Goal: Task Accomplishment & Management: Use online tool/utility

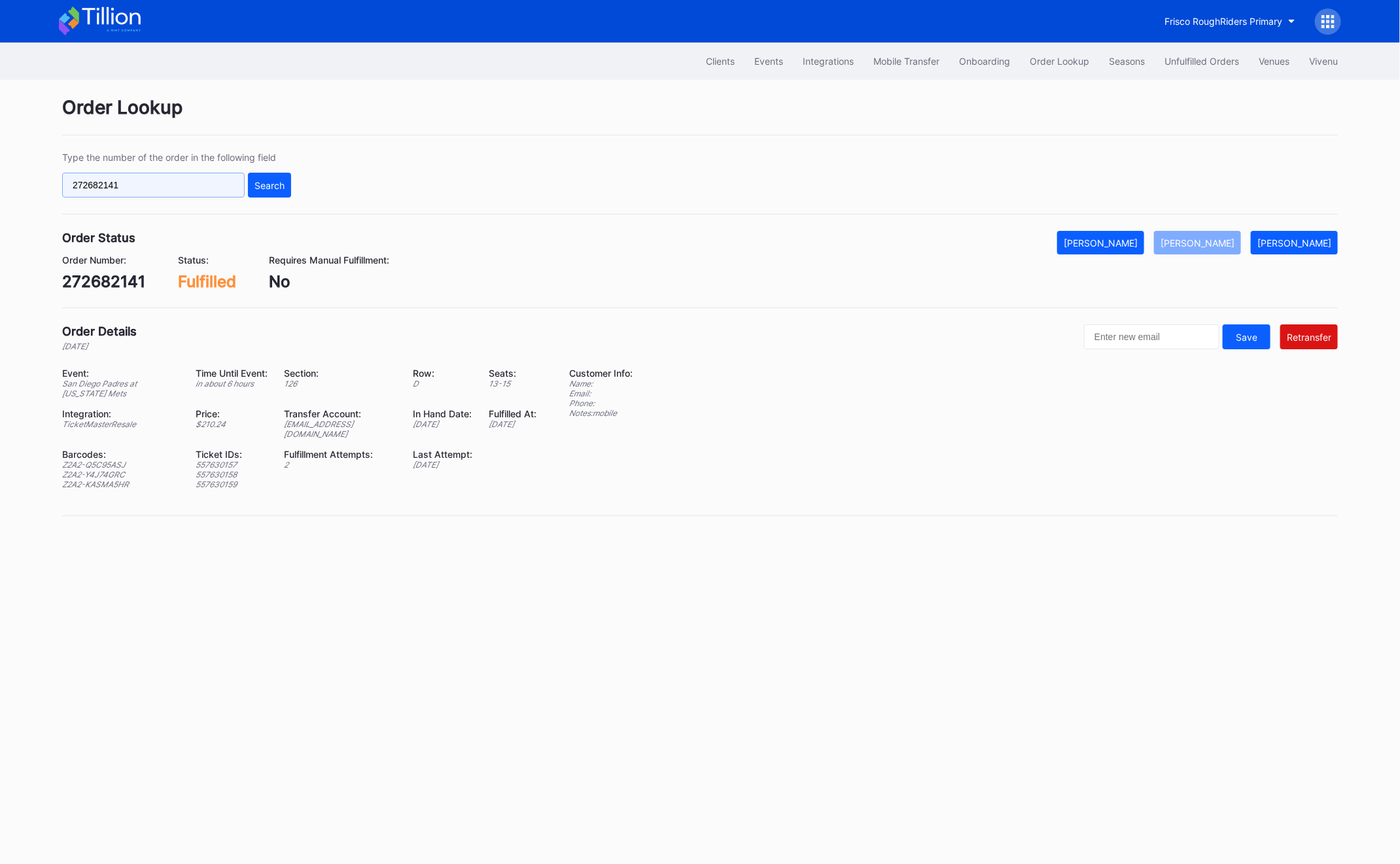
click at [112, 189] on input "272682141" at bounding box center [153, 185] width 182 height 25
paste input "55974306"
type input "559743061"
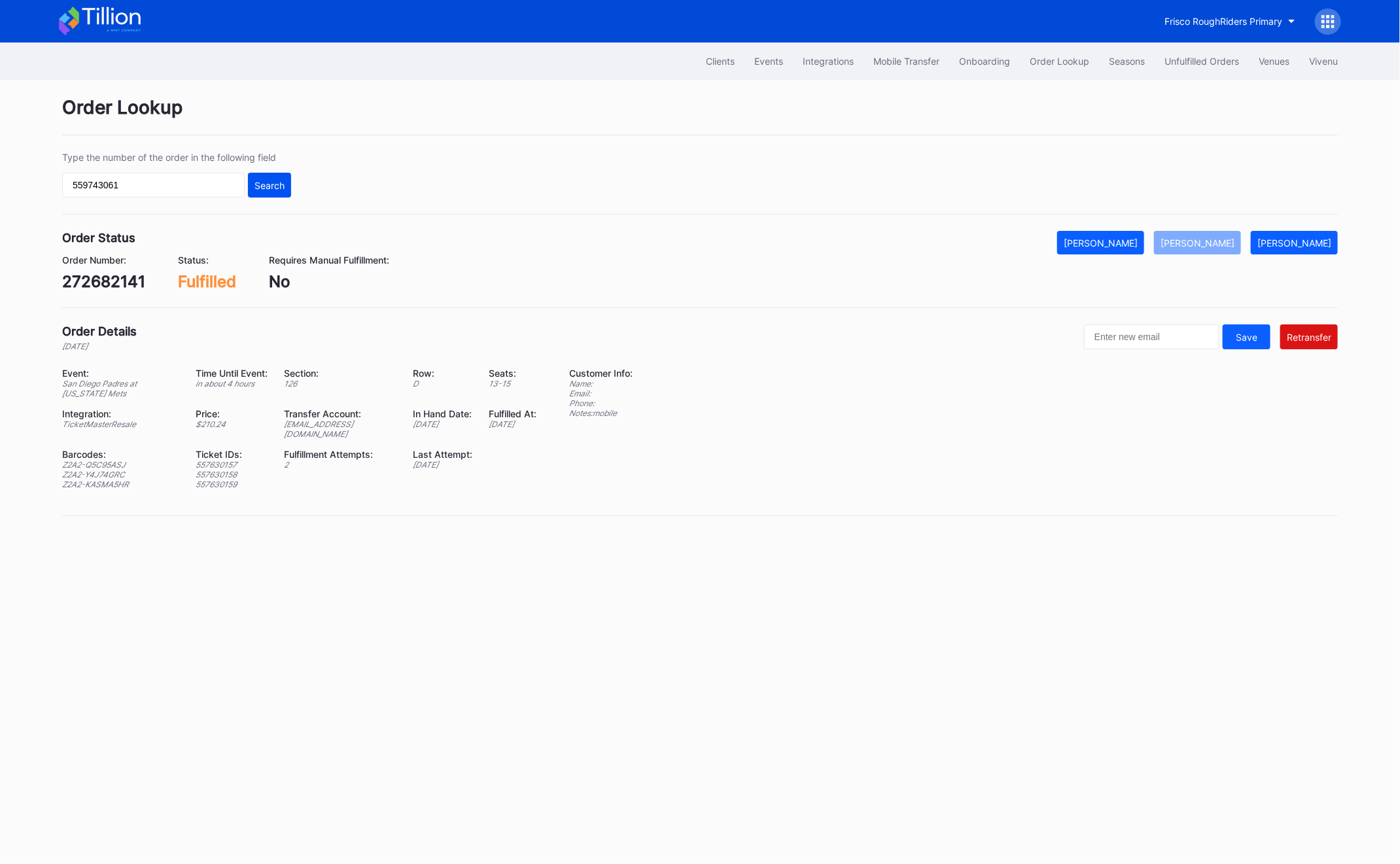
click at [273, 176] on button "Search" at bounding box center [269, 185] width 43 height 25
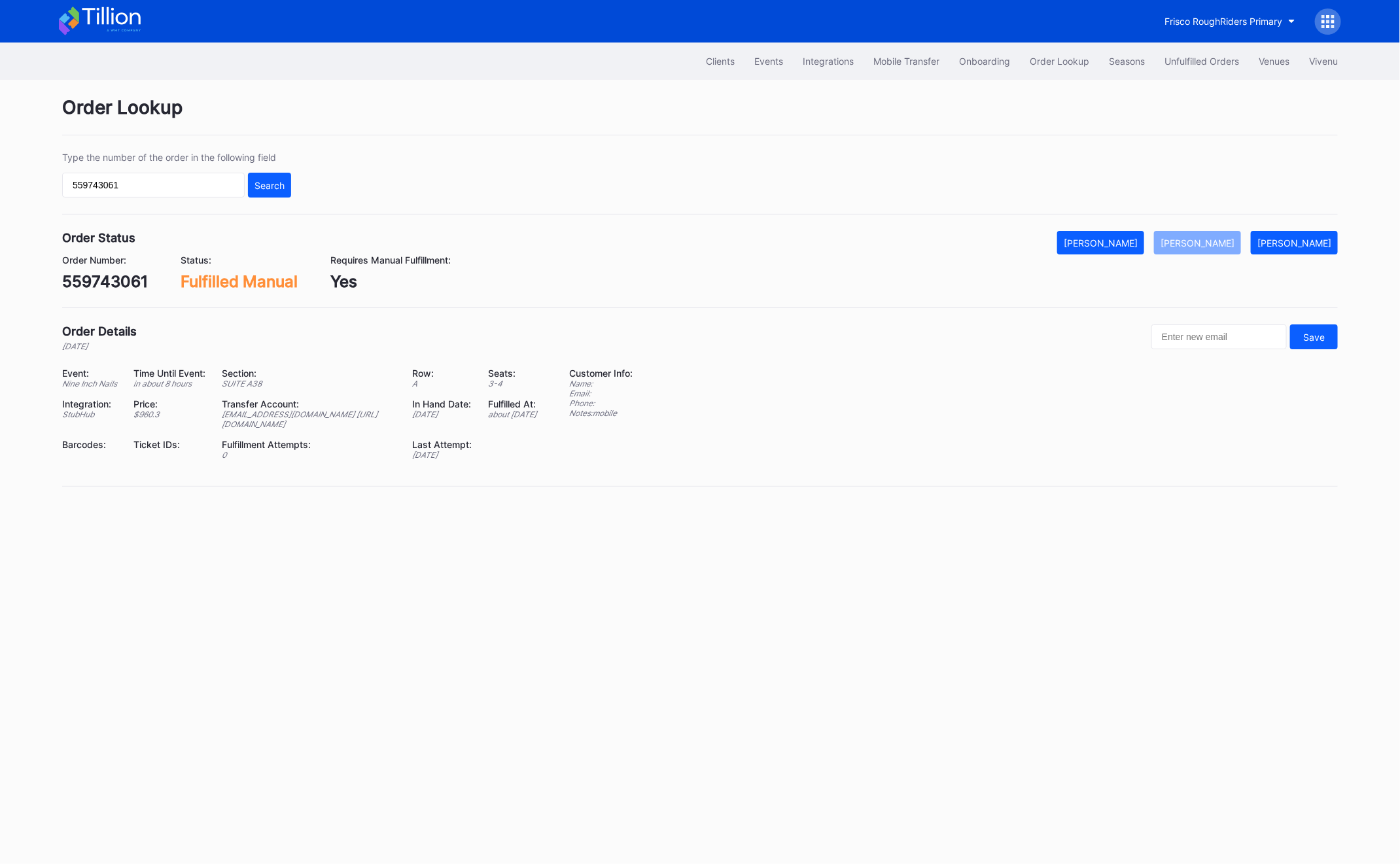
click at [271, 453] on div "Event: Nine Inch Nails Time Until Event: in about 8 hours Section: SUITE A38 Ro…" at bounding box center [307, 418] width 490 height 102
click at [270, 429] on div "[EMAIL_ADDRESS][DOMAIN_NAME] [URL][DOMAIN_NAME]" at bounding box center [308, 419] width 174 height 20
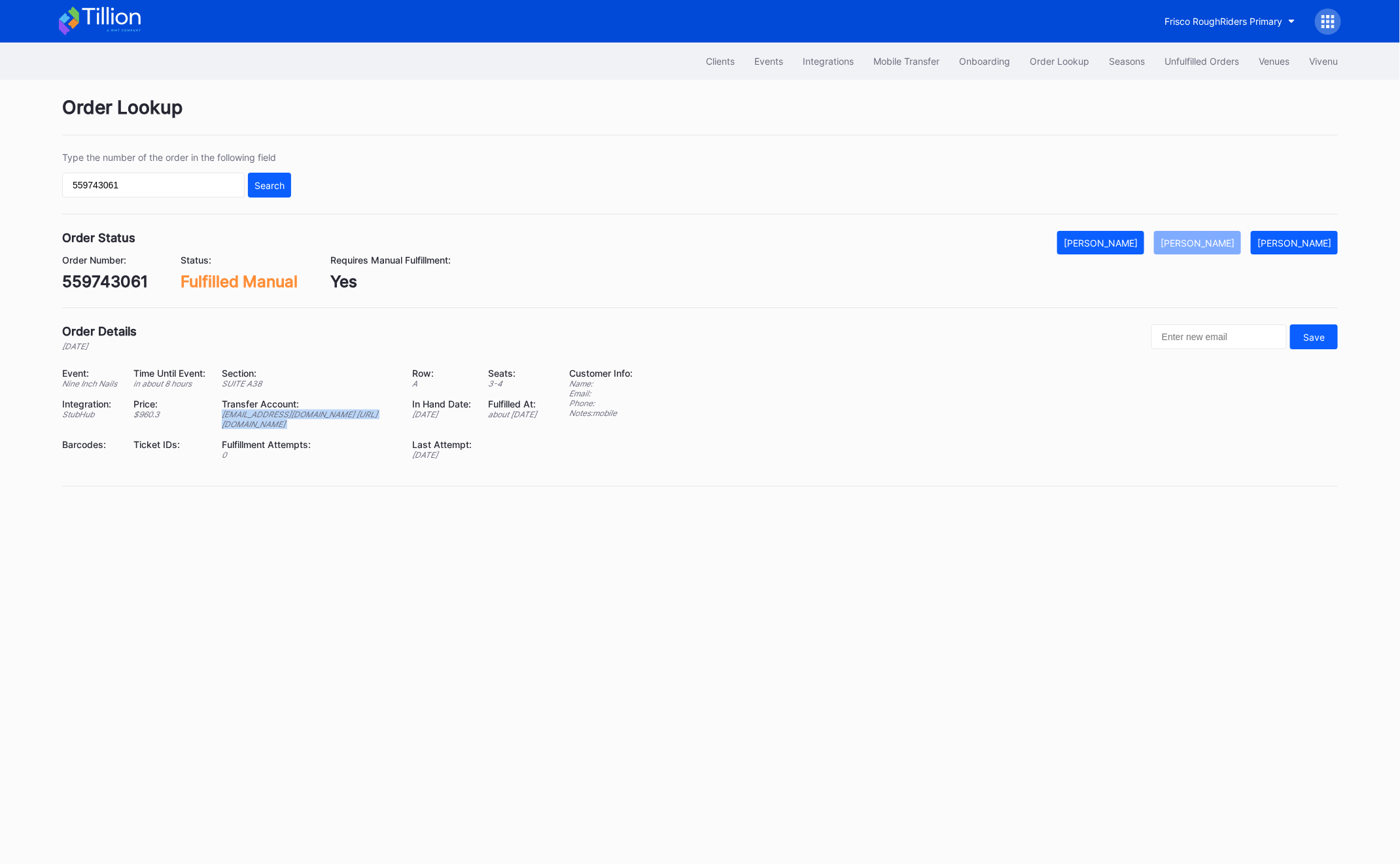
click at [235, 429] on div "[EMAIL_ADDRESS][DOMAIN_NAME] [URL][DOMAIN_NAME]" at bounding box center [308, 419] width 174 height 20
click at [222, 429] on div "[EMAIL_ADDRESS][DOMAIN_NAME] [URL][DOMAIN_NAME]" at bounding box center [308, 419] width 174 height 20
drag, startPoint x: 205, startPoint y: 446, endPoint x: 298, endPoint y: 446, distance: 93.0
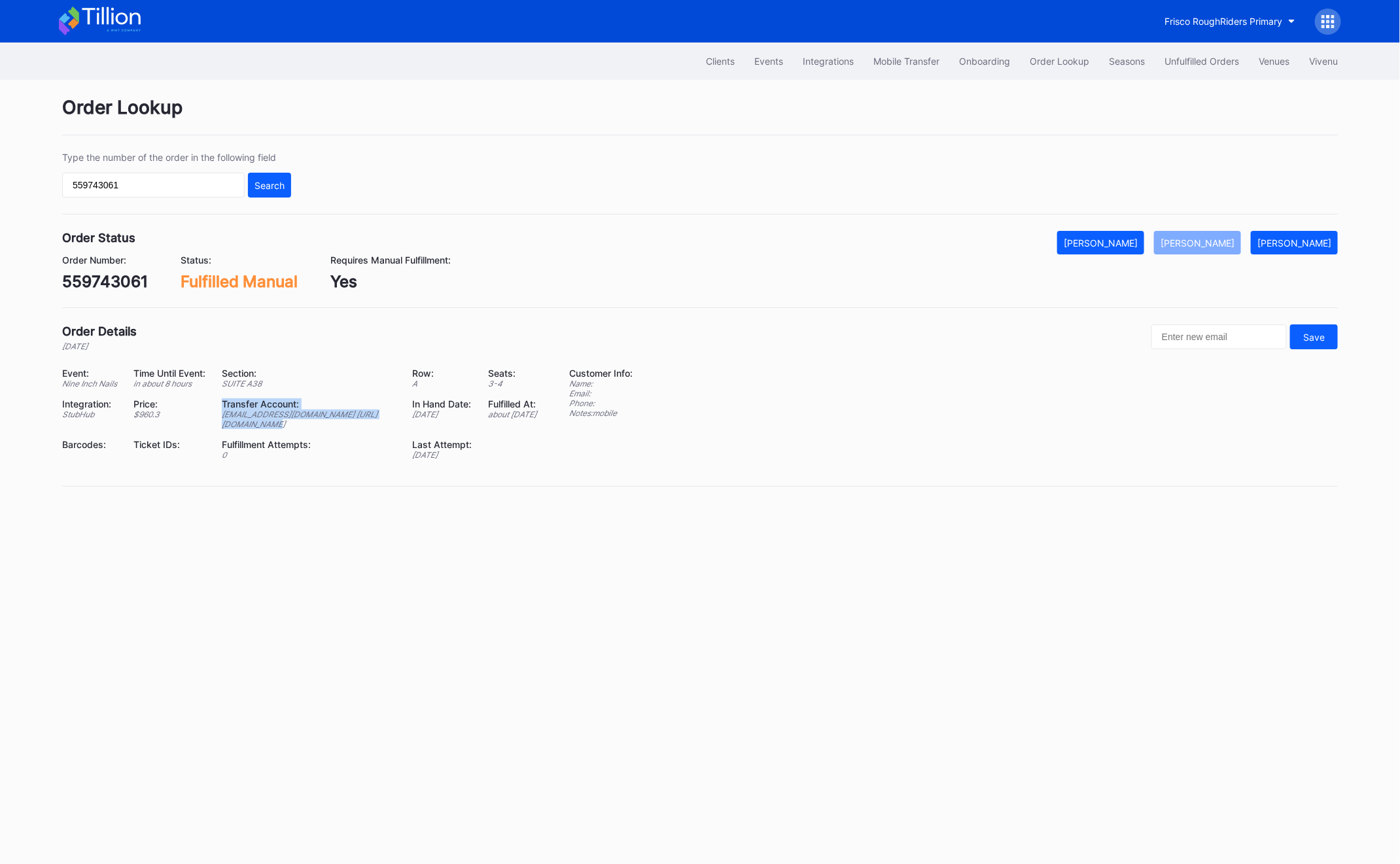
click at [298, 446] on div "Event: Nine Inch Nails Time Until Event: in about 8 hours Section: SUITE A38 Ro…" at bounding box center [307, 418] width 490 height 102
click at [298, 429] on div "[EMAIL_ADDRESS][DOMAIN_NAME] [URL][DOMAIN_NAME]" at bounding box center [308, 419] width 174 height 20
drag, startPoint x: 350, startPoint y: 446, endPoint x: 208, endPoint y: 448, distance: 142.0
click at [222, 429] on div "[EMAIL_ADDRESS][DOMAIN_NAME] [URL][DOMAIN_NAME]" at bounding box center [308, 419] width 174 height 20
copy div "[URL][DOMAIN_NAME]"
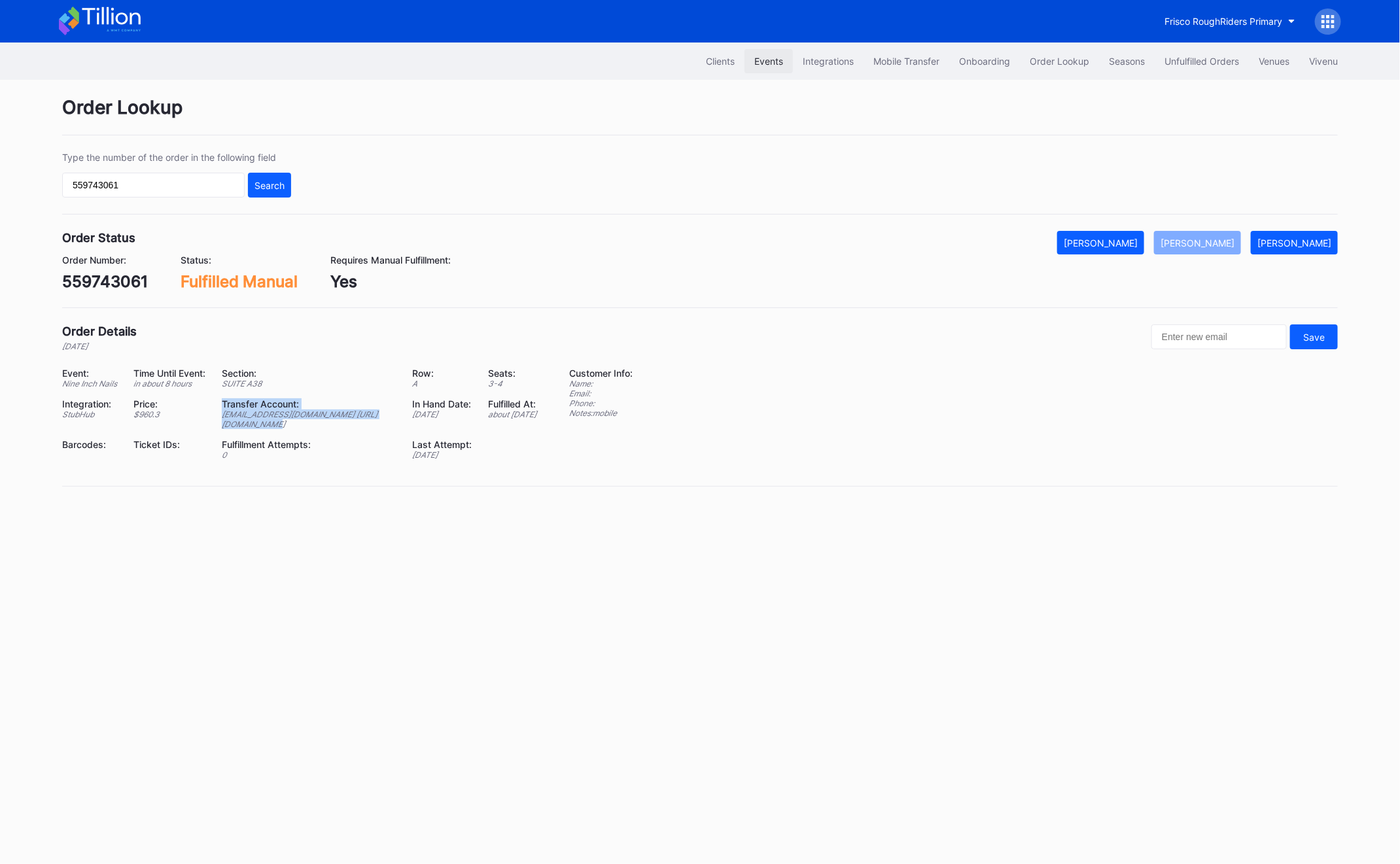
click at [767, 68] on button "Events" at bounding box center [768, 60] width 48 height 24
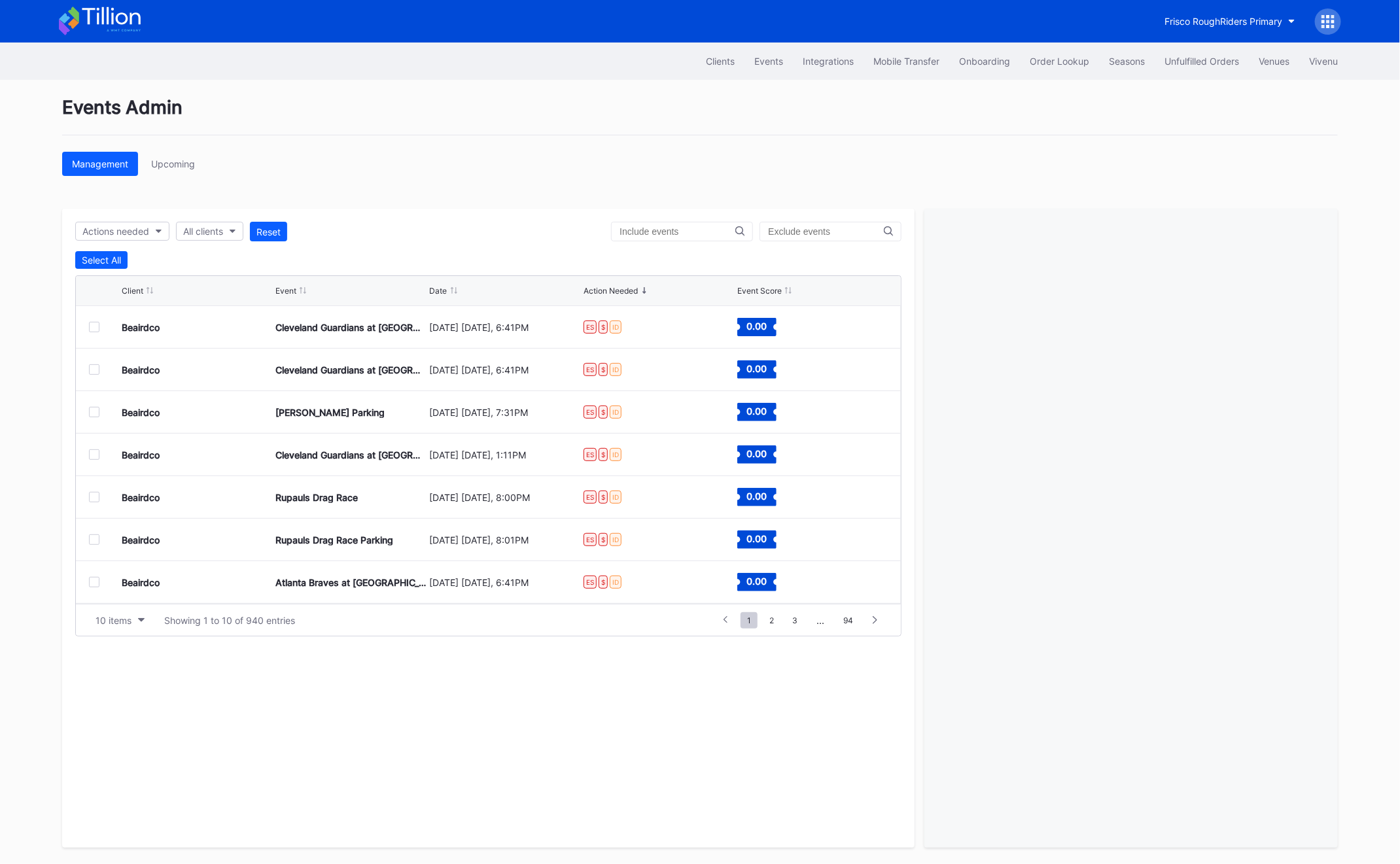
click at [1324, 23] on icon at bounding box center [1328, 22] width 13 height 13
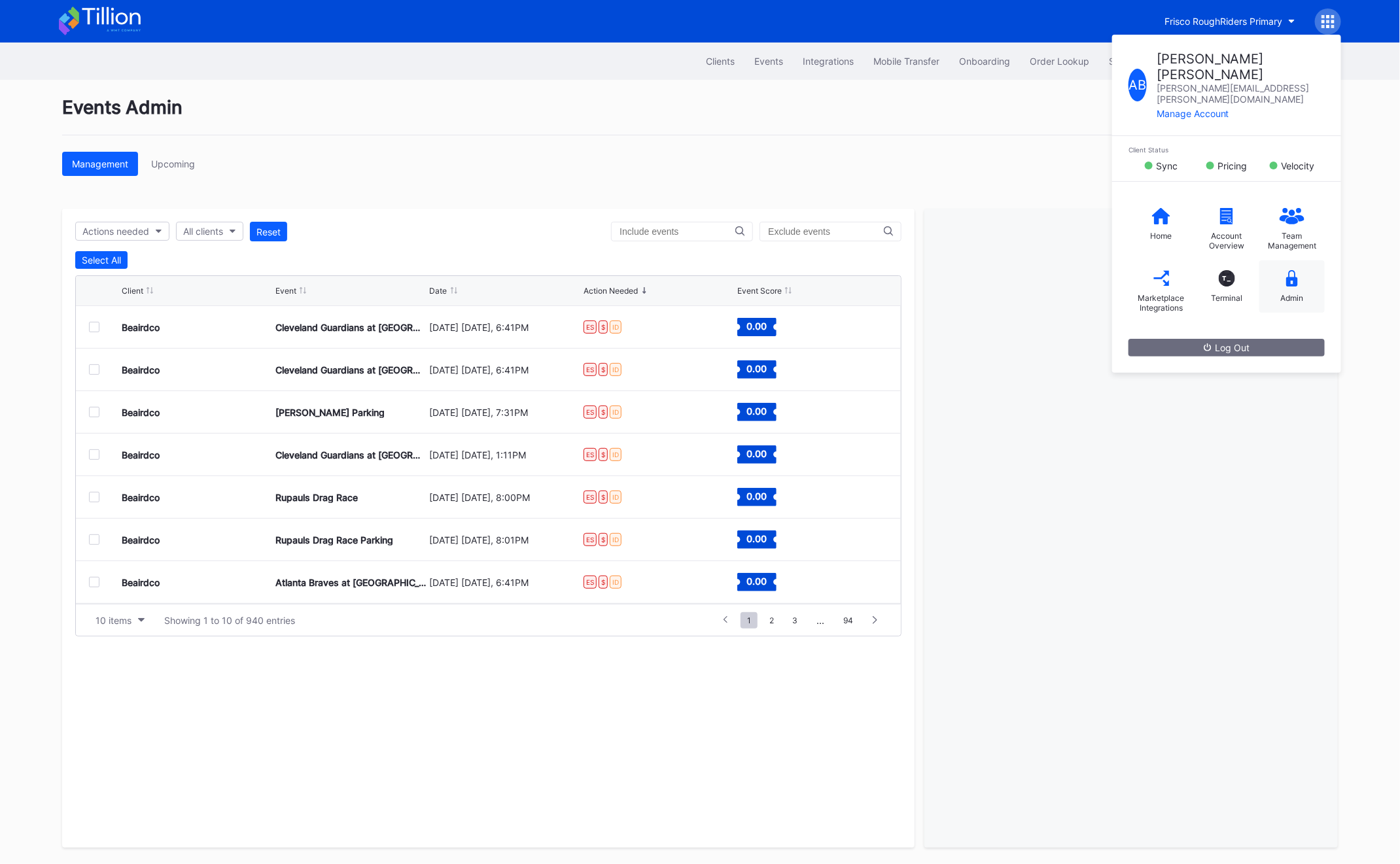
click at [1280, 293] on div "Admin" at bounding box center [1291, 297] width 23 height 9
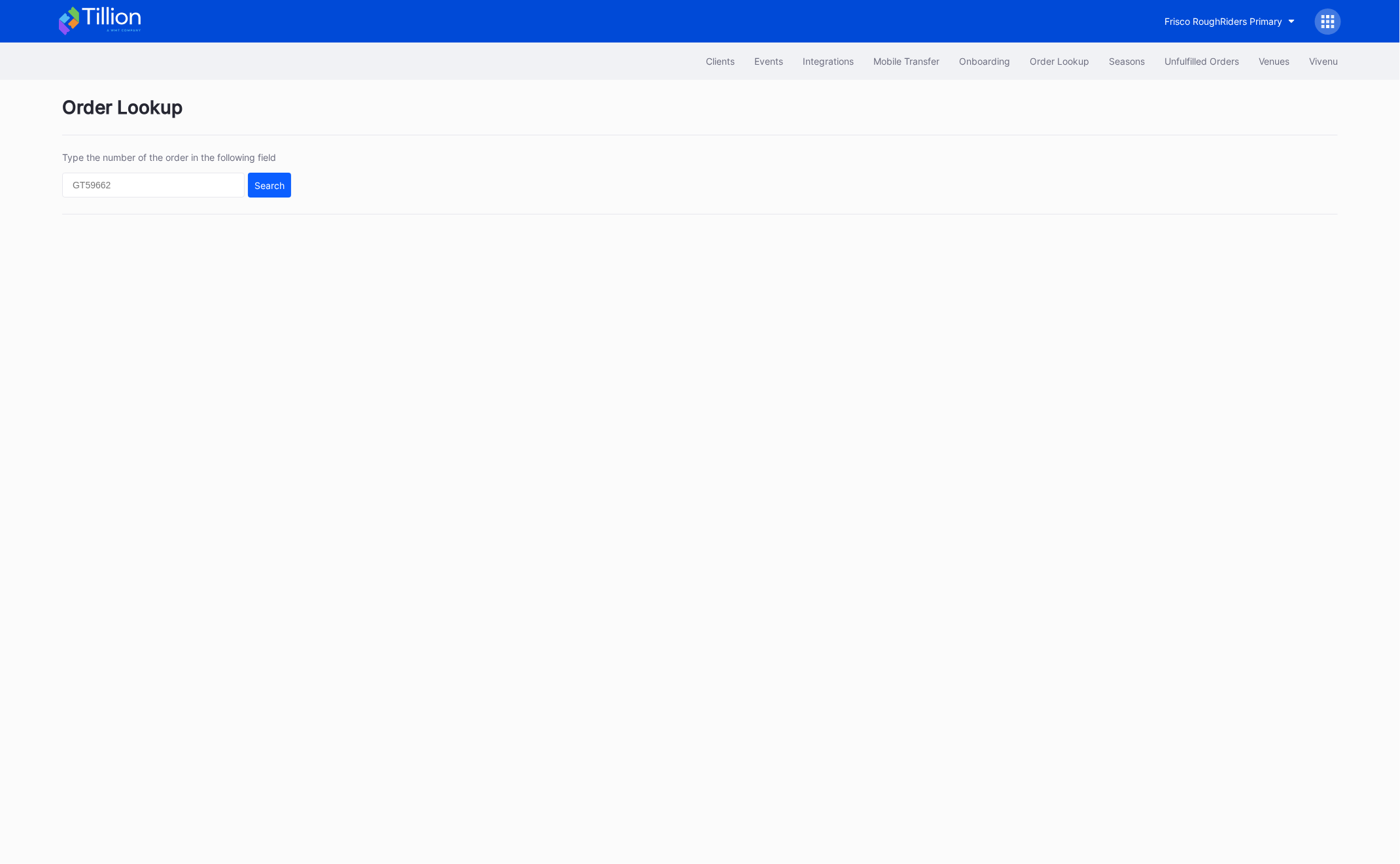
click at [1332, 21] on icon at bounding box center [1333, 21] width 3 height 3
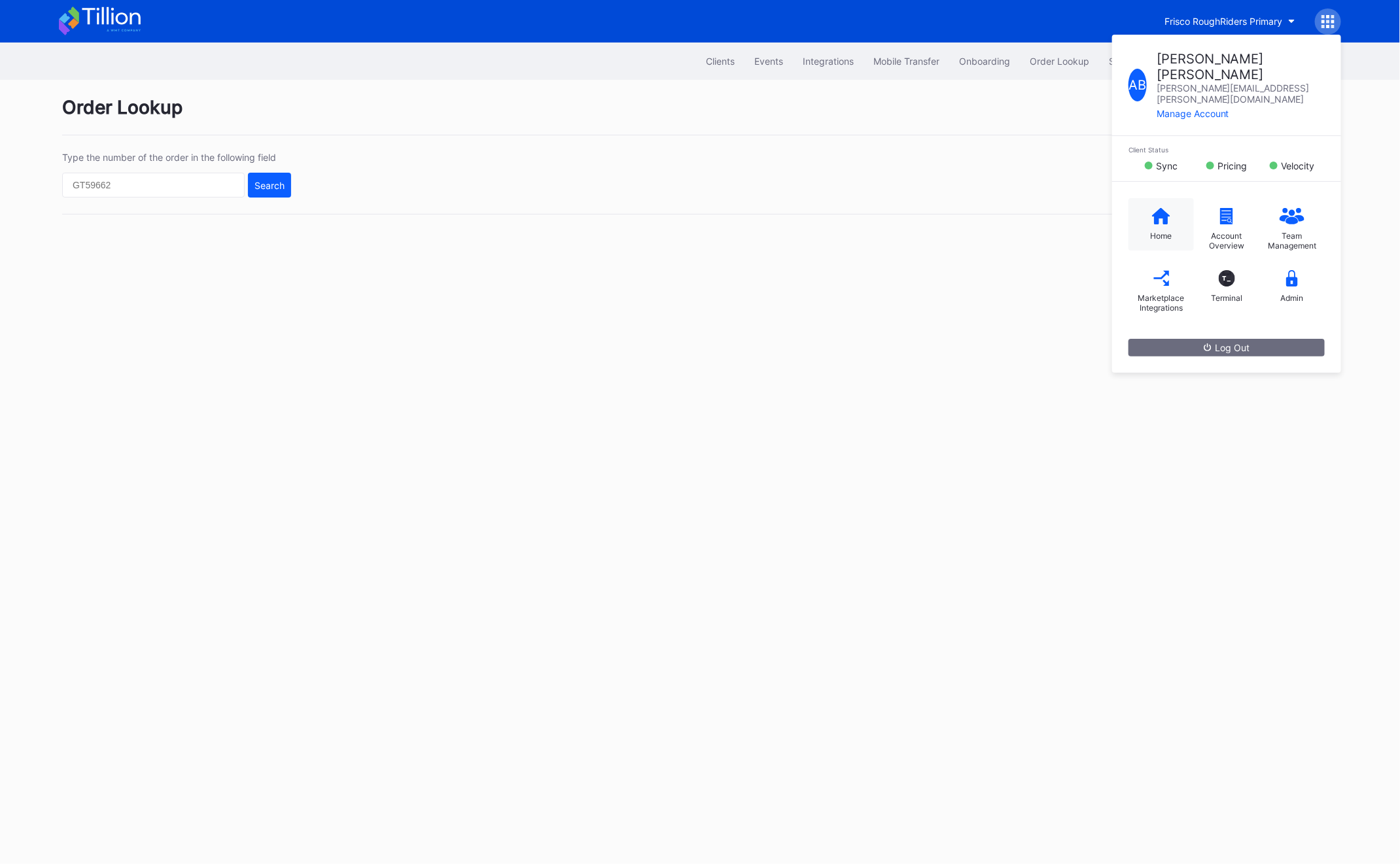
click at [1152, 208] on icon at bounding box center [1161, 216] width 18 height 16
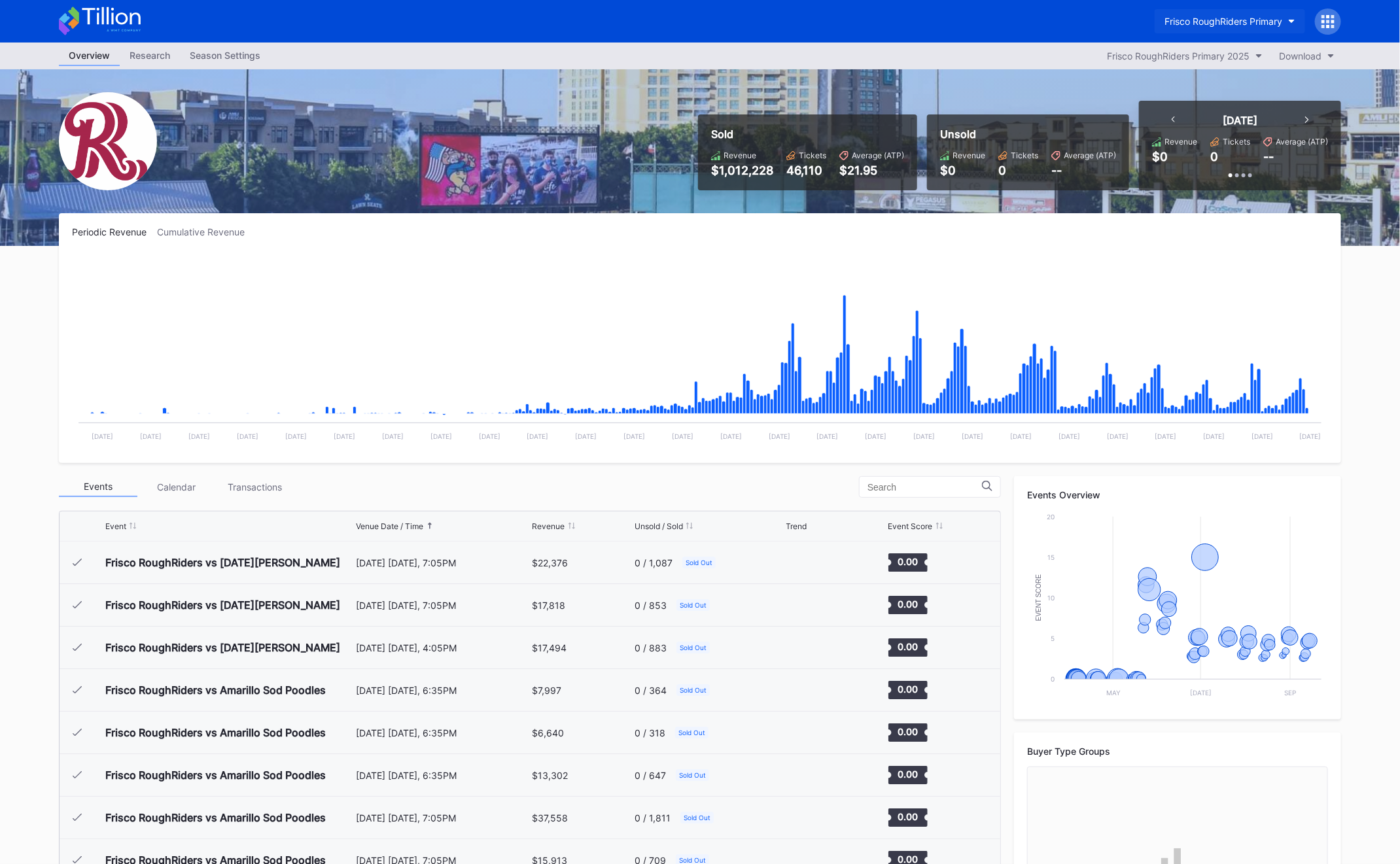
click at [1230, 30] on button "Frisco RoughRiders Primary" at bounding box center [1229, 21] width 150 height 24
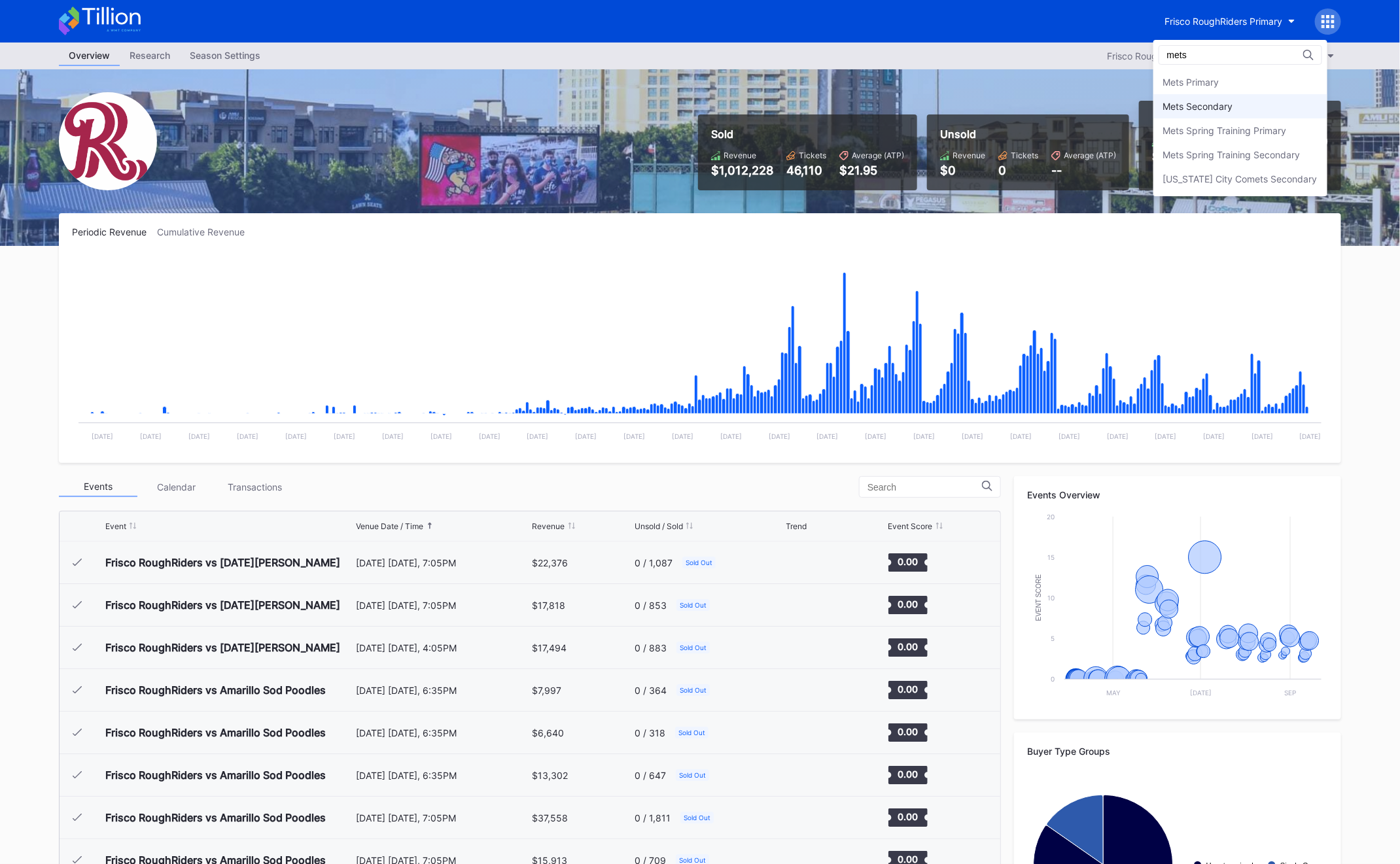
type input "mets"
click at [1259, 107] on div "Mets Secondary" at bounding box center [1240, 106] width 174 height 24
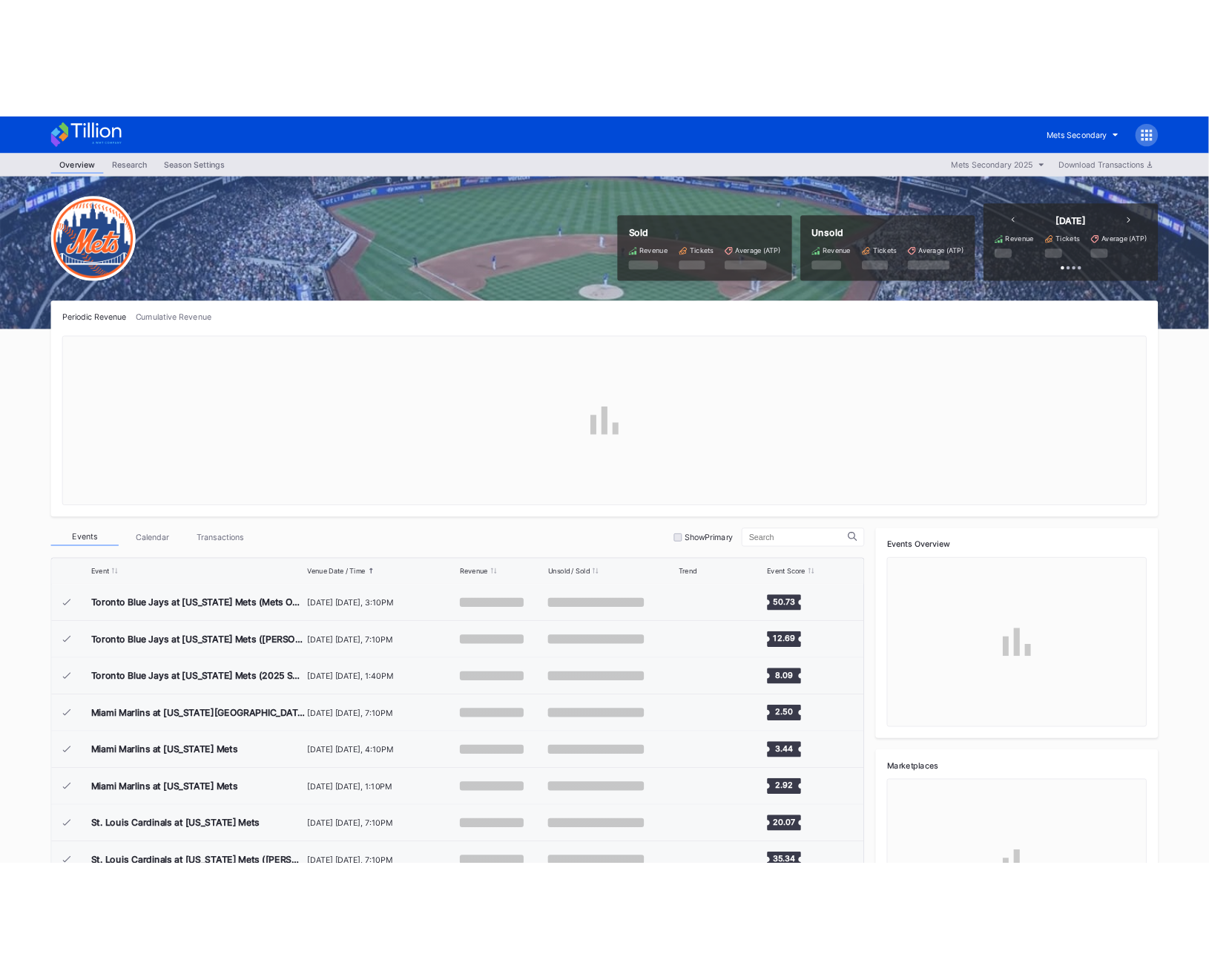
scroll to position [3566, 0]
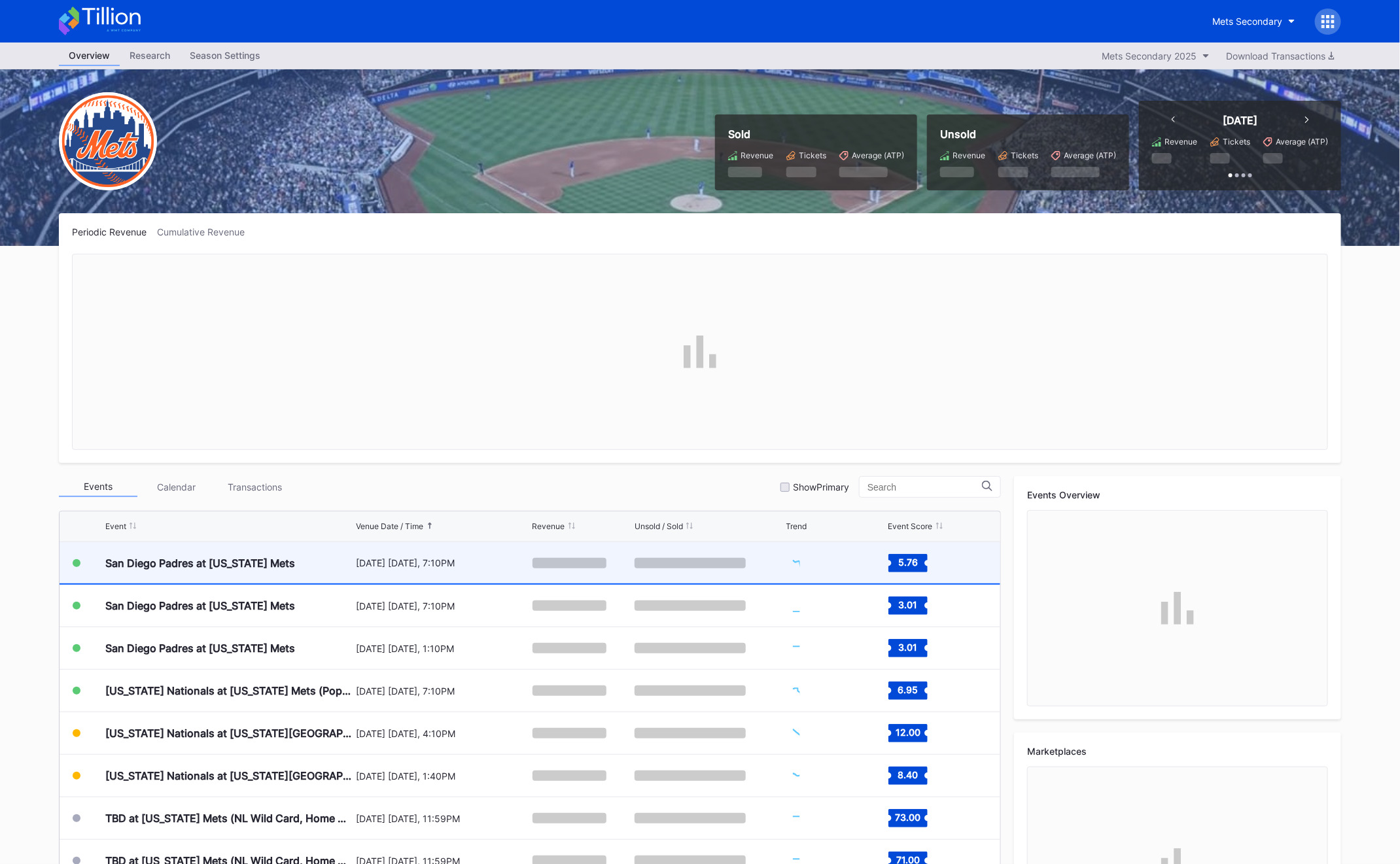
click at [324, 572] on div "San Diego Padres at [US_STATE] Mets" at bounding box center [229, 562] width 247 height 42
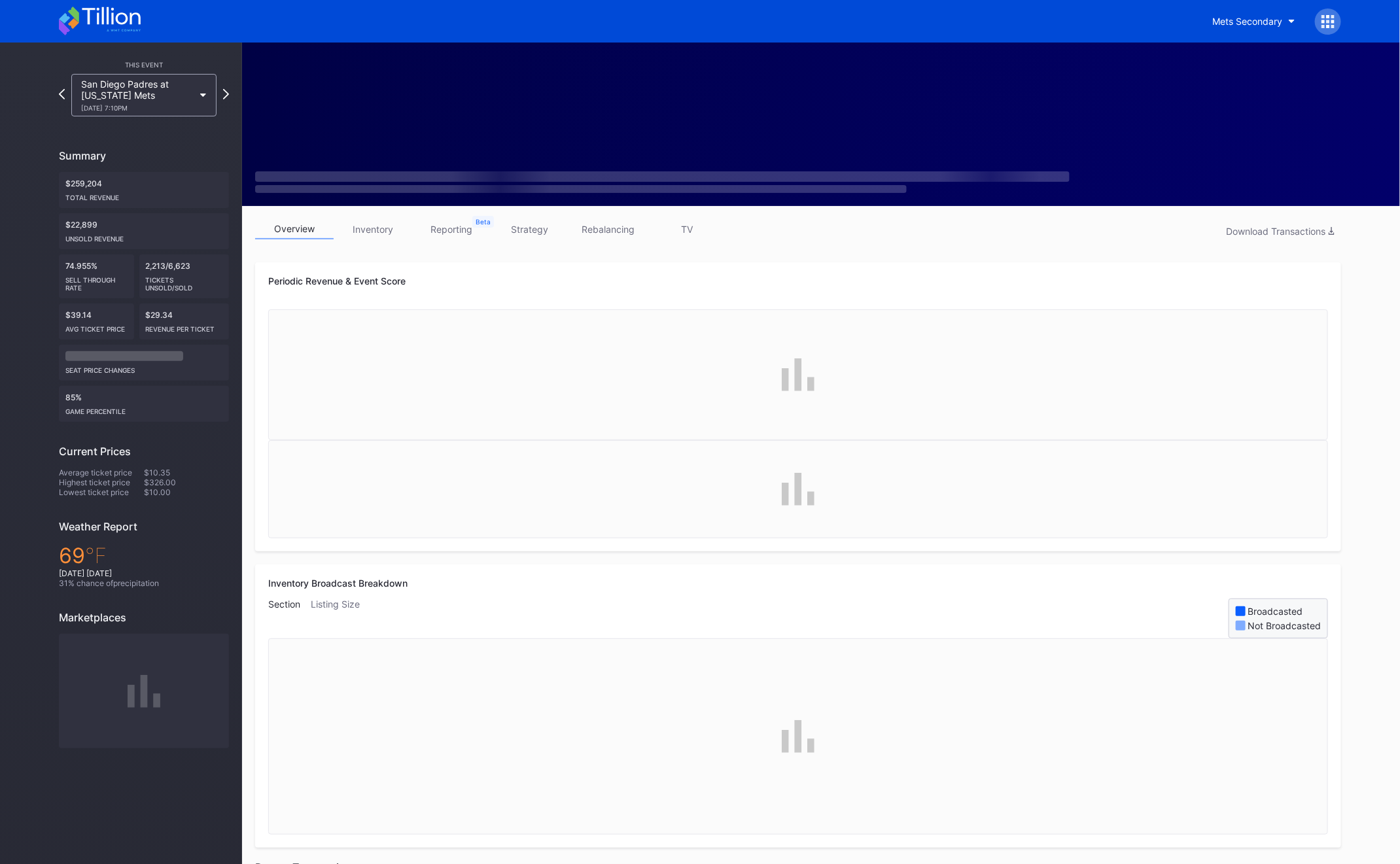
click at [373, 228] on link "inventory" at bounding box center [373, 229] width 79 height 20
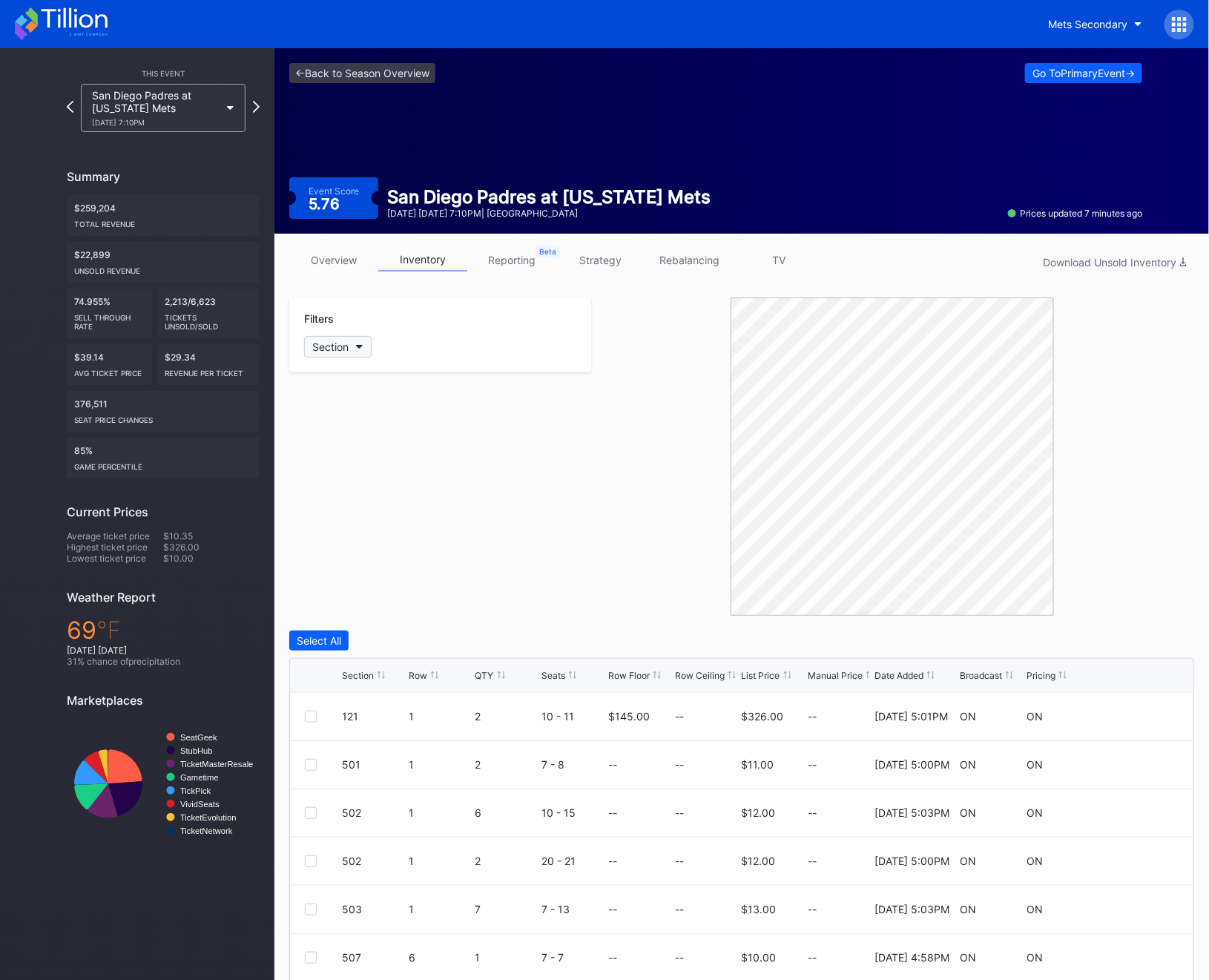
click at [354, 343] on button "Section" at bounding box center [338, 347] width 68 height 21
type input "501"
click at [372, 426] on div "501" at bounding box center [390, 430] width 173 height 27
click at [417, 675] on div "Row" at bounding box center [418, 674] width 18 height 11
click at [313, 765] on div at bounding box center [311, 764] width 12 height 12
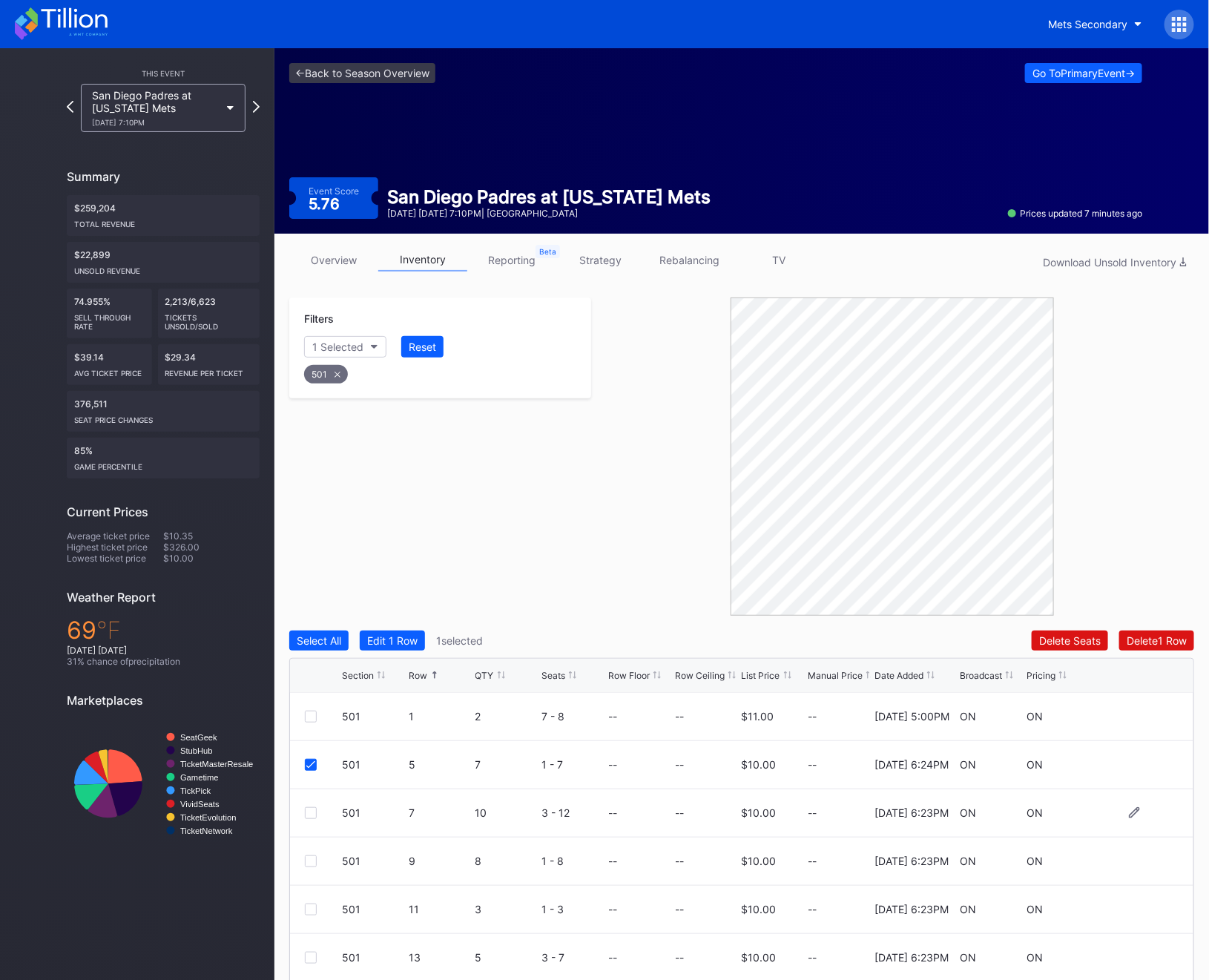
click at [312, 799] on div "501 7 10 3 - 12 -- -- $10.00 -- [DATE] 6:23PM ON ON" at bounding box center [741, 813] width 903 height 48
click at [311, 806] on div "501 7 10 3 - 12 -- -- $10.00 -- [DATE] 6:23PM ON ON" at bounding box center [741, 813] width 903 height 48
click at [312, 807] on div at bounding box center [311, 813] width 12 height 12
click at [307, 862] on div at bounding box center [311, 861] width 12 height 12
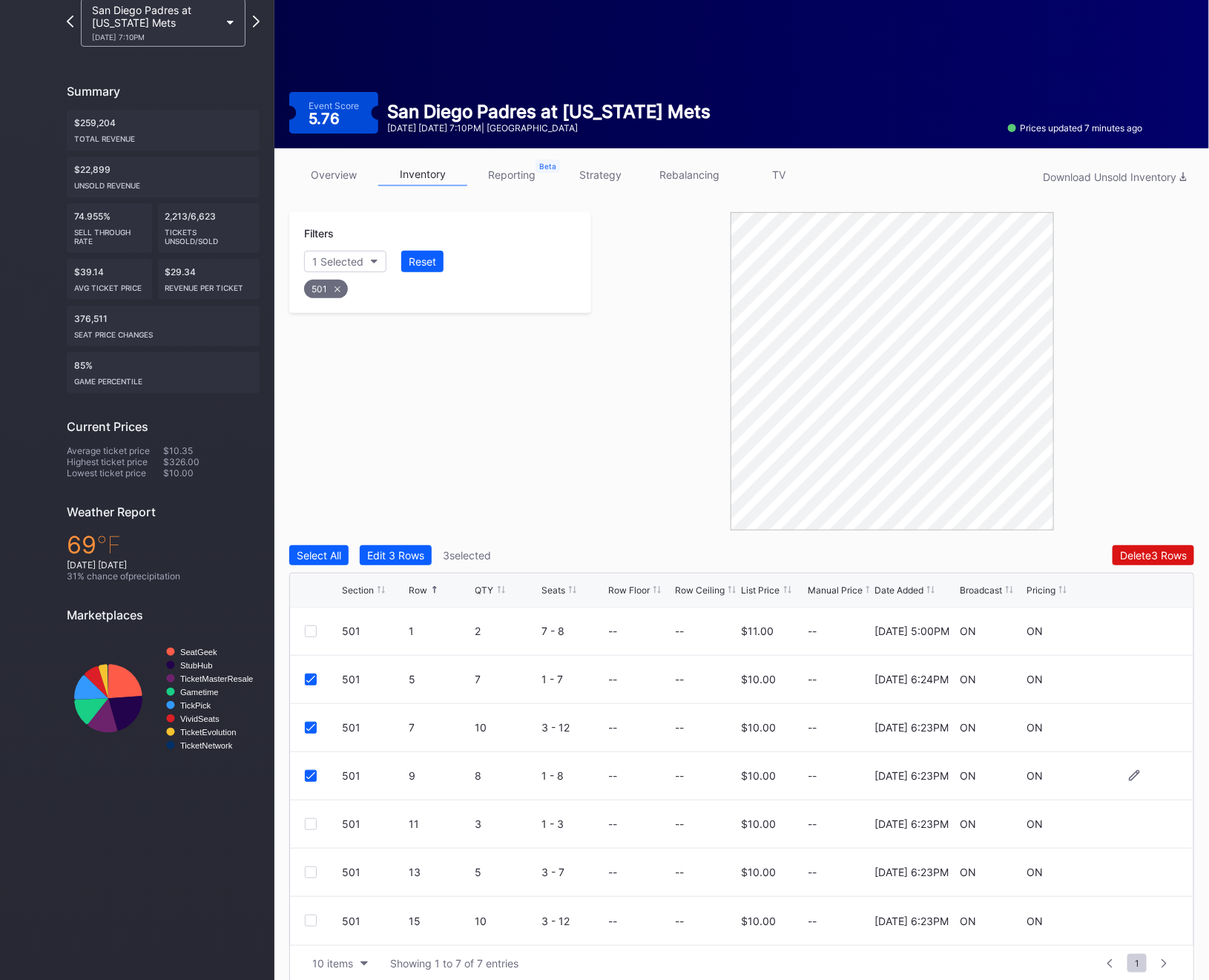
scroll to position [101, 0]
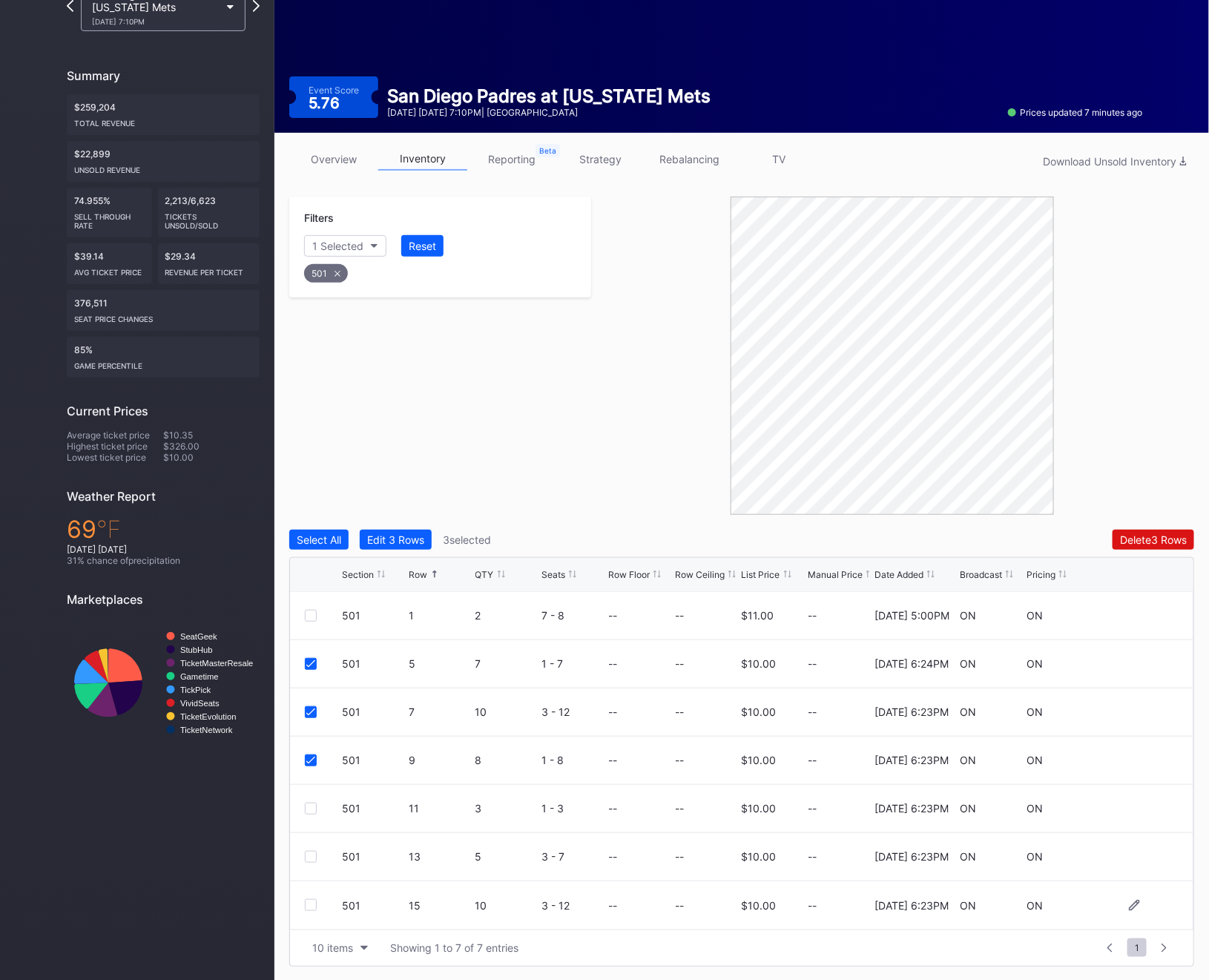
click at [312, 907] on div at bounding box center [311, 905] width 12 height 12
click at [1154, 543] on div "Delete 4 Rows" at bounding box center [1153, 539] width 67 height 12
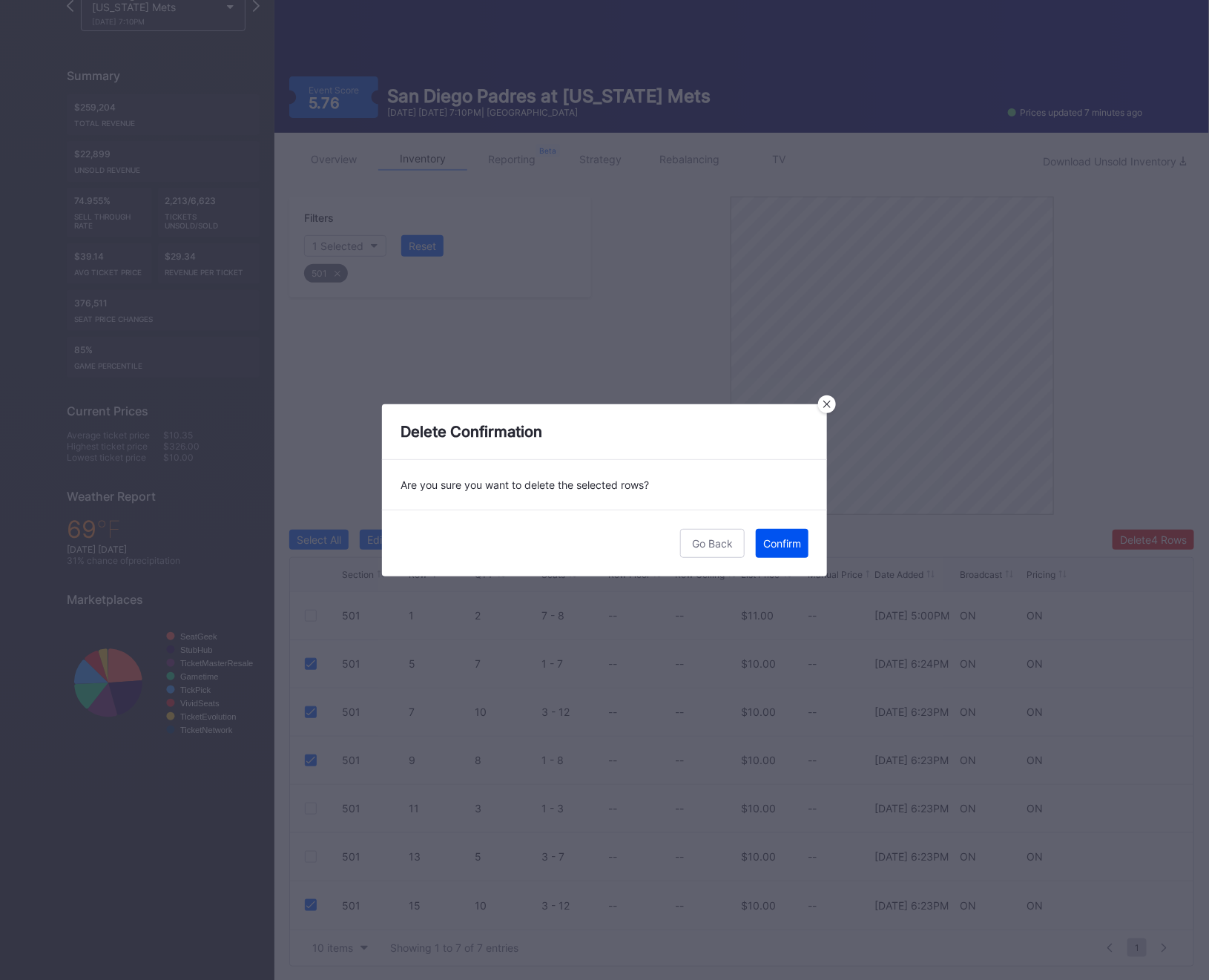
click at [789, 541] on div "Confirm" at bounding box center [783, 543] width 38 height 12
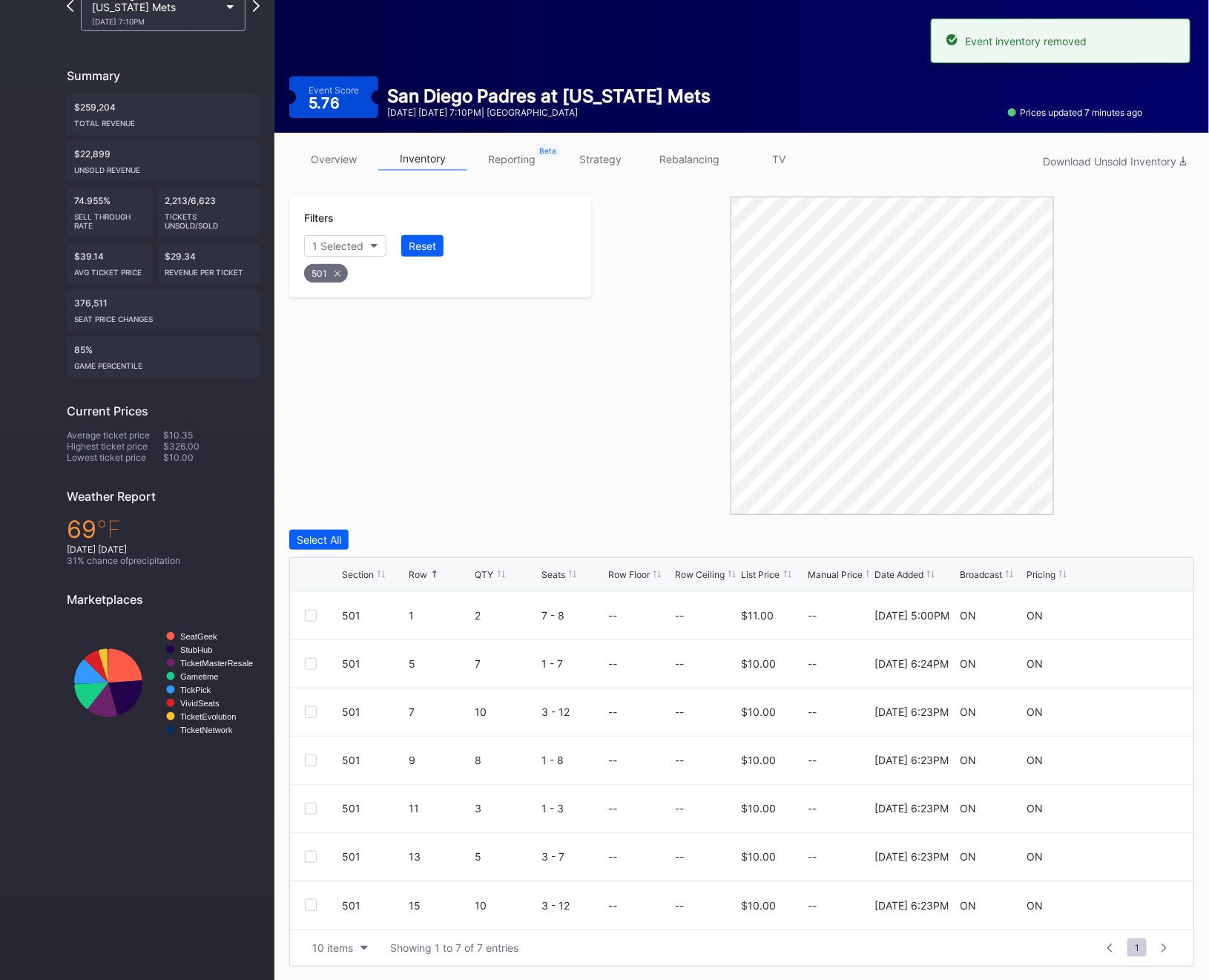
click at [323, 272] on div "501" at bounding box center [326, 274] width 44 height 18
click at [332, 245] on div "Section" at bounding box center [331, 245] width 36 height 12
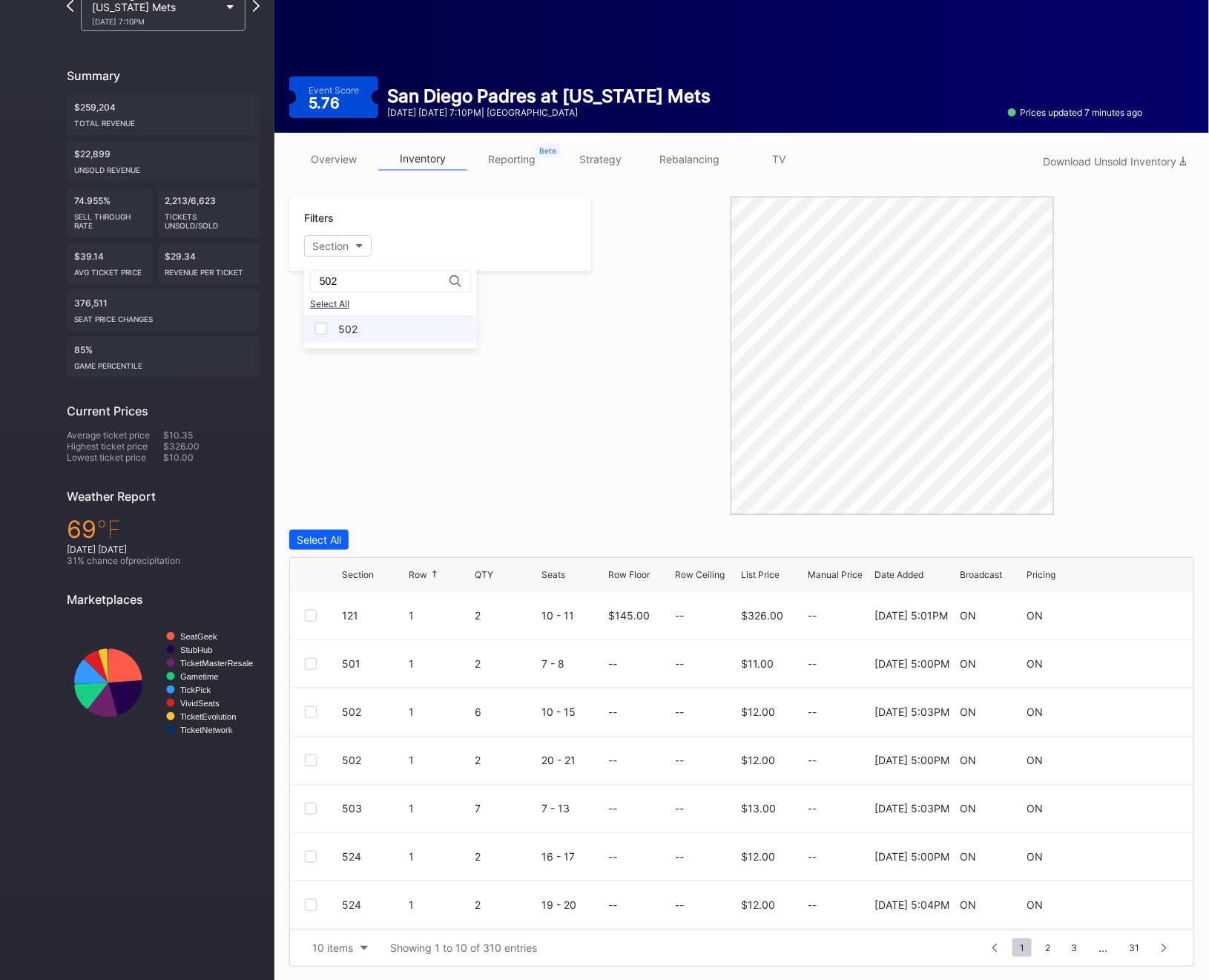
type input "502"
click at [363, 333] on div "502" at bounding box center [390, 328] width 173 height 27
click at [313, 613] on div at bounding box center [311, 616] width 12 height 12
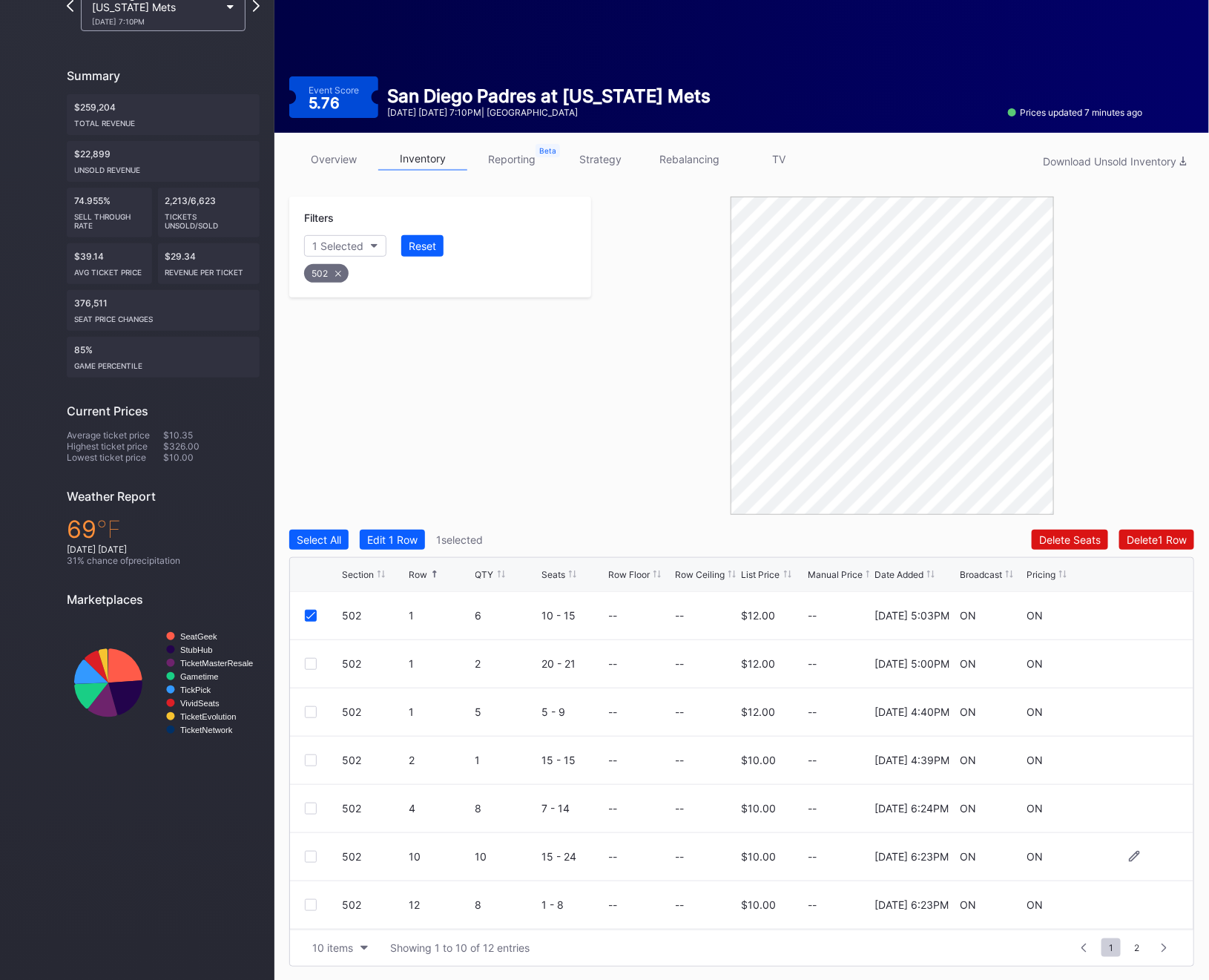
click at [307, 858] on div at bounding box center [311, 856] width 12 height 12
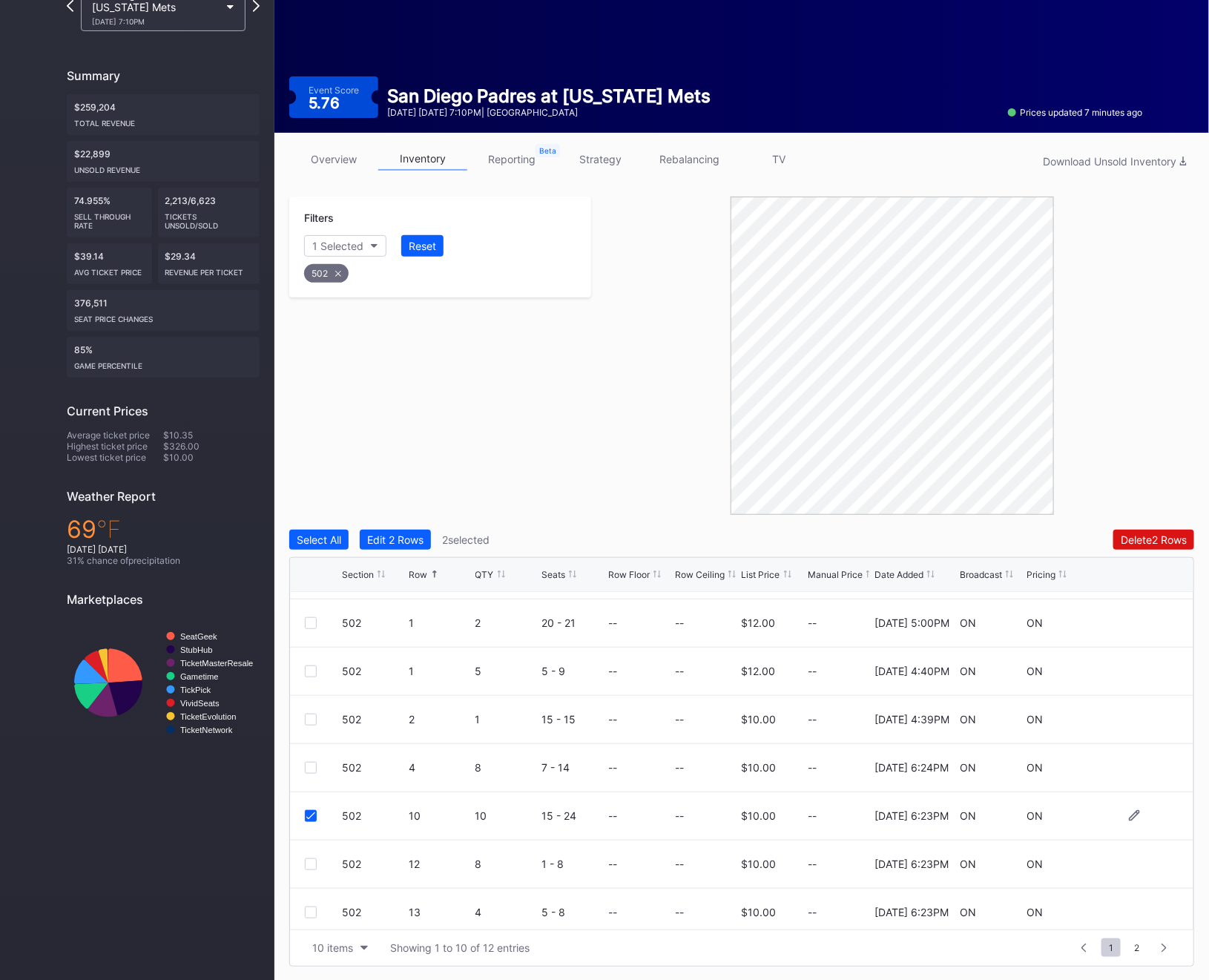
scroll to position [47, 0]
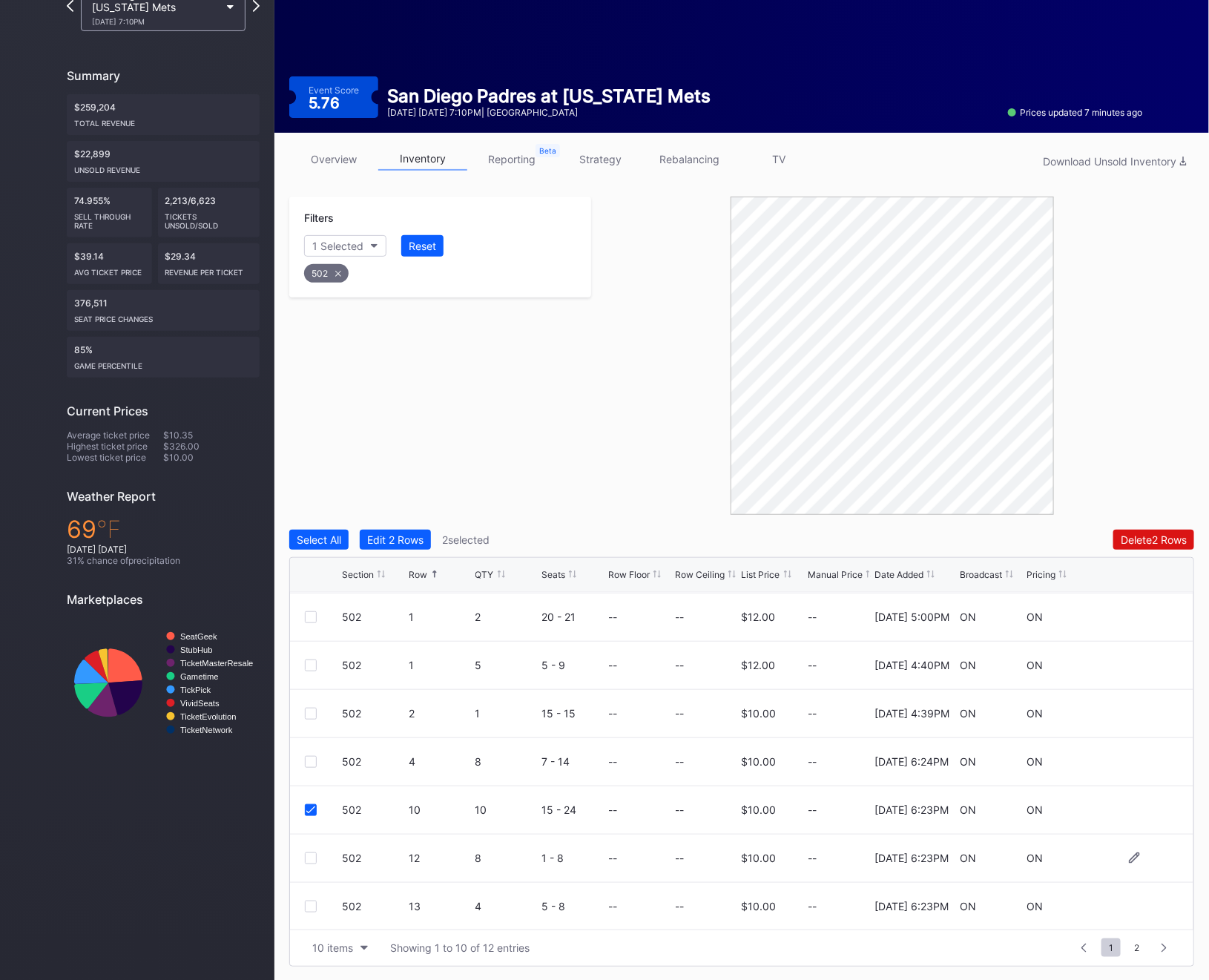
click at [312, 855] on div at bounding box center [311, 858] width 12 height 12
click at [309, 903] on div at bounding box center [311, 906] width 12 height 12
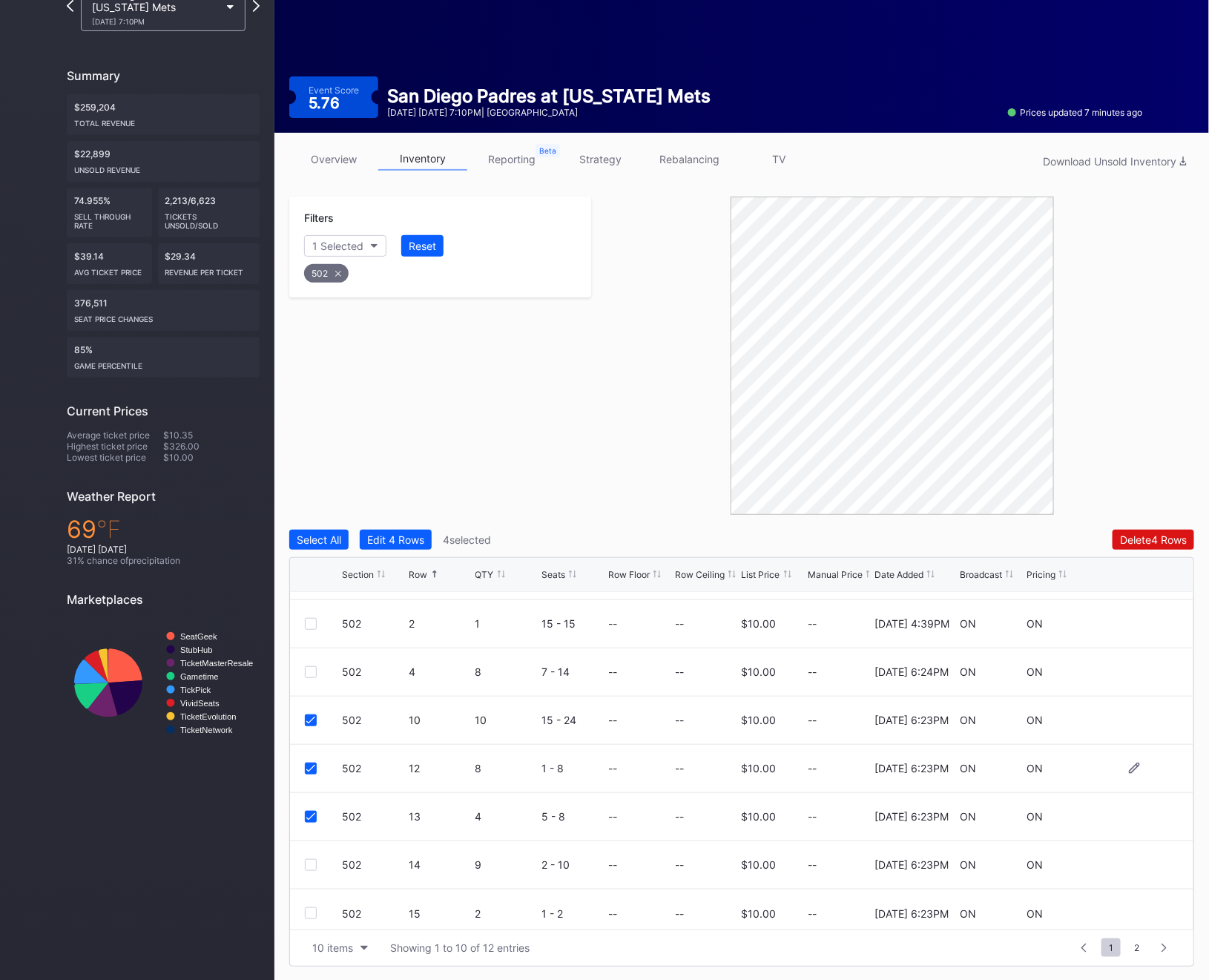
scroll to position [145, 0]
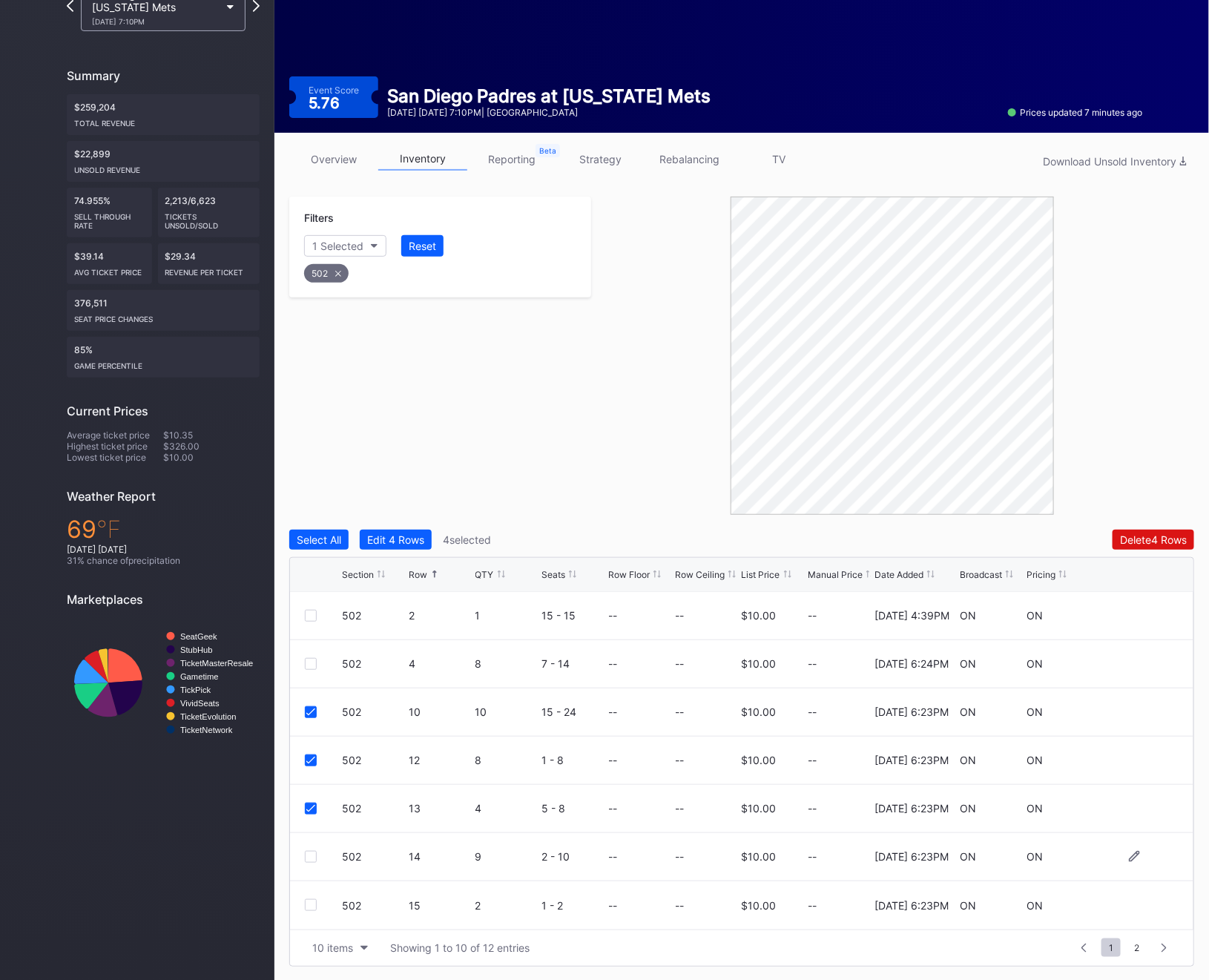
click at [310, 851] on div at bounding box center [311, 856] width 12 height 12
click at [305, 906] on div at bounding box center [311, 905] width 12 height 12
click at [333, 946] on div "10 items" at bounding box center [332, 947] width 40 height 12
click at [344, 908] on div "200 items" at bounding box center [340, 910] width 48 height 12
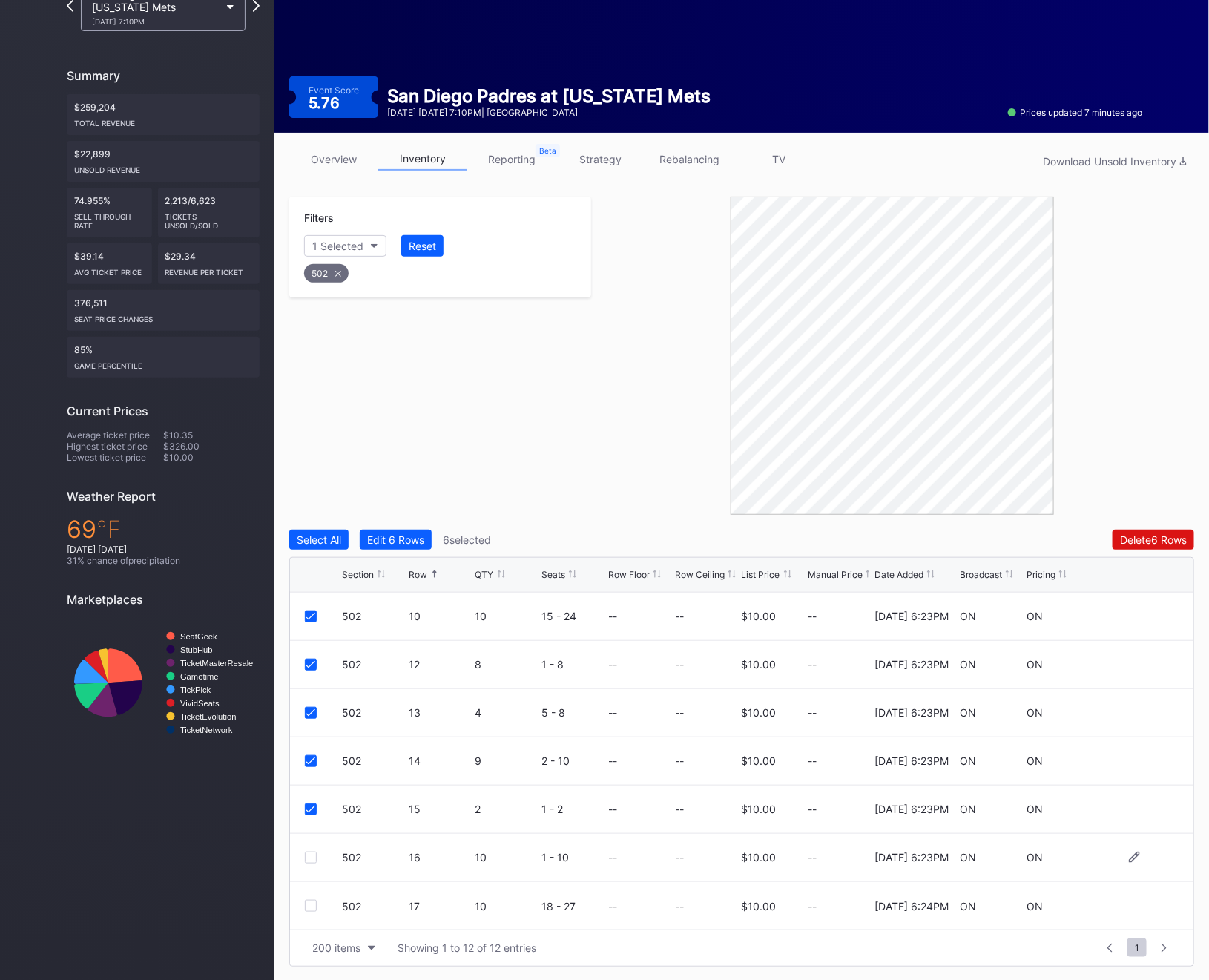
click at [301, 852] on div "502 16 10 1 - 10 -- -- $10.00 -- [DATE] 6:23PM ON ON" at bounding box center [741, 858] width 903 height 48
click at [303, 852] on div "502 16 10 1 - 10 -- -- $10.00 -- [DATE] 6:23PM ON ON" at bounding box center [741, 858] width 903 height 48
click at [305, 855] on div at bounding box center [311, 857] width 12 height 12
click at [305, 903] on div at bounding box center [311, 906] width 12 height 12
click at [336, 276] on div "502" at bounding box center [326, 274] width 45 height 18
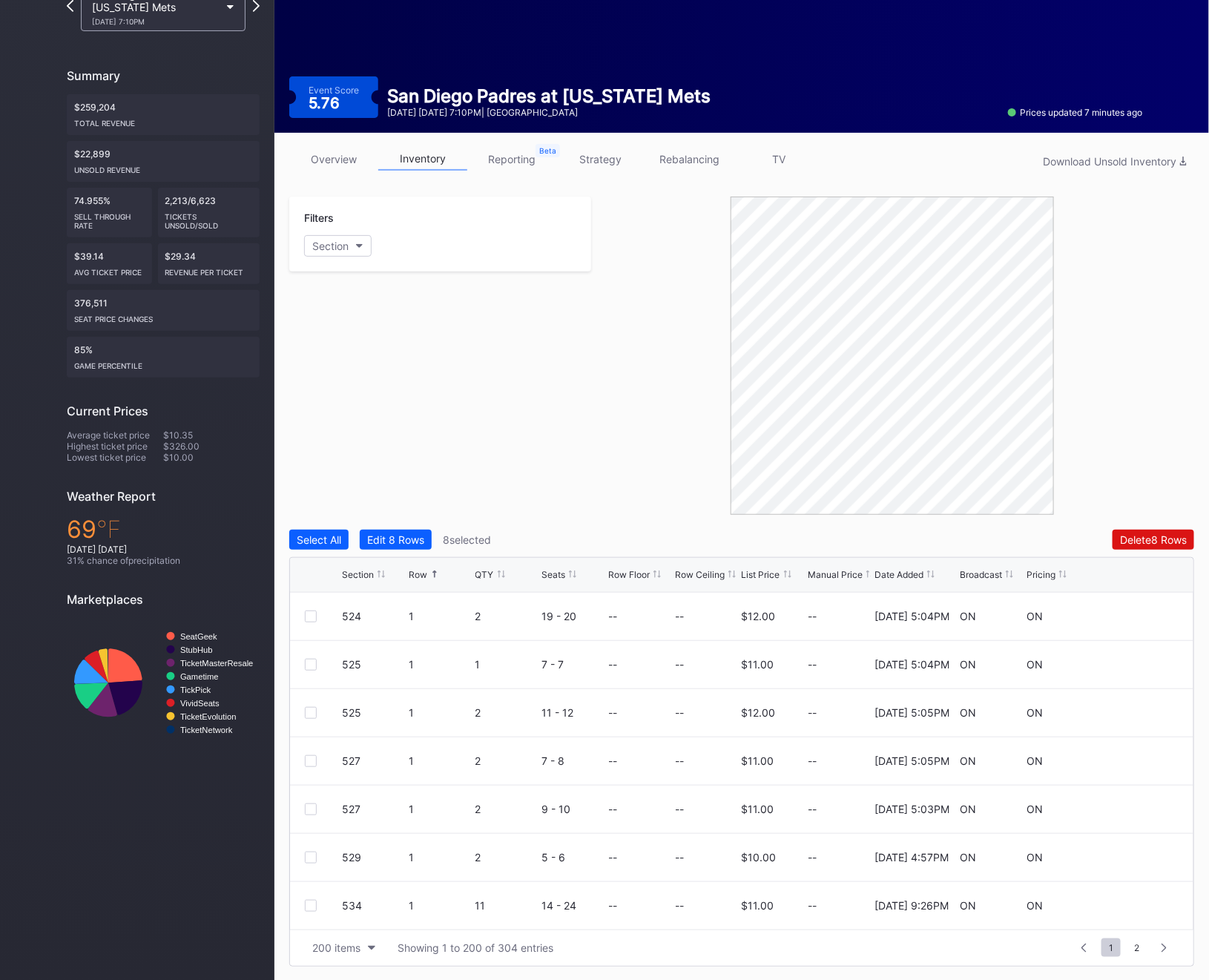
scroll to position [0, 0]
click at [316, 240] on div "Section" at bounding box center [331, 245] width 36 height 12
type input "503"
click at [360, 334] on div "503" at bounding box center [390, 328] width 173 height 27
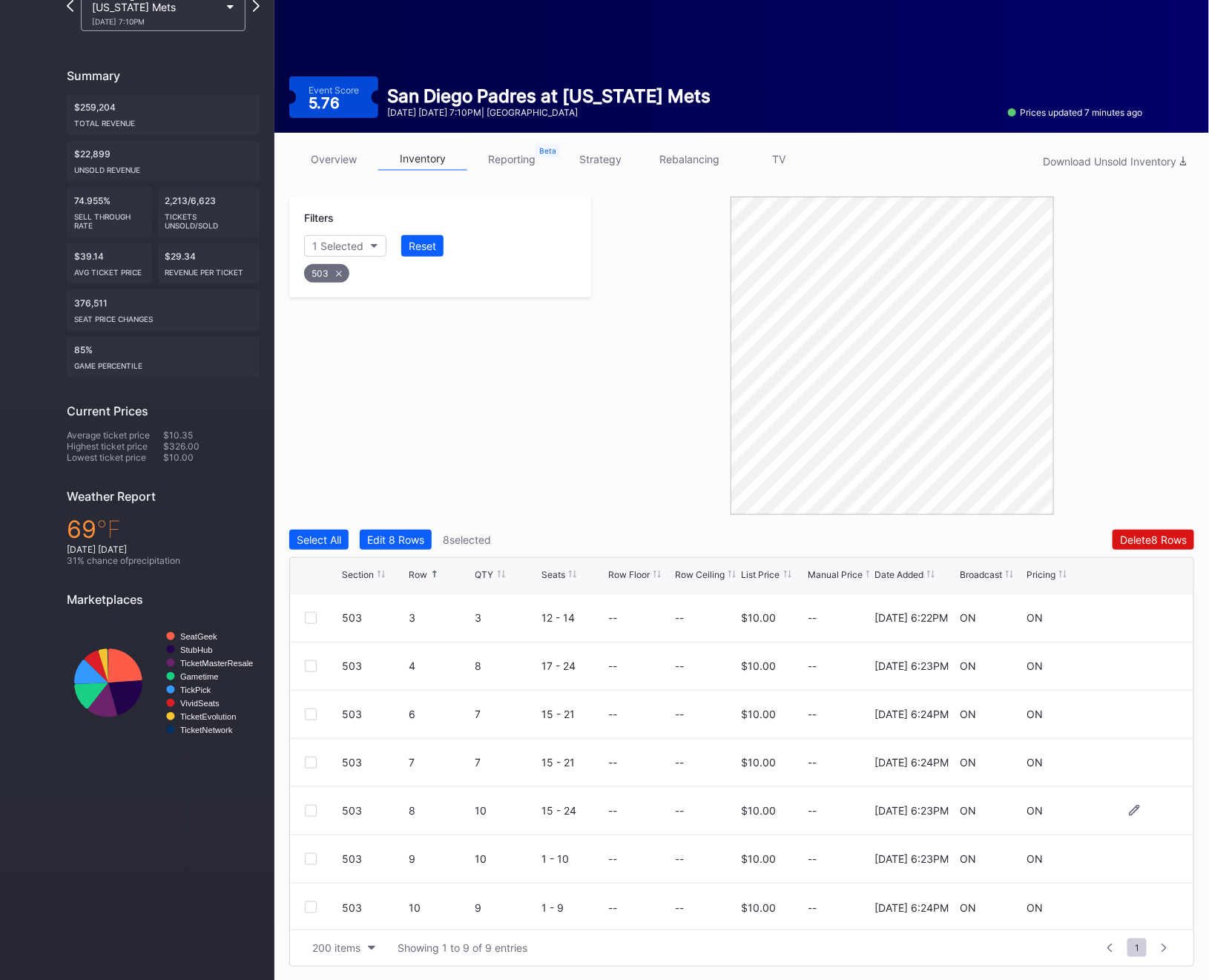
click at [306, 814] on div at bounding box center [311, 811] width 12 height 12
click at [309, 854] on div at bounding box center [311, 859] width 12 height 12
click at [332, 269] on div "503" at bounding box center [326, 274] width 45 height 18
click at [333, 250] on div "Section" at bounding box center [331, 245] width 36 height 12
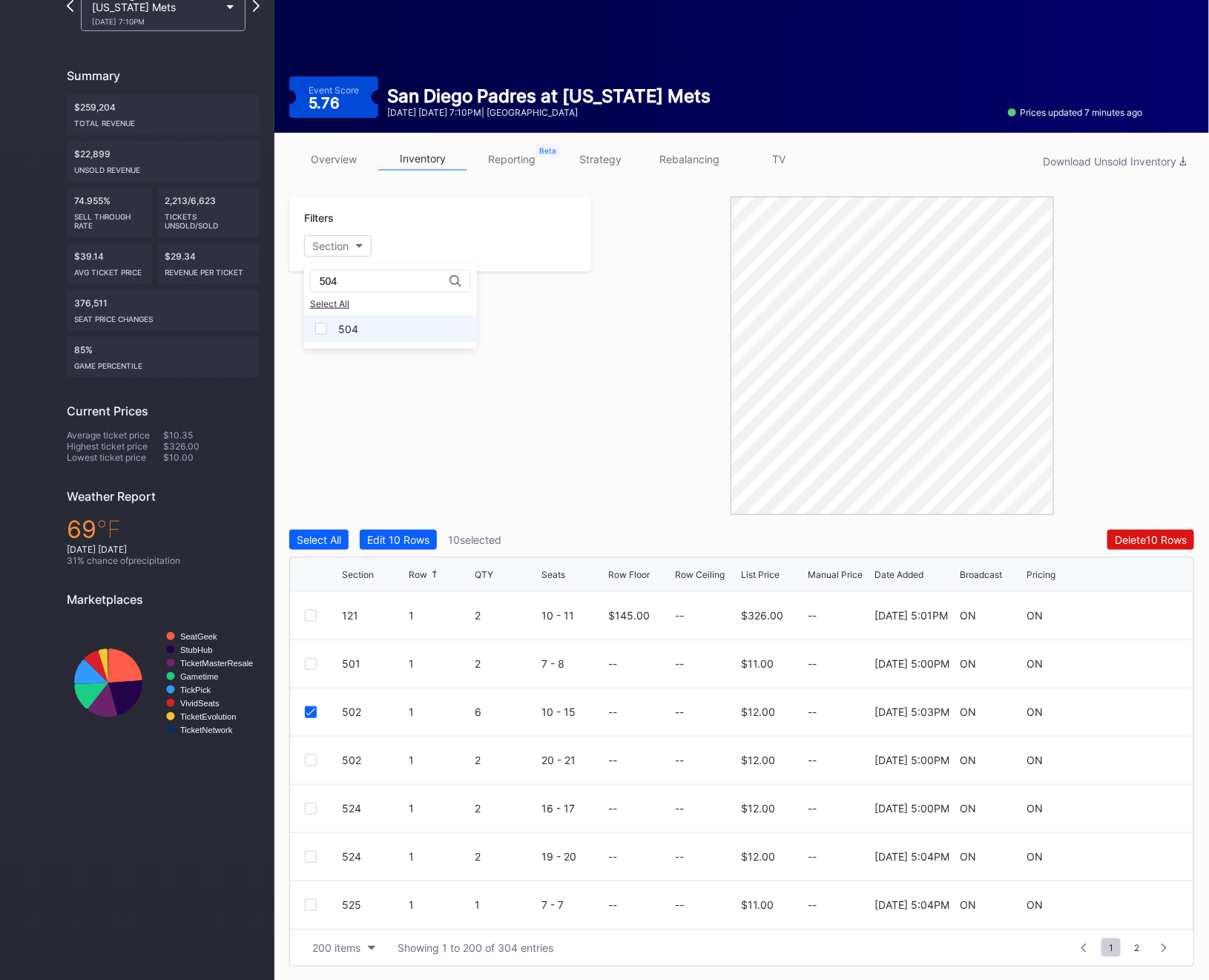
type input "504"
click at [347, 332] on div "504" at bounding box center [348, 328] width 20 height 12
click at [307, 608] on div "504 10 10 13 - 22 -- -- $10.00 -- [DATE] 6:24PM ON ON" at bounding box center [741, 616] width 903 height 48
click at [307, 618] on div at bounding box center [311, 616] width 12 height 12
click at [307, 664] on div at bounding box center [311, 664] width 12 height 12
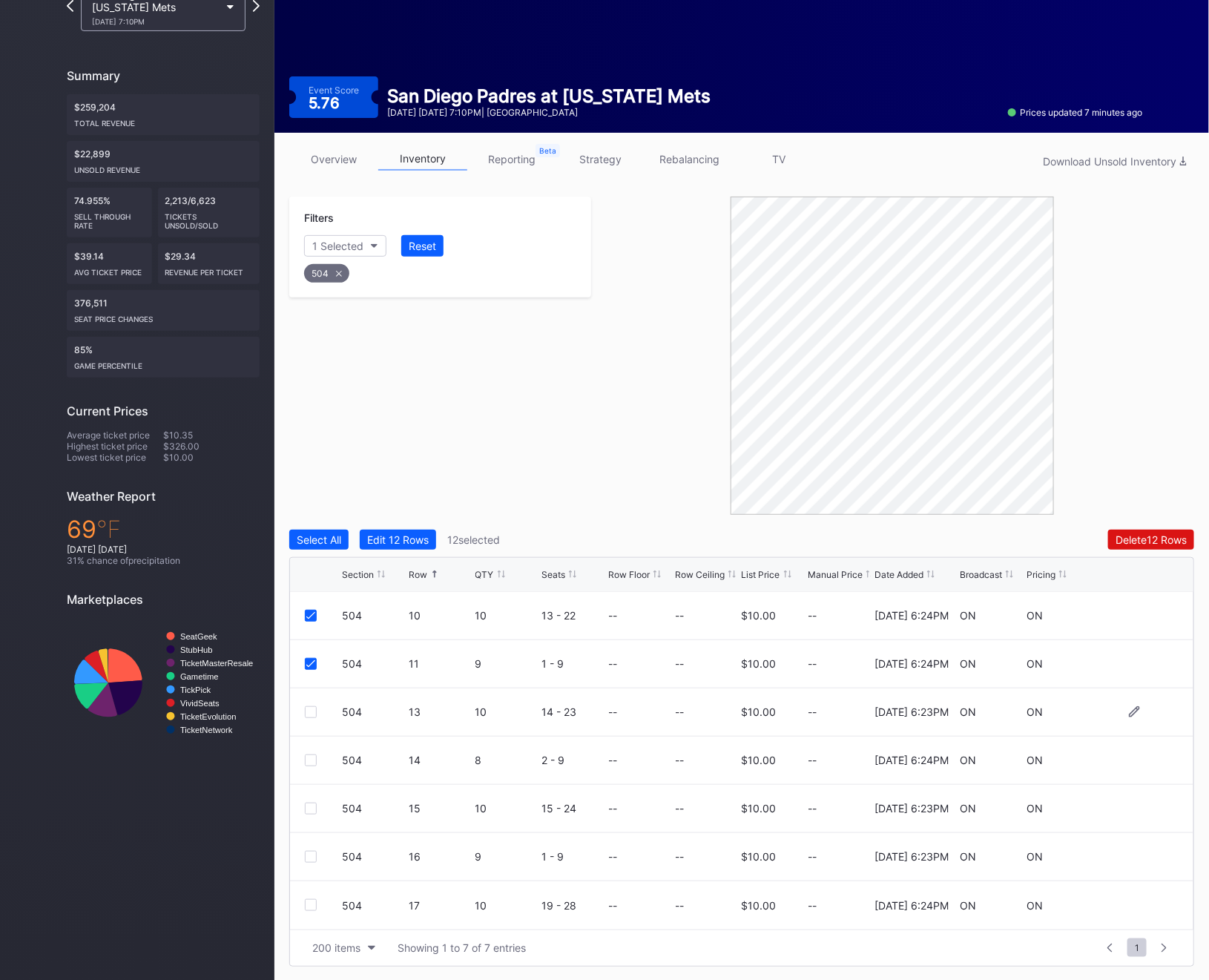
click at [307, 715] on div at bounding box center [311, 711] width 12 height 12
click at [312, 759] on div at bounding box center [311, 760] width 12 height 12
click at [308, 806] on div at bounding box center [311, 808] width 12 height 12
click at [308, 861] on div at bounding box center [311, 856] width 12 height 12
click at [311, 908] on div at bounding box center [311, 905] width 12 height 12
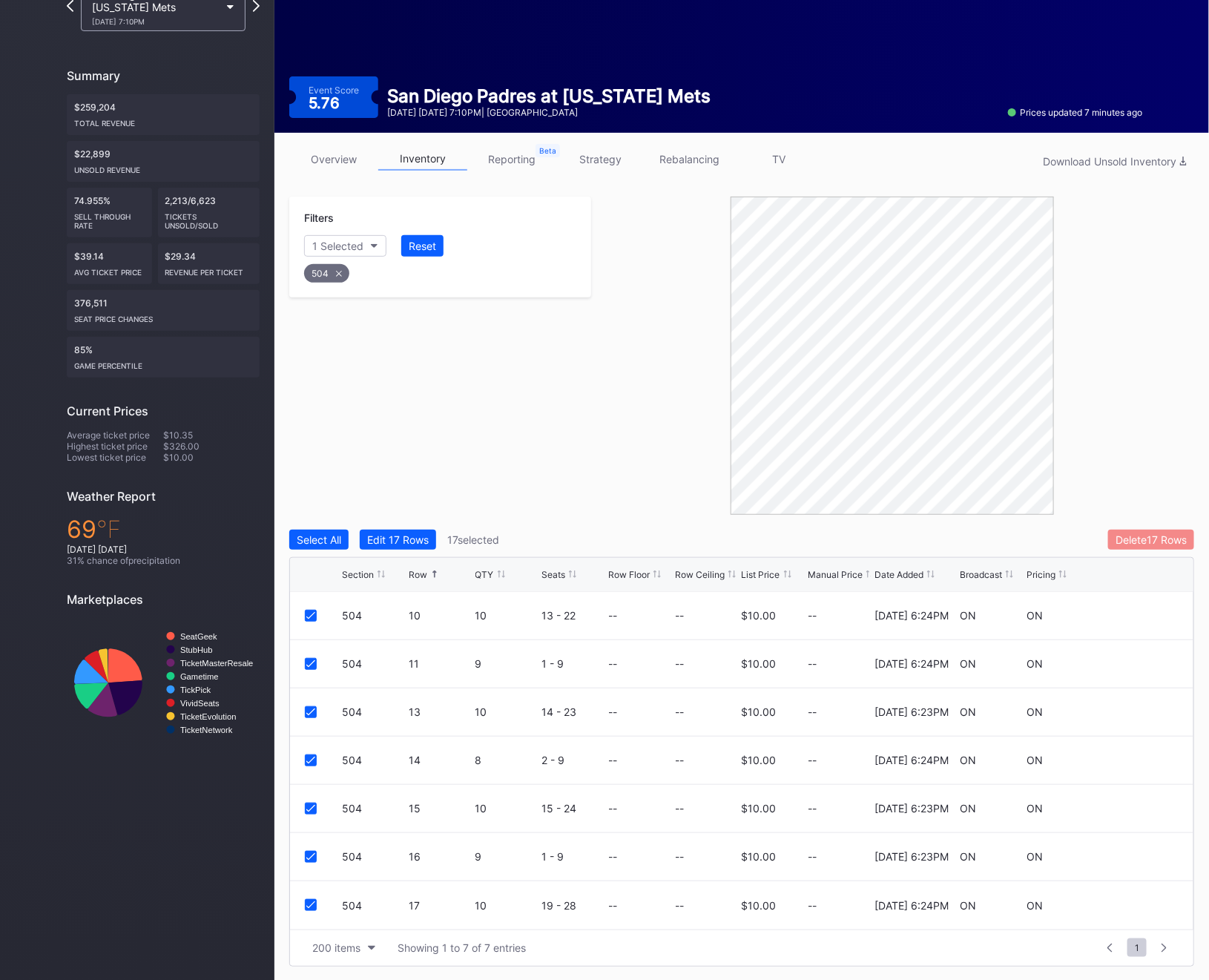
click at [1140, 533] on div "Delete 17 Rows" at bounding box center [1151, 539] width 71 height 12
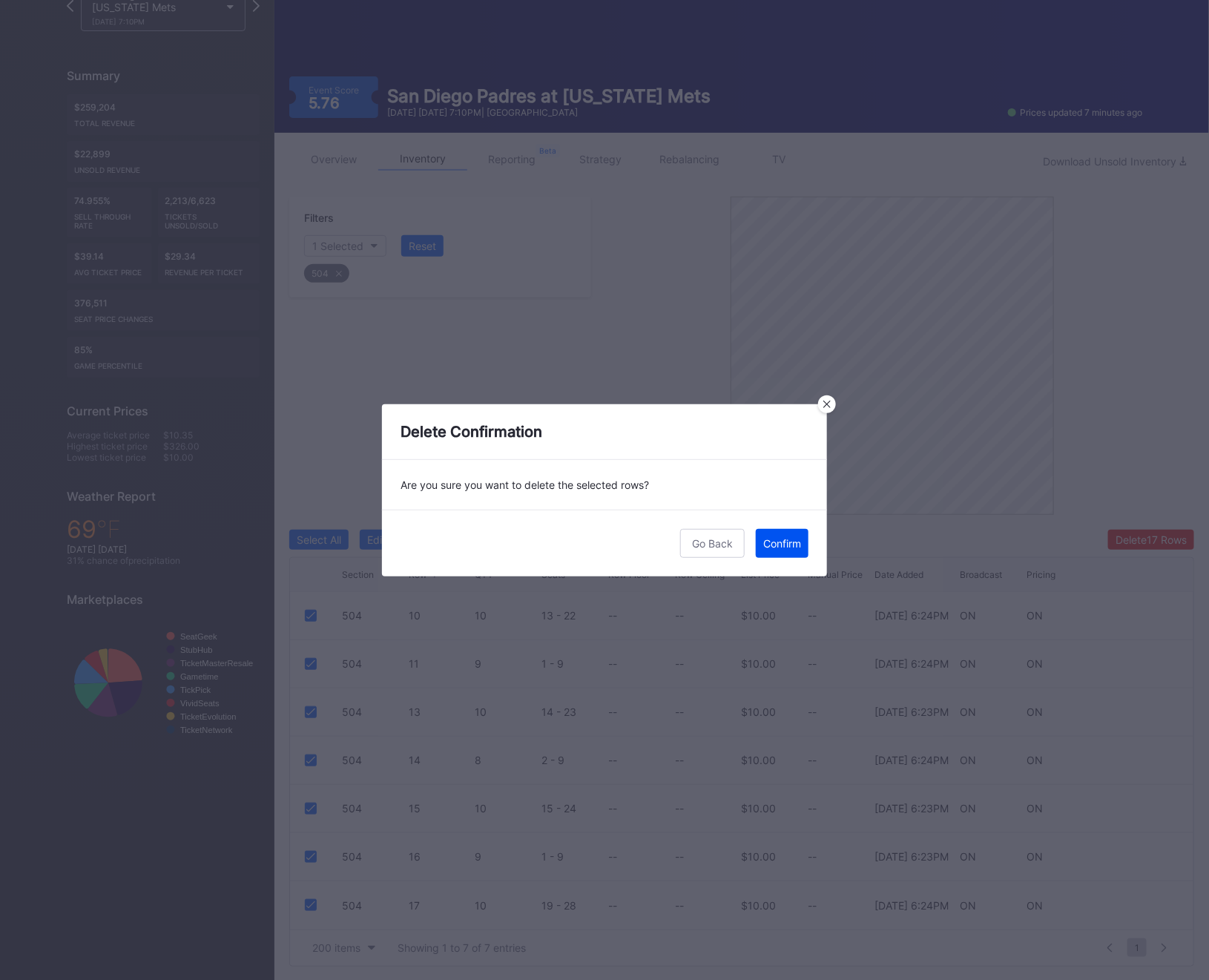
click at [796, 546] on div "Confirm" at bounding box center [783, 543] width 38 height 12
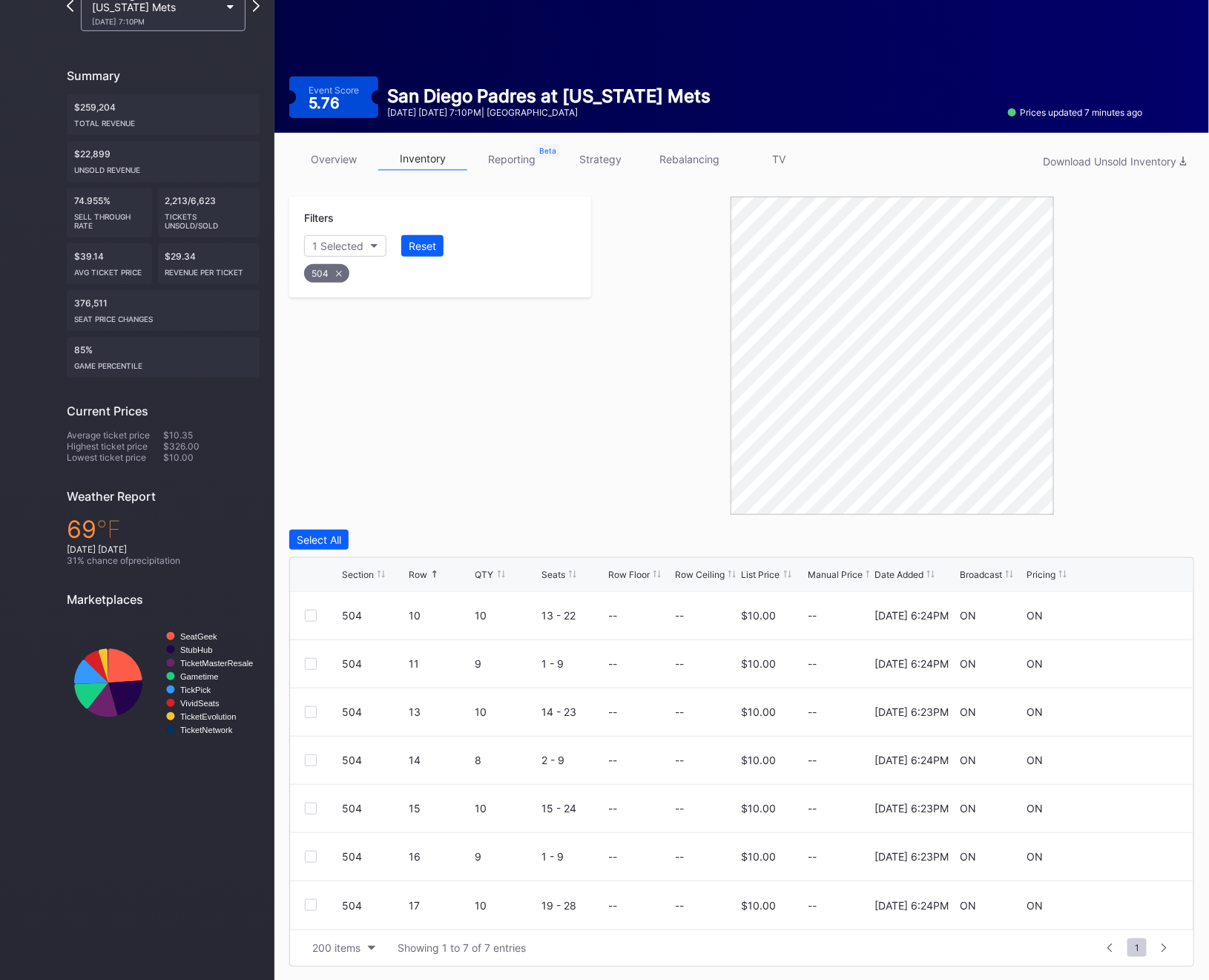
click at [322, 268] on div "504" at bounding box center [326, 274] width 45 height 18
click at [328, 243] on div "Section" at bounding box center [331, 245] width 36 height 12
type input "525"
click at [354, 331] on div "525" at bounding box center [347, 328] width 19 height 12
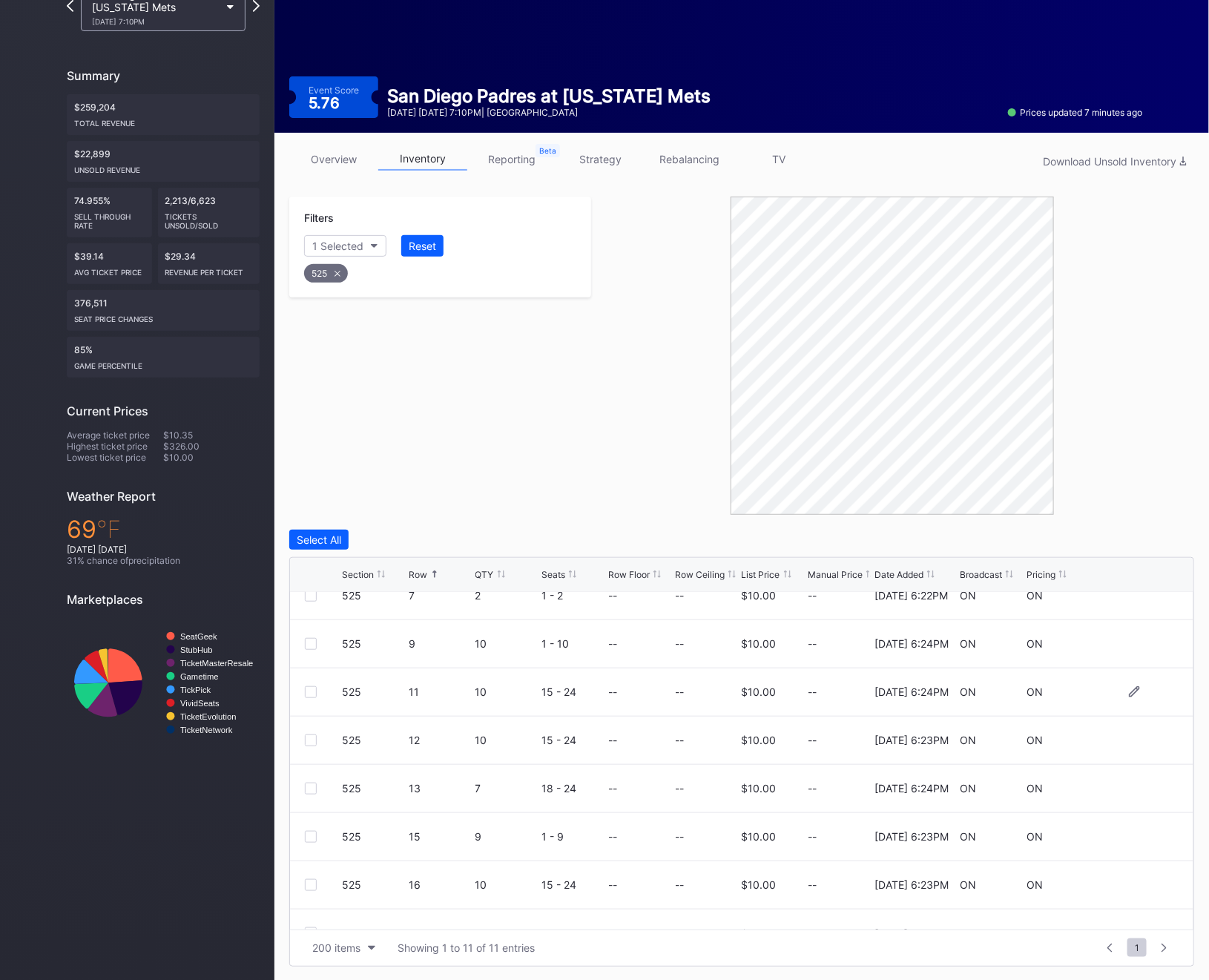
scroll to position [161, 0]
click at [312, 693] on div at bounding box center [311, 696] width 12 height 12
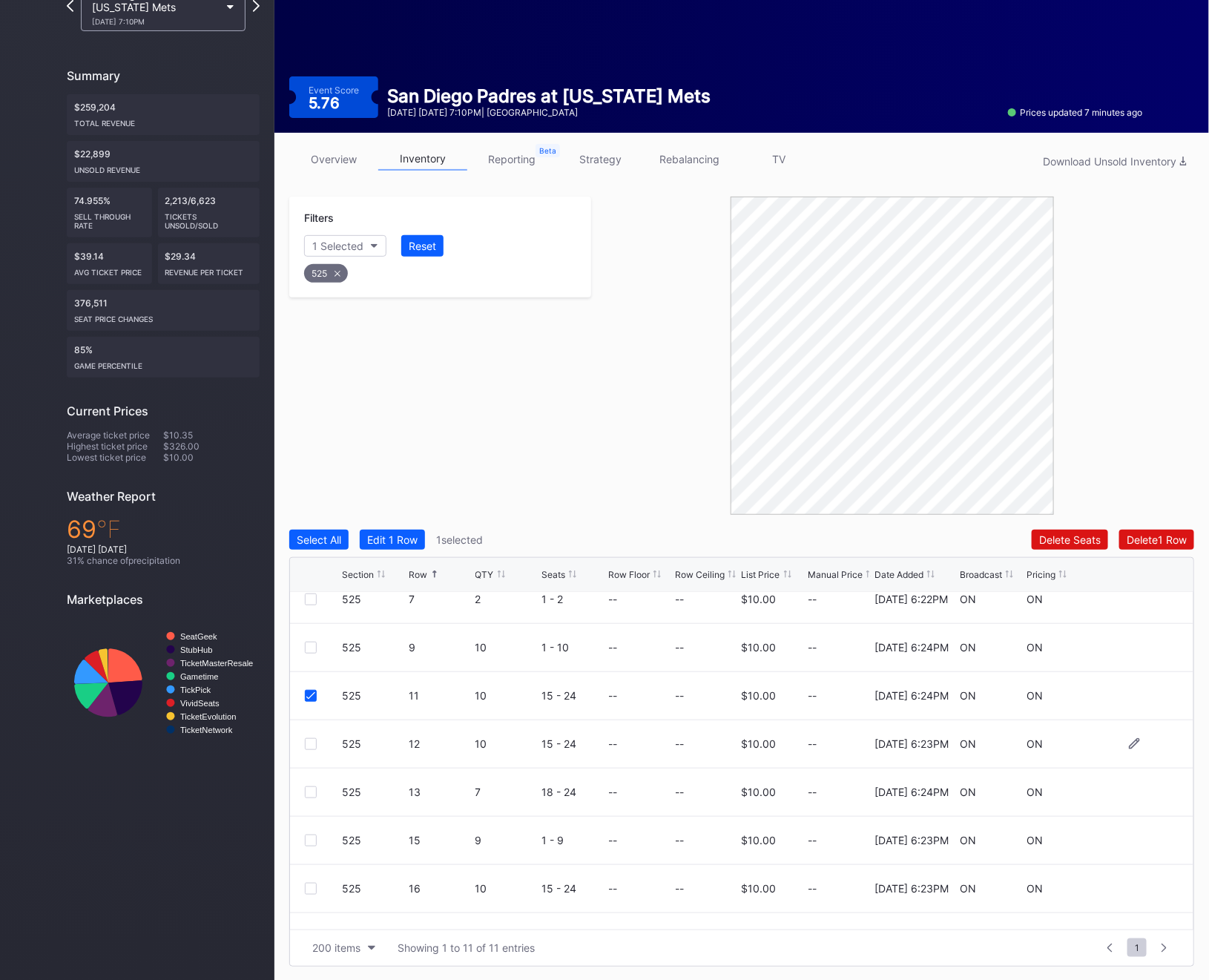
click at [311, 742] on div at bounding box center [311, 744] width 12 height 12
click at [310, 787] on div at bounding box center [311, 792] width 12 height 12
click at [308, 840] on div at bounding box center [311, 840] width 12 height 12
click at [307, 878] on div "525 16 10 15 - 24 -- -- $10.00 -- [DATE] 6:23PM ON ON" at bounding box center [741, 889] width 903 height 48
click at [307, 879] on div "525 16 10 15 - 24 -- -- $10.00 -- [DATE] 6:23PM ON ON" at bounding box center [741, 889] width 903 height 48
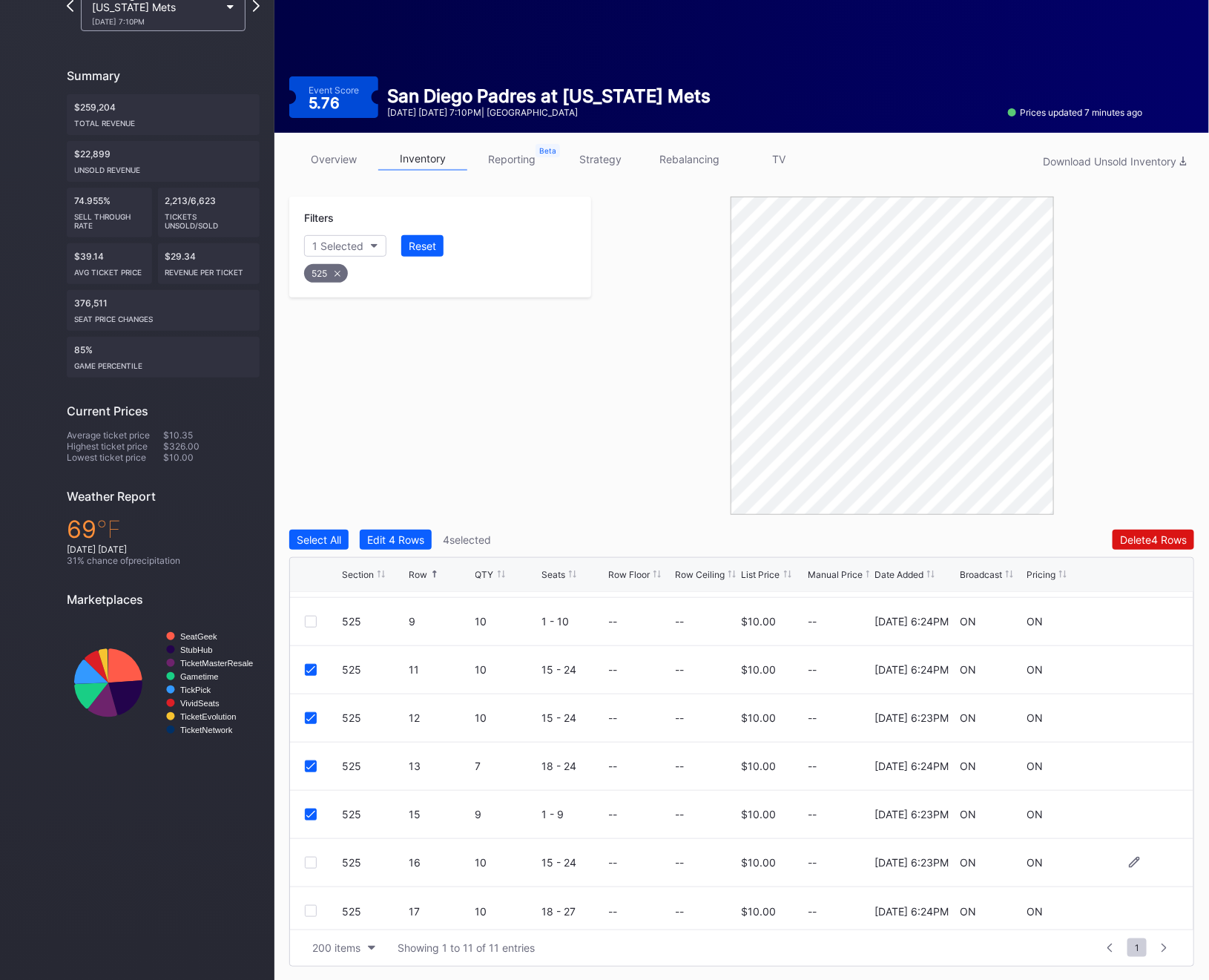
scroll to position [192, 0]
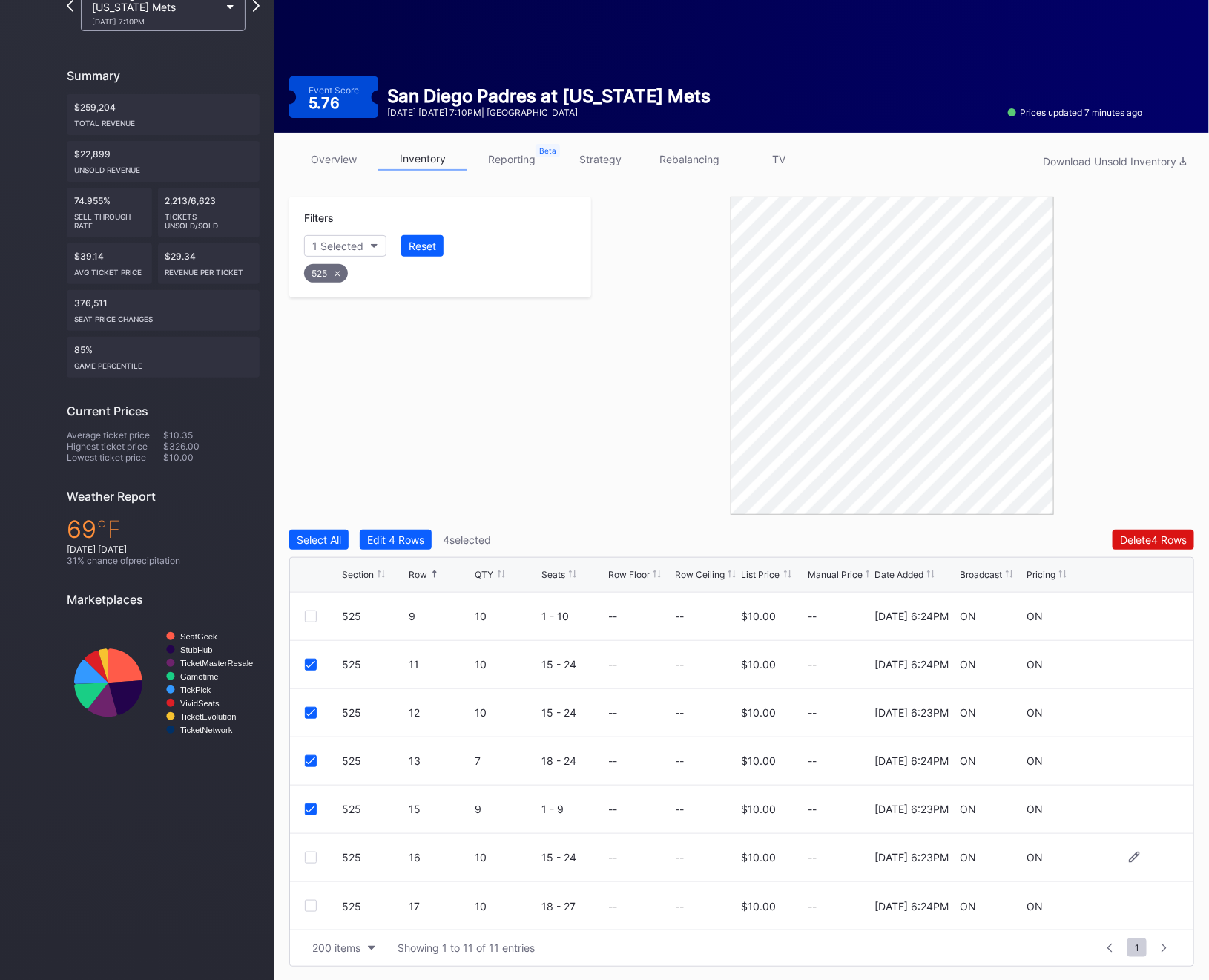
click at [308, 858] on div at bounding box center [311, 857] width 12 height 12
click at [312, 902] on div at bounding box center [311, 906] width 12 height 12
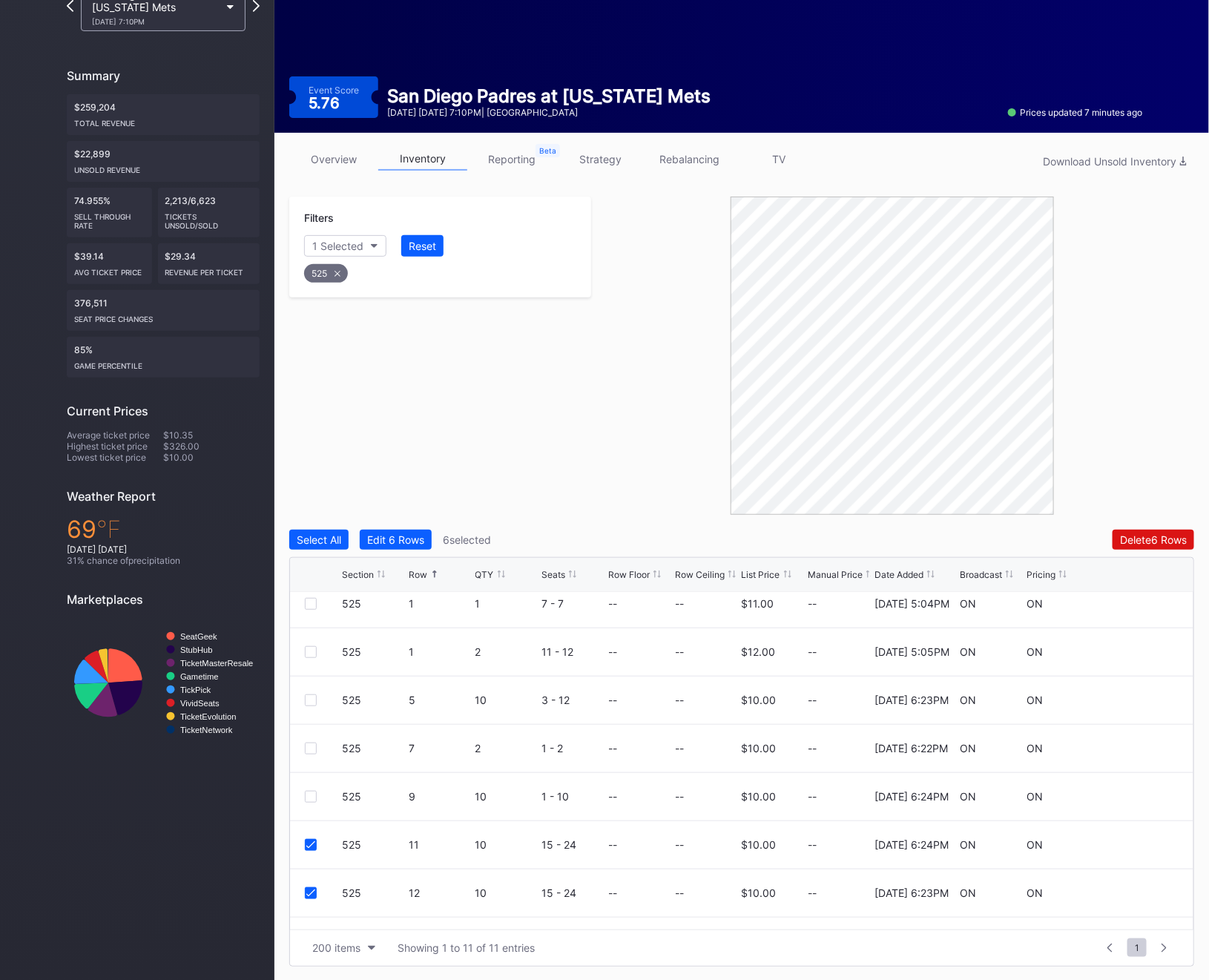
scroll to position [0, 0]
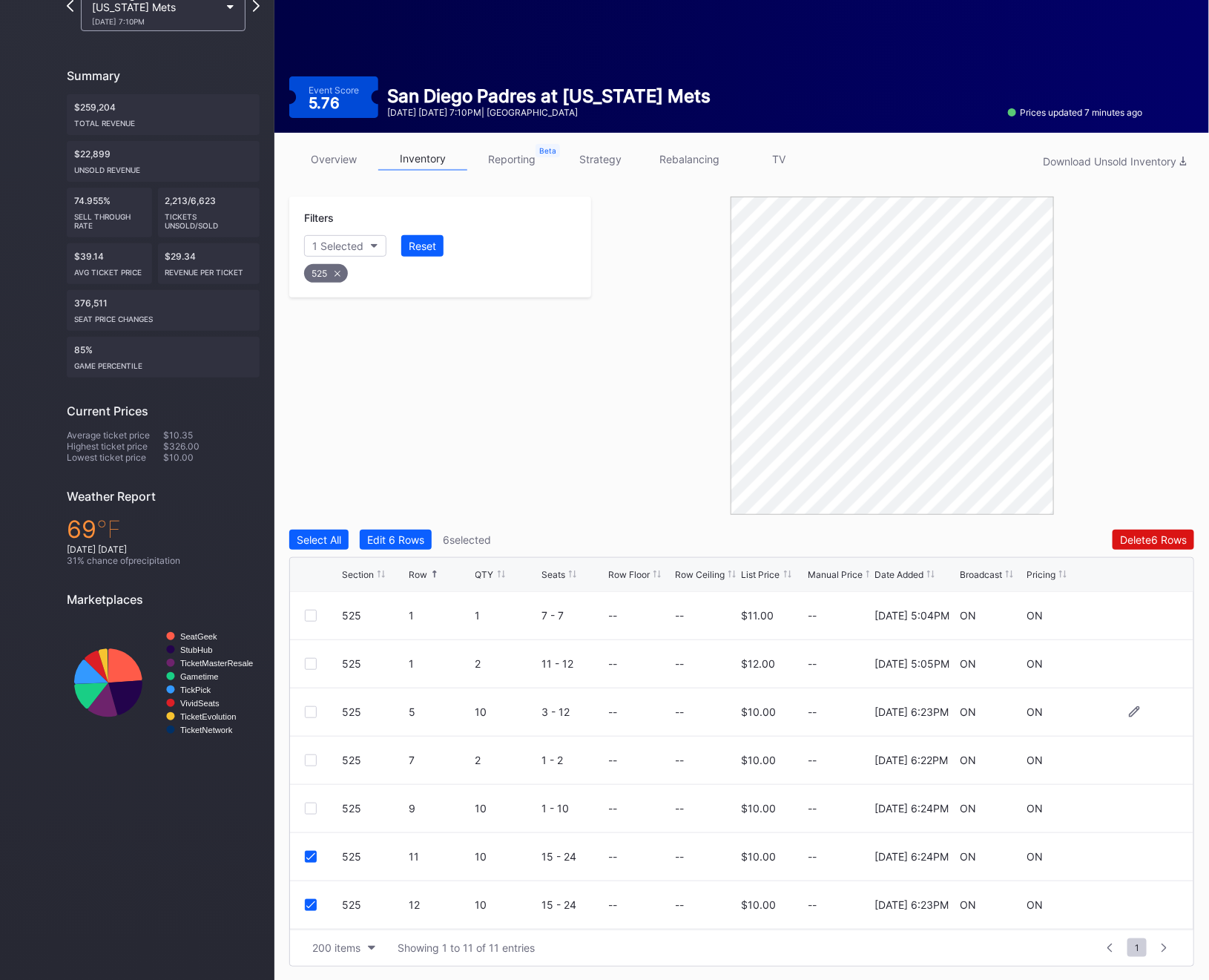
click at [305, 706] on div at bounding box center [311, 711] width 12 height 12
click at [307, 706] on div at bounding box center [311, 711] width 12 height 12
click at [1154, 533] on div "Delete 7 Rows" at bounding box center [1154, 539] width 66 height 12
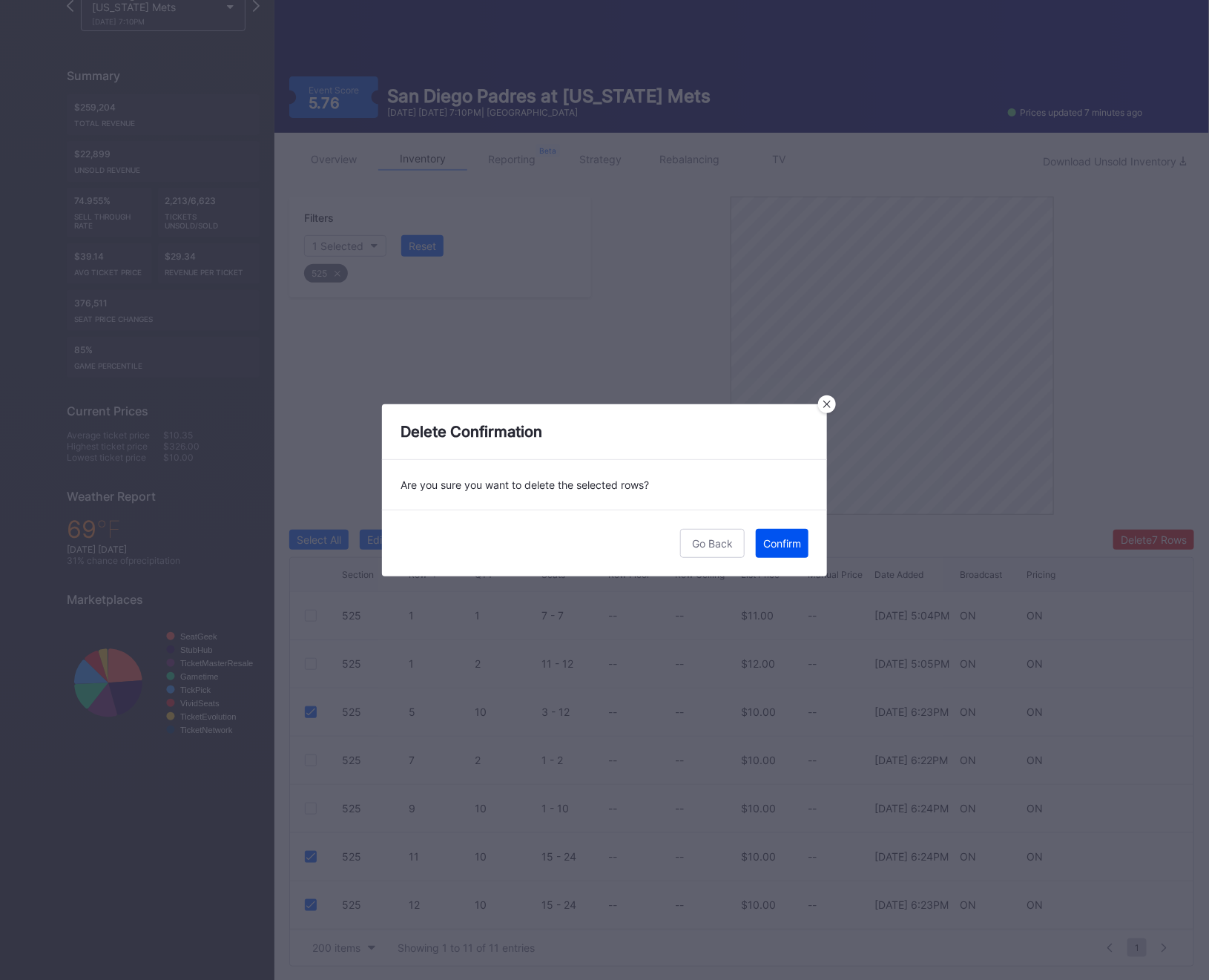
click at [783, 548] on div "Confirm" at bounding box center [783, 543] width 38 height 12
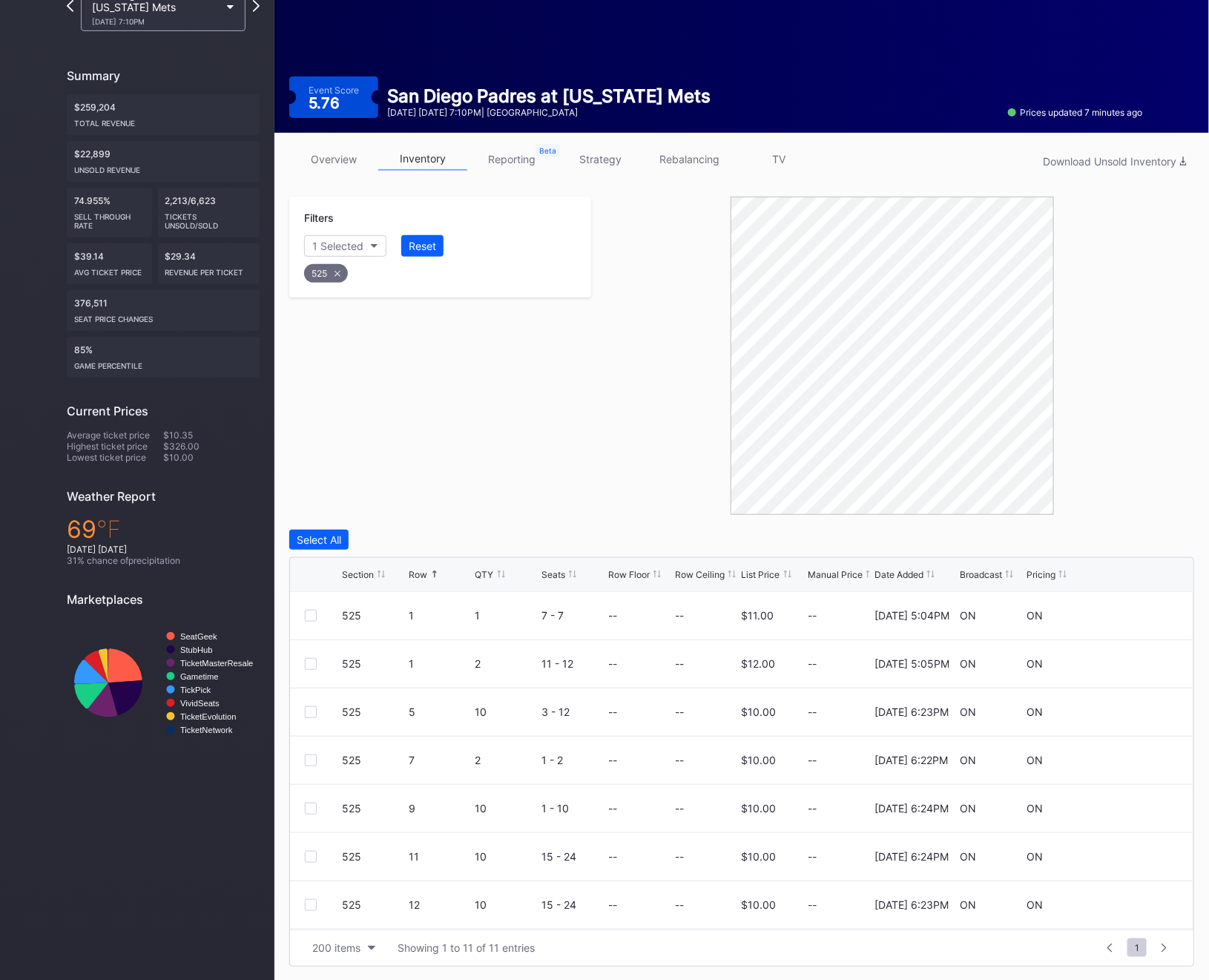
click at [335, 272] on icon at bounding box center [337, 274] width 6 height 6
click at [336, 246] on div "Section" at bounding box center [331, 245] width 36 height 12
type input "526"
click at [336, 331] on div "526" at bounding box center [390, 328] width 173 height 27
click at [306, 902] on div at bounding box center [311, 905] width 12 height 12
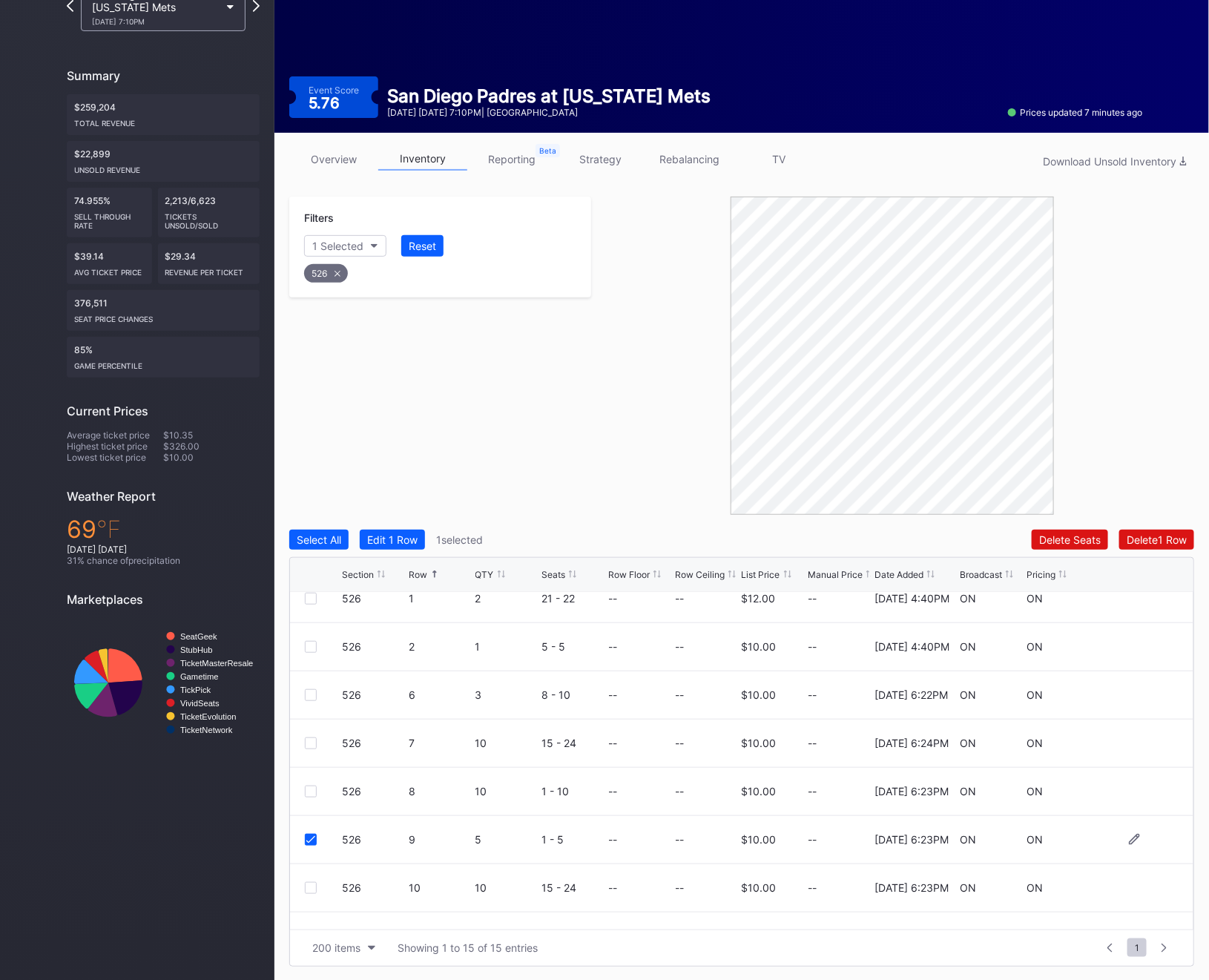
scroll to position [90, 0]
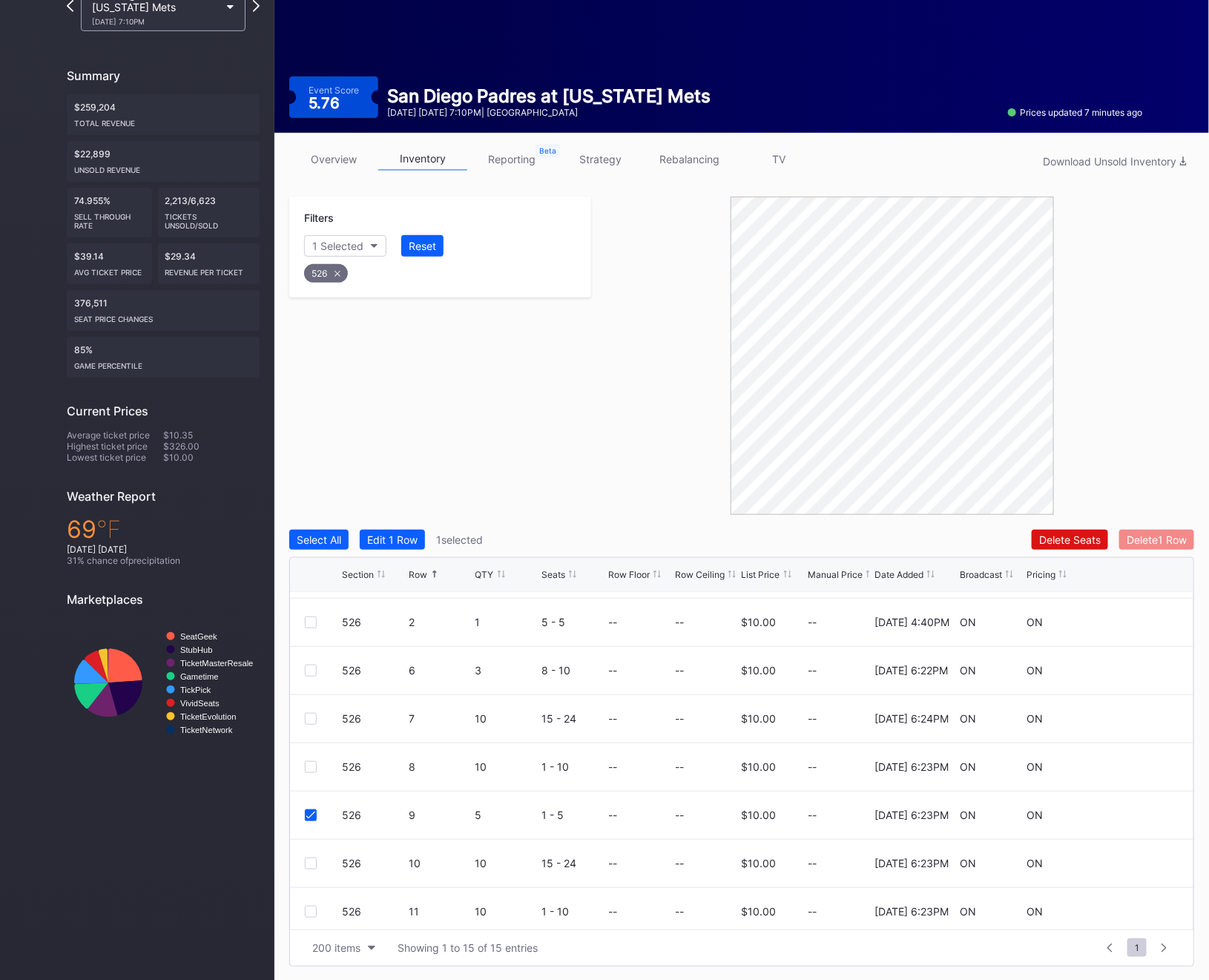
click at [1149, 540] on div "Delete 1 Row" at bounding box center [1156, 539] width 60 height 12
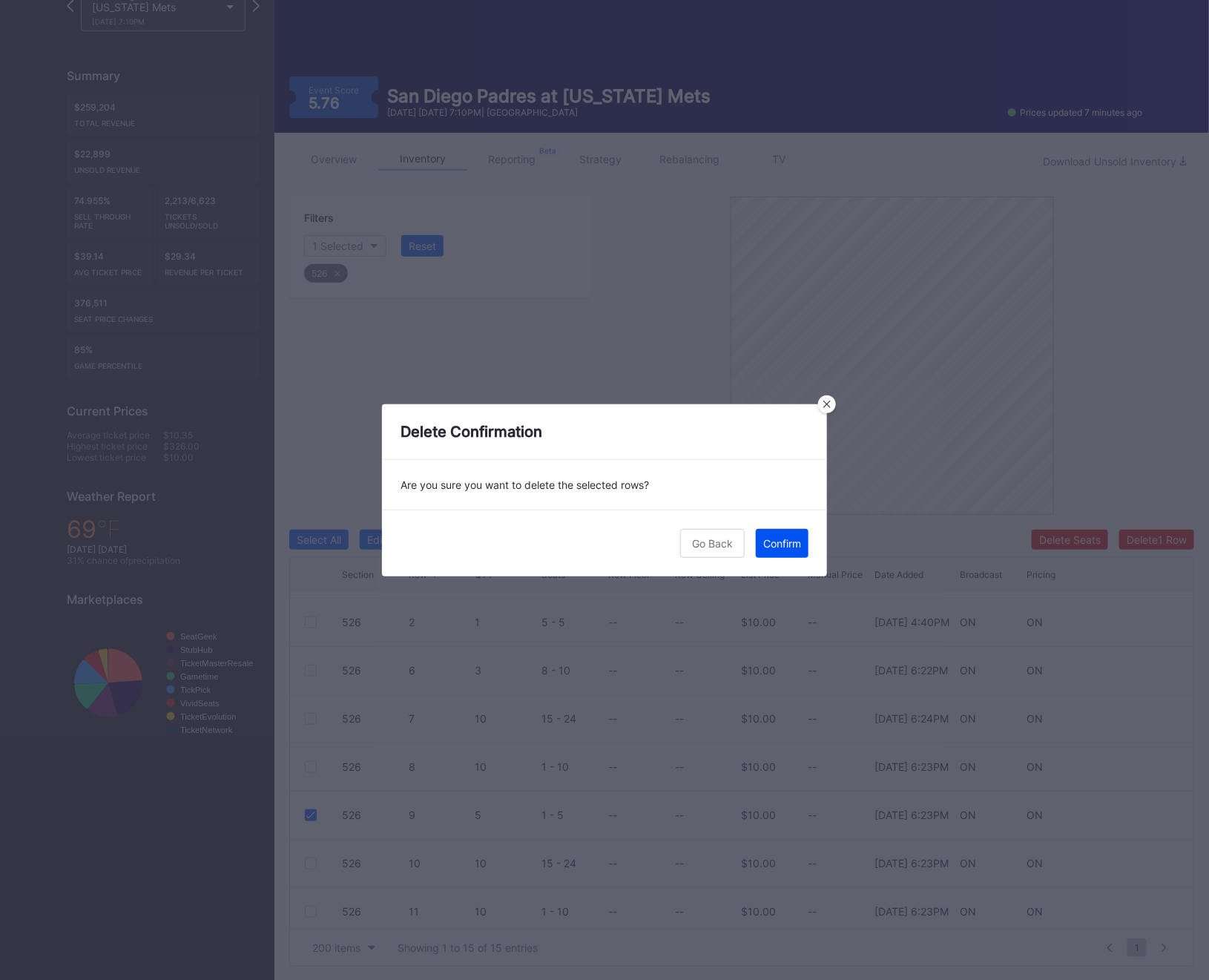
click at [780, 553] on button "Confirm" at bounding box center [783, 543] width 53 height 29
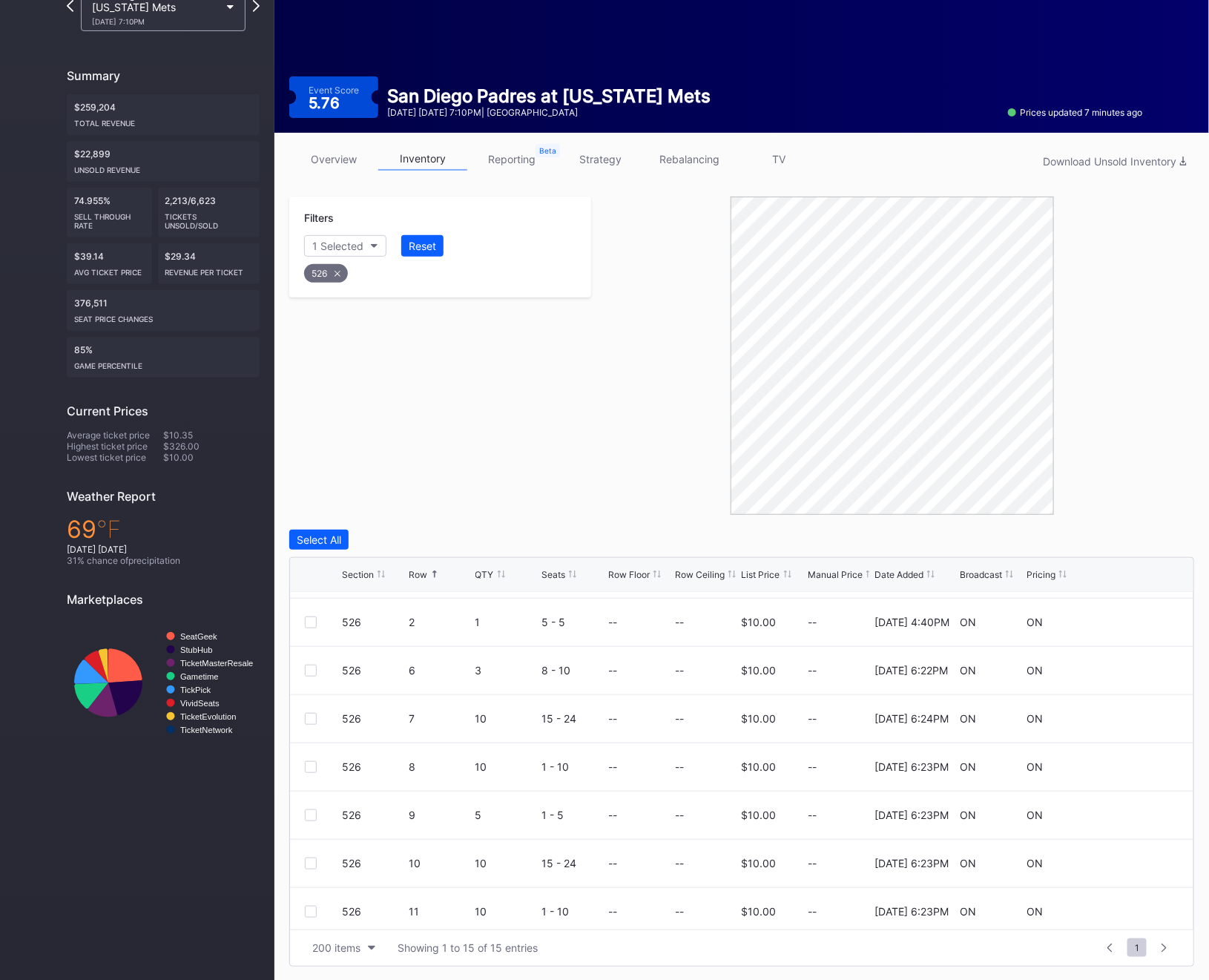
click at [329, 272] on div "526" at bounding box center [326, 274] width 44 height 18
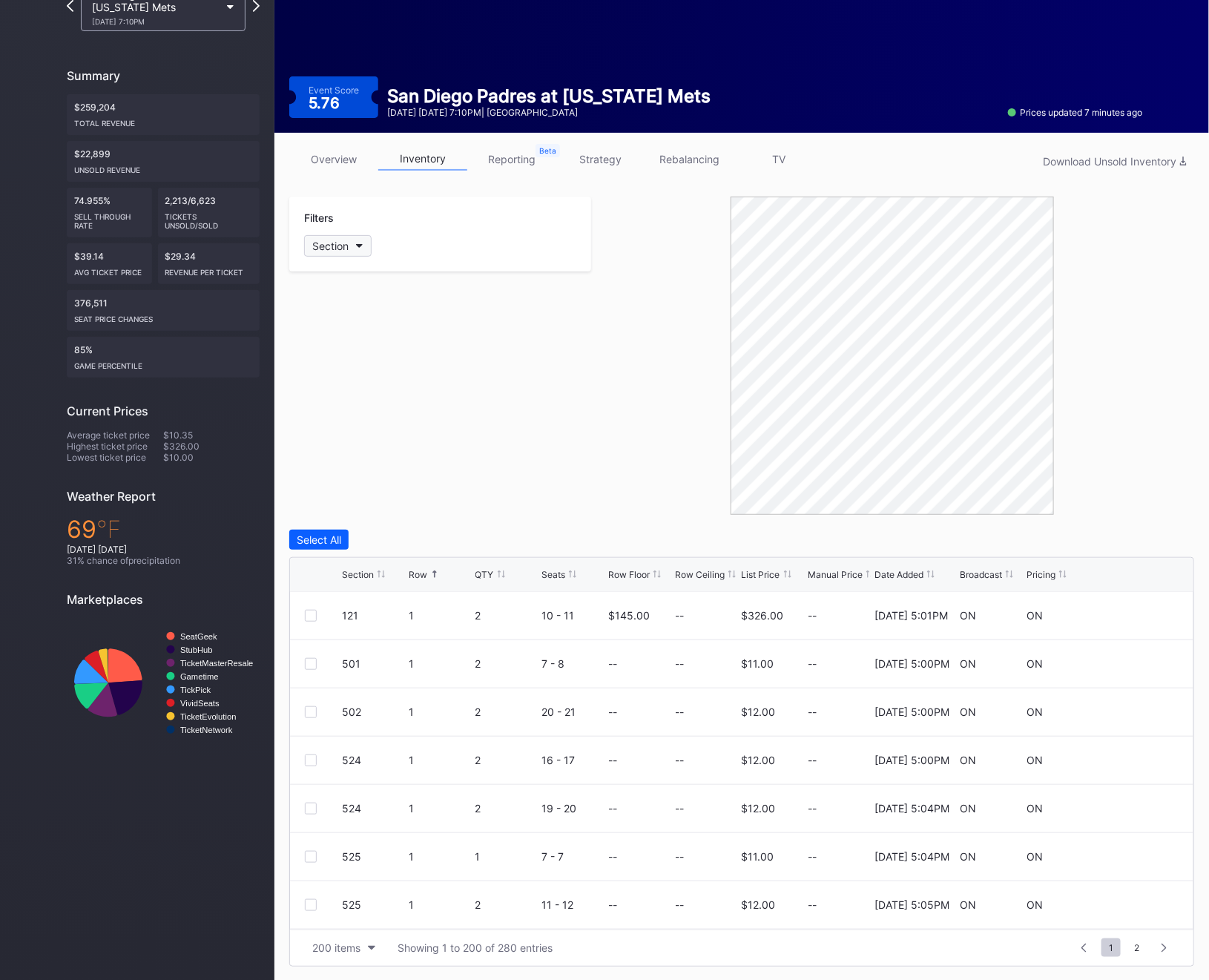
click at [340, 235] on button "Section" at bounding box center [338, 246] width 68 height 21
type input "525"
click at [362, 329] on div "525" at bounding box center [390, 328] width 173 height 27
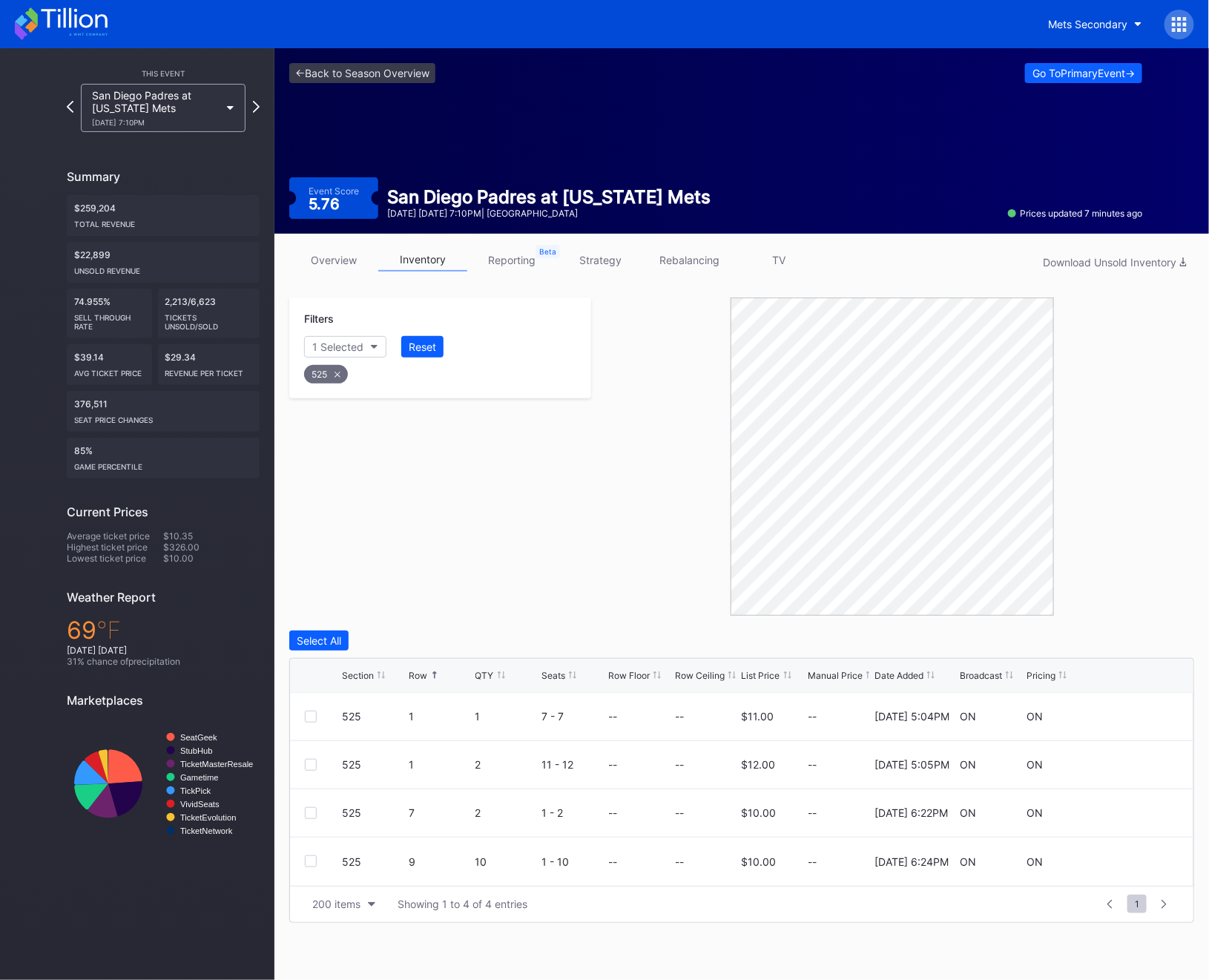
click at [337, 382] on div "525" at bounding box center [326, 374] width 44 height 18
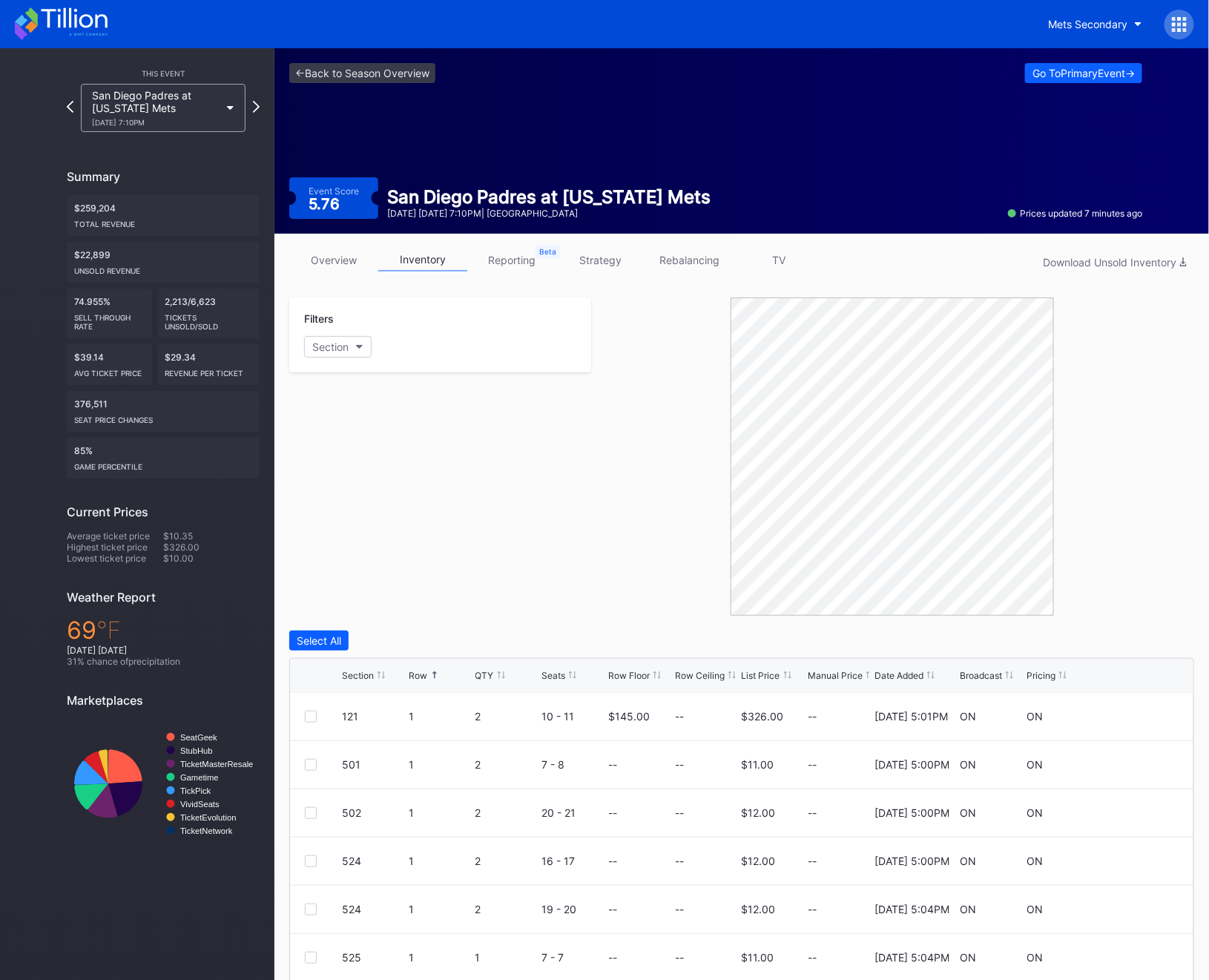
click at [337, 359] on div "Filters Section" at bounding box center [440, 335] width 302 height 75
click at [340, 351] on div "Section" at bounding box center [331, 346] width 36 height 12
type input "527"
click at [351, 420] on div "527" at bounding box center [390, 430] width 173 height 27
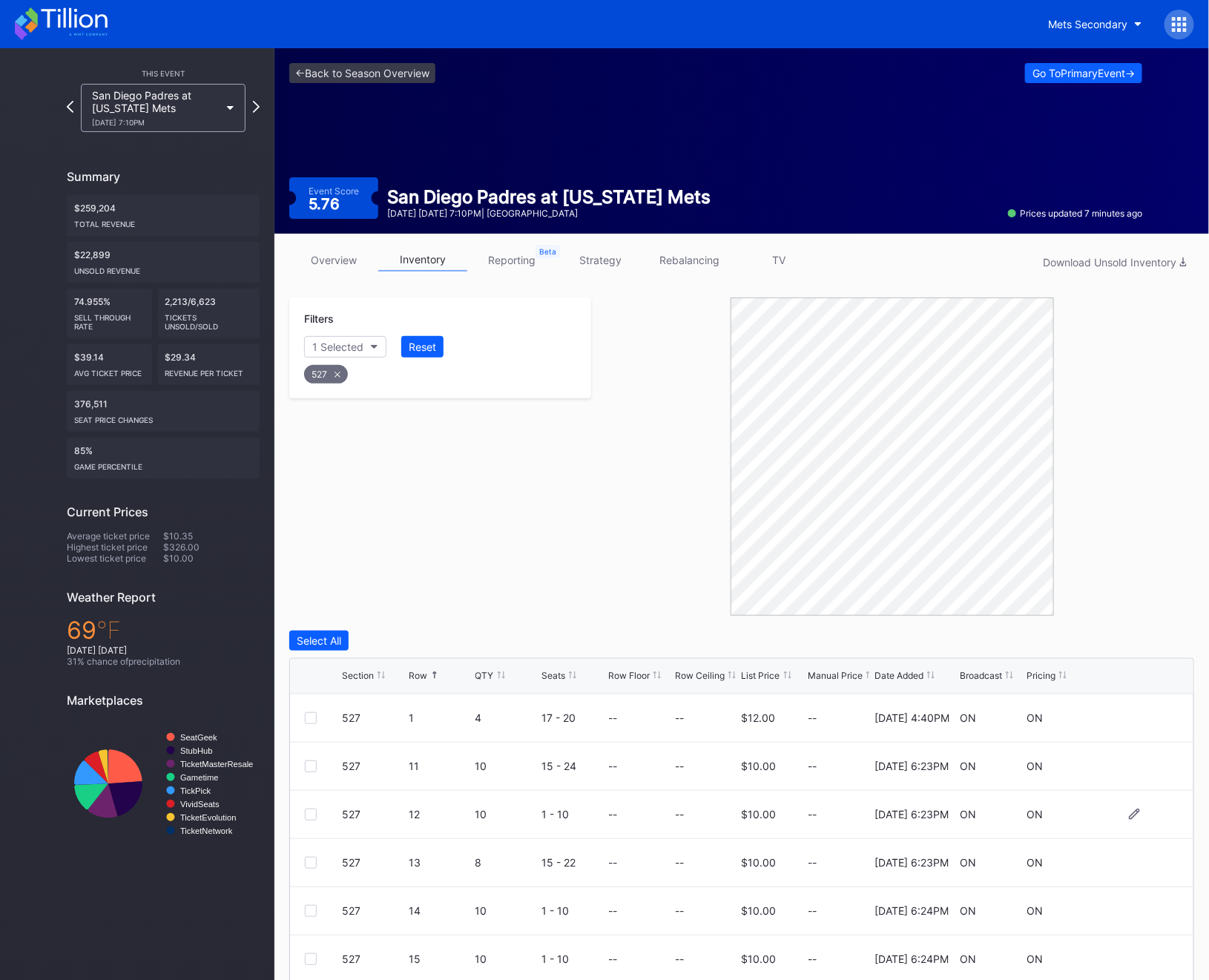
click at [315, 811] on div at bounding box center [311, 814] width 12 height 12
click at [315, 867] on div at bounding box center [311, 863] width 12 height 12
click at [307, 920] on div "527 14 10 1 - 10 -- -- $10.00 -- [DATE] 6:24PM ON ON" at bounding box center [741, 911] width 903 height 48
click at [308, 914] on div at bounding box center [311, 911] width 12 height 12
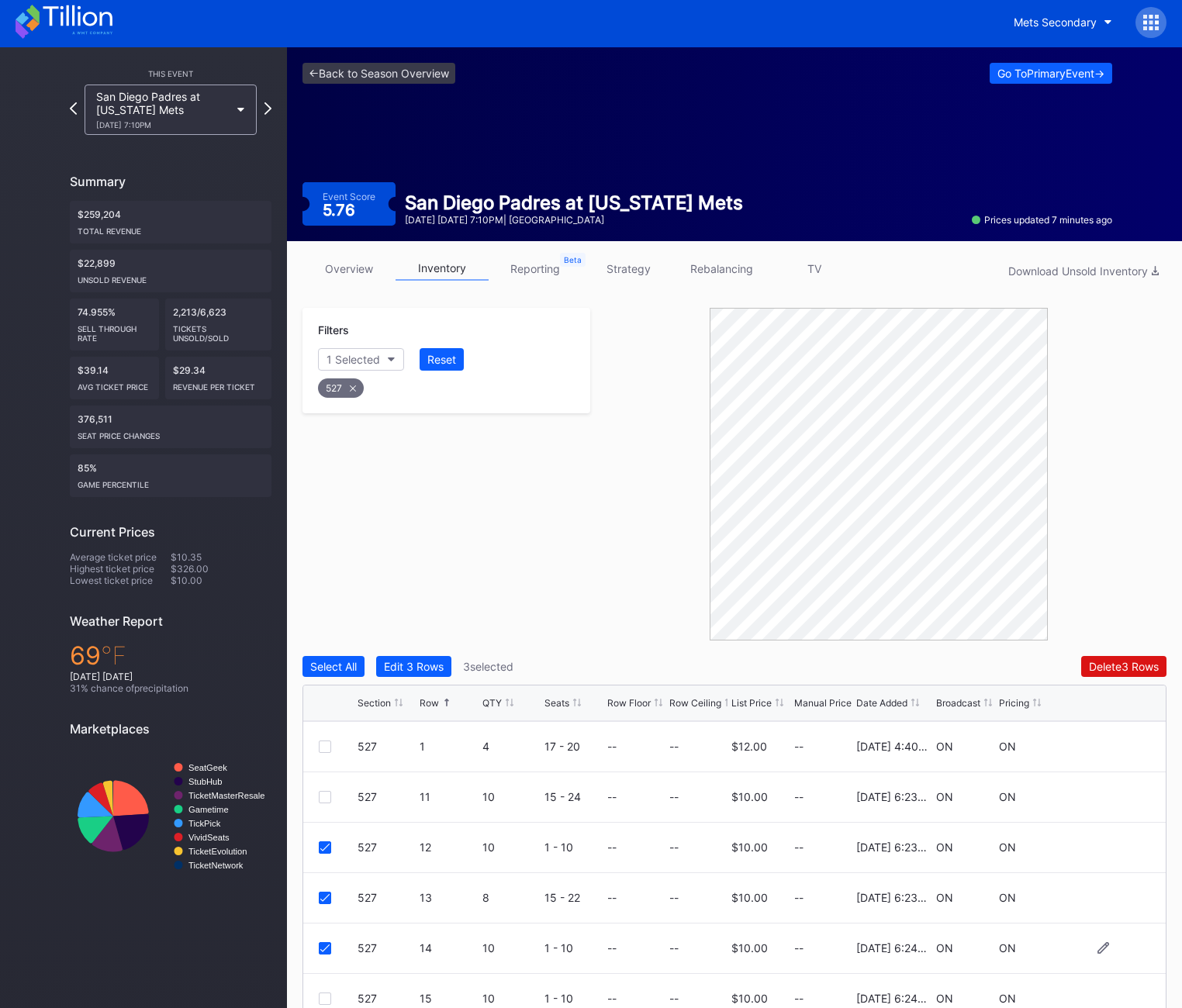
scroll to position [122, 0]
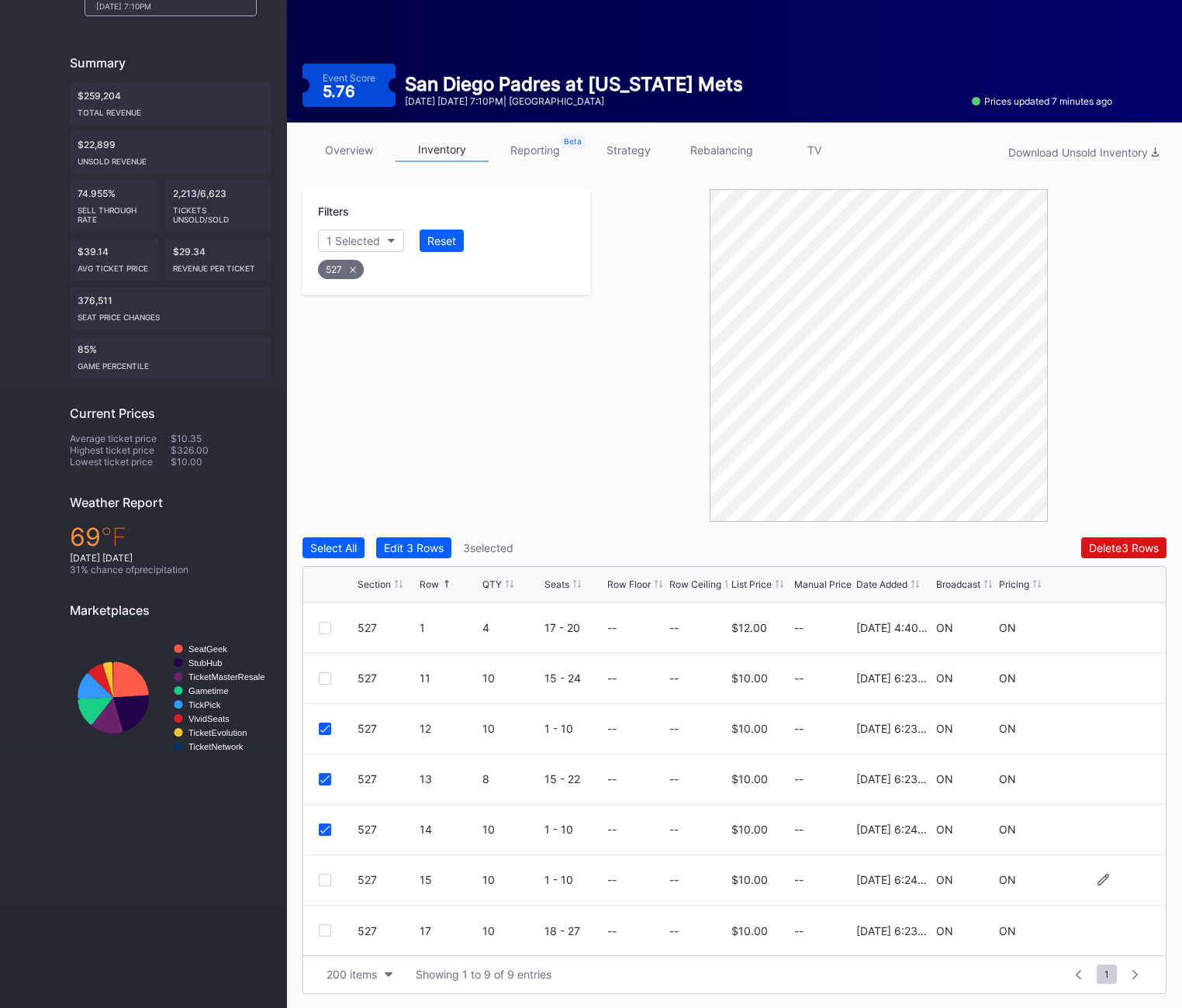
click at [326, 874] on div at bounding box center [325, 880] width 12 height 12
click at [321, 922] on div "527 17 10 18 - 27 -- -- $10.00 -- [DATE] 6:23PM ON ON" at bounding box center [734, 930] width 862 height 50
click at [324, 931] on div at bounding box center [325, 930] width 12 height 12
click at [1116, 556] on button "Delete 5 Rows" at bounding box center [1123, 548] width 86 height 21
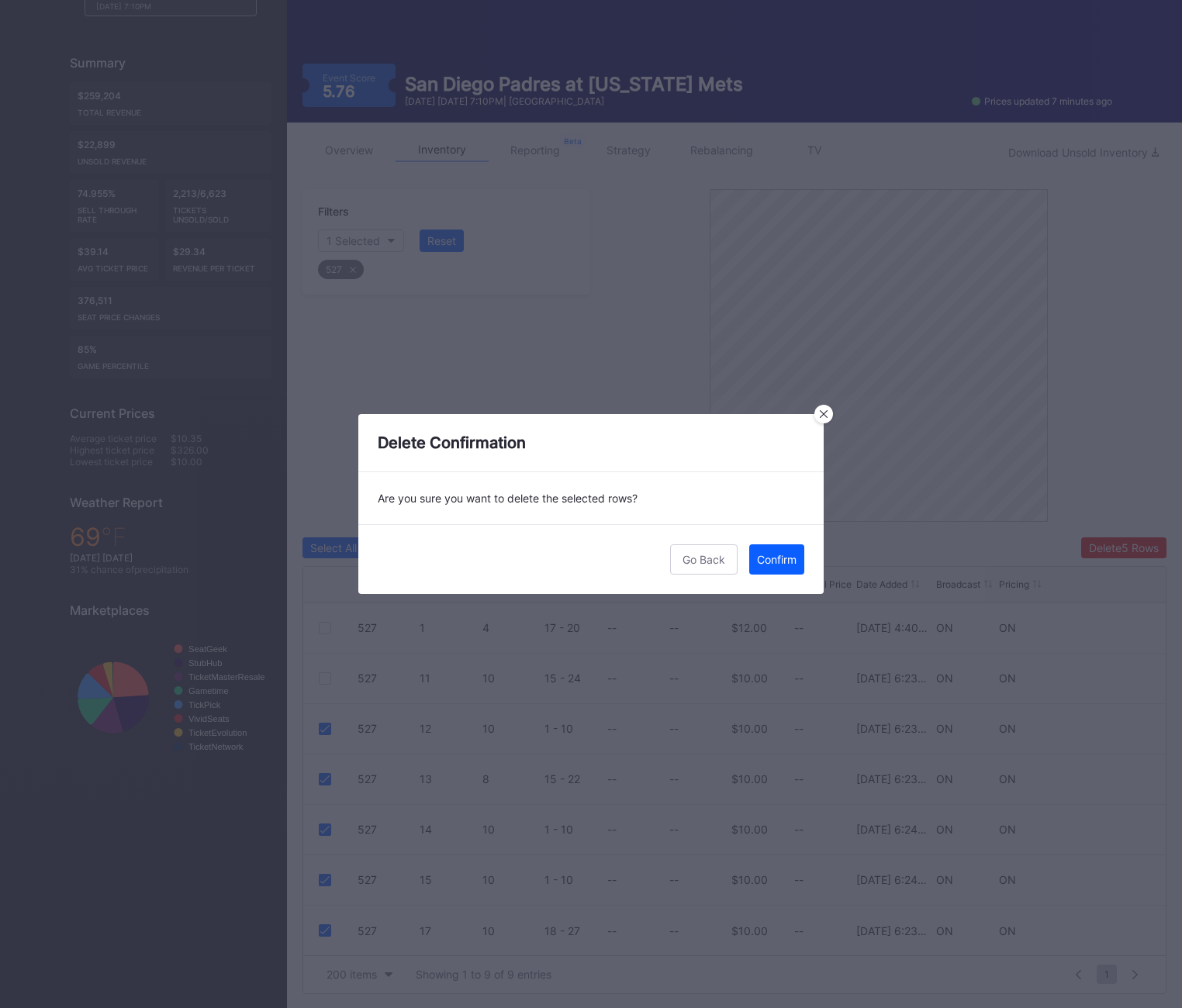
click at [791, 568] on button "Confirm" at bounding box center [777, 559] width 55 height 30
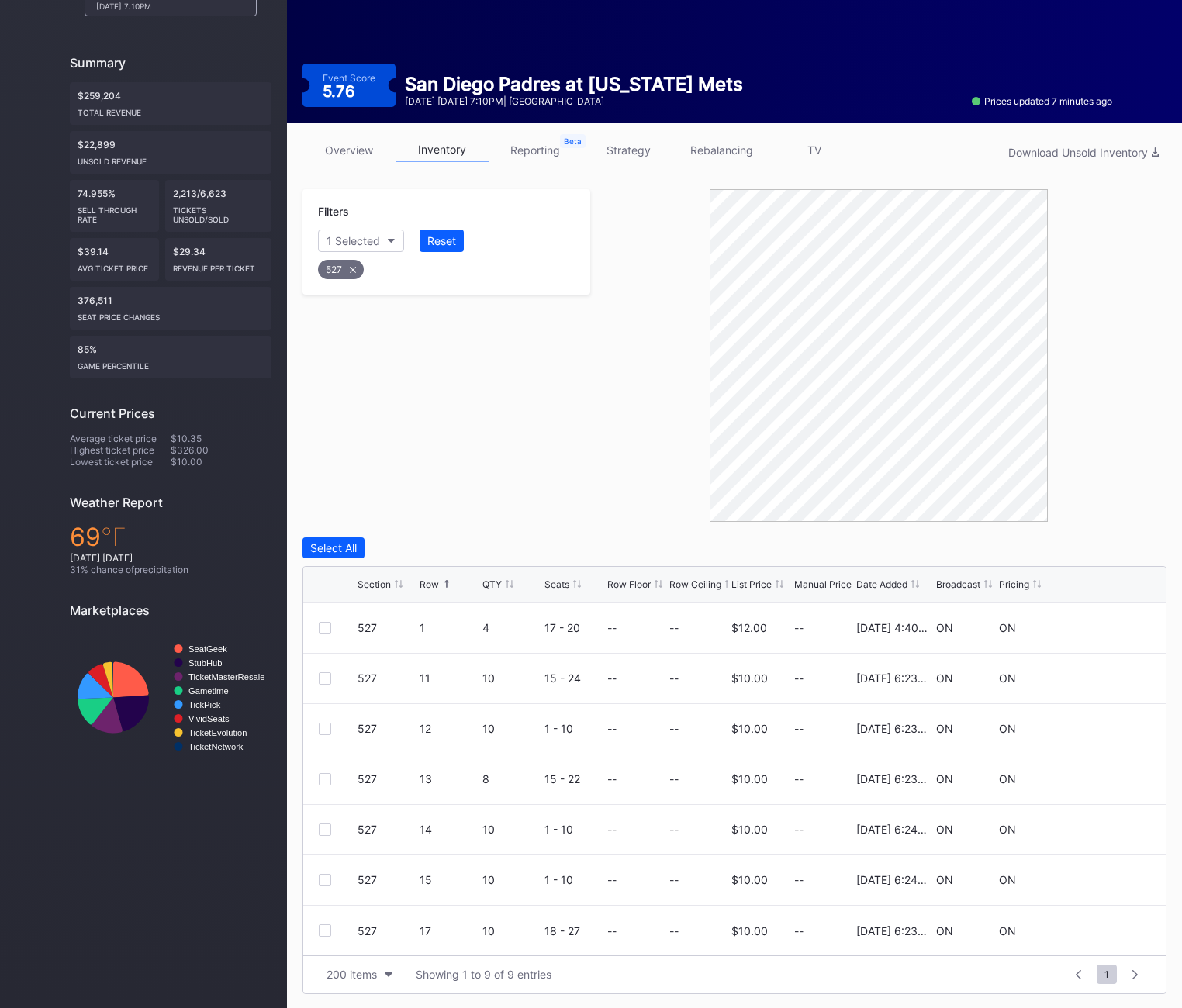
click at [353, 269] on icon at bounding box center [353, 269] width 6 height 6
click at [353, 244] on div "Section" at bounding box center [346, 240] width 38 height 13
type input "528"
click at [342, 334] on div "528" at bounding box center [408, 327] width 181 height 29
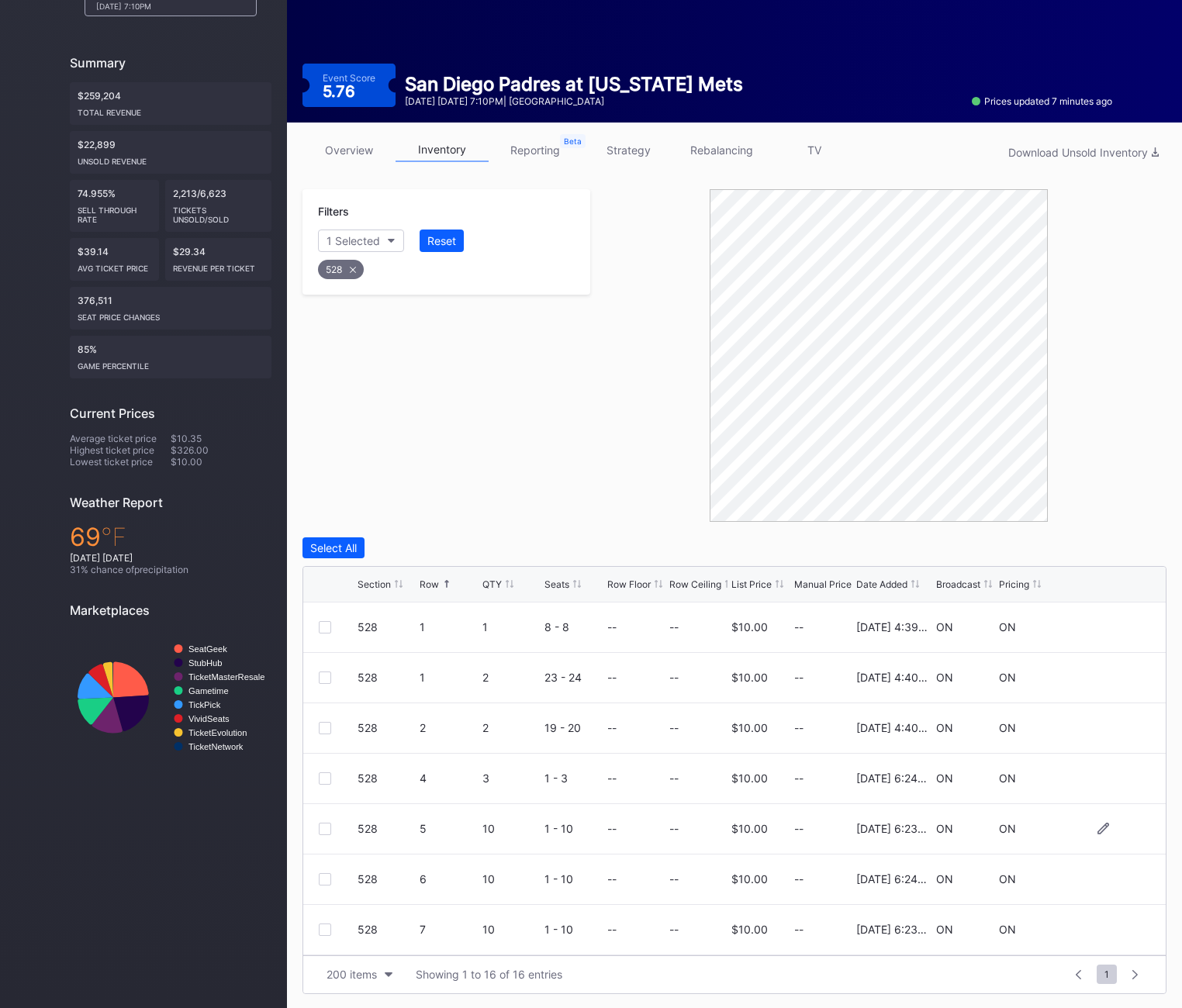
click at [325, 830] on div at bounding box center [325, 828] width 12 height 12
click at [326, 878] on div at bounding box center [325, 879] width 12 height 12
click at [323, 934] on div at bounding box center [325, 929] width 12 height 12
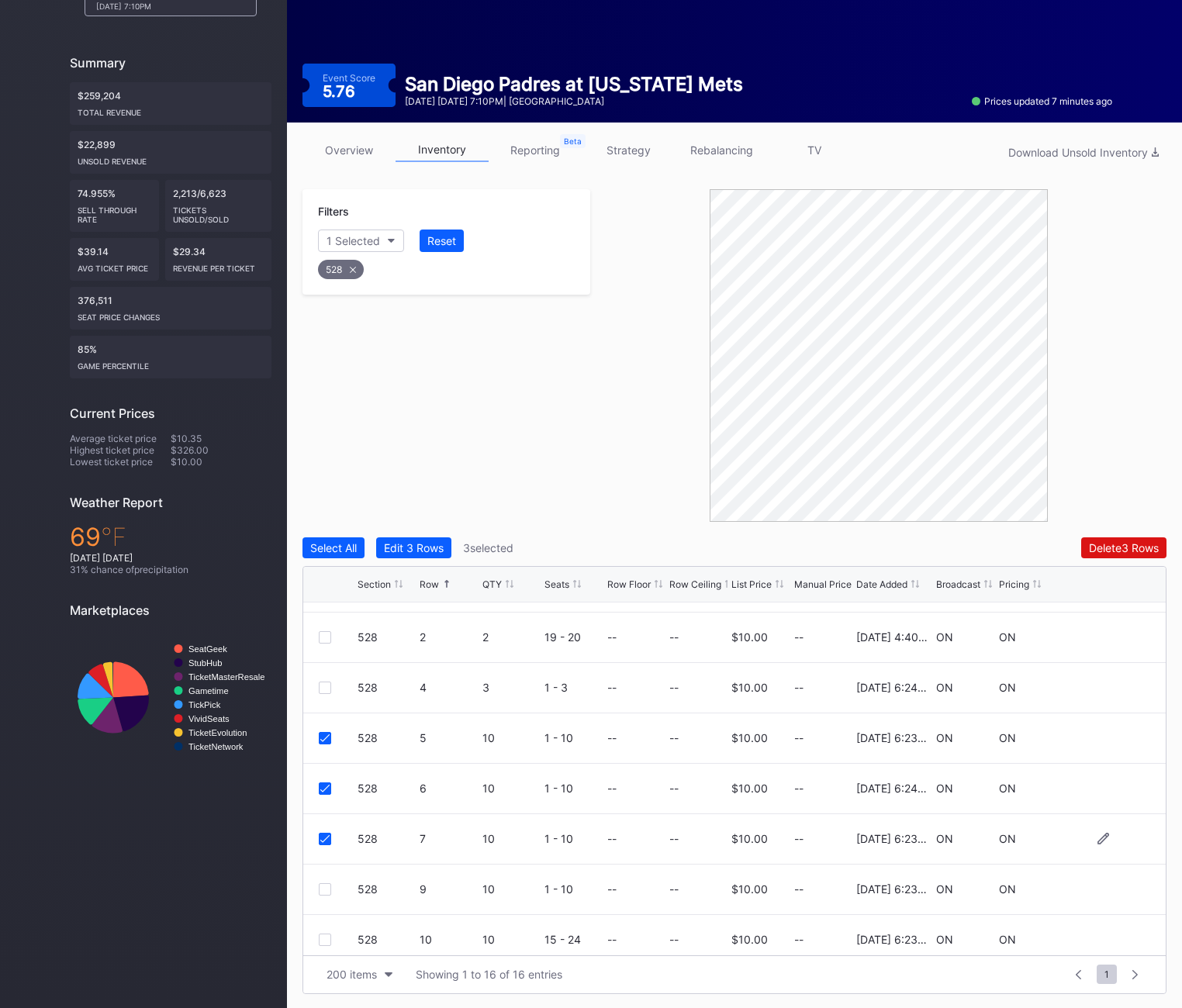
scroll to position [88, 0]
click at [323, 895] on div at bounding box center [325, 891] width 12 height 12
click at [1102, 543] on div "Delete 4 Rows" at bounding box center [1123, 547] width 70 height 13
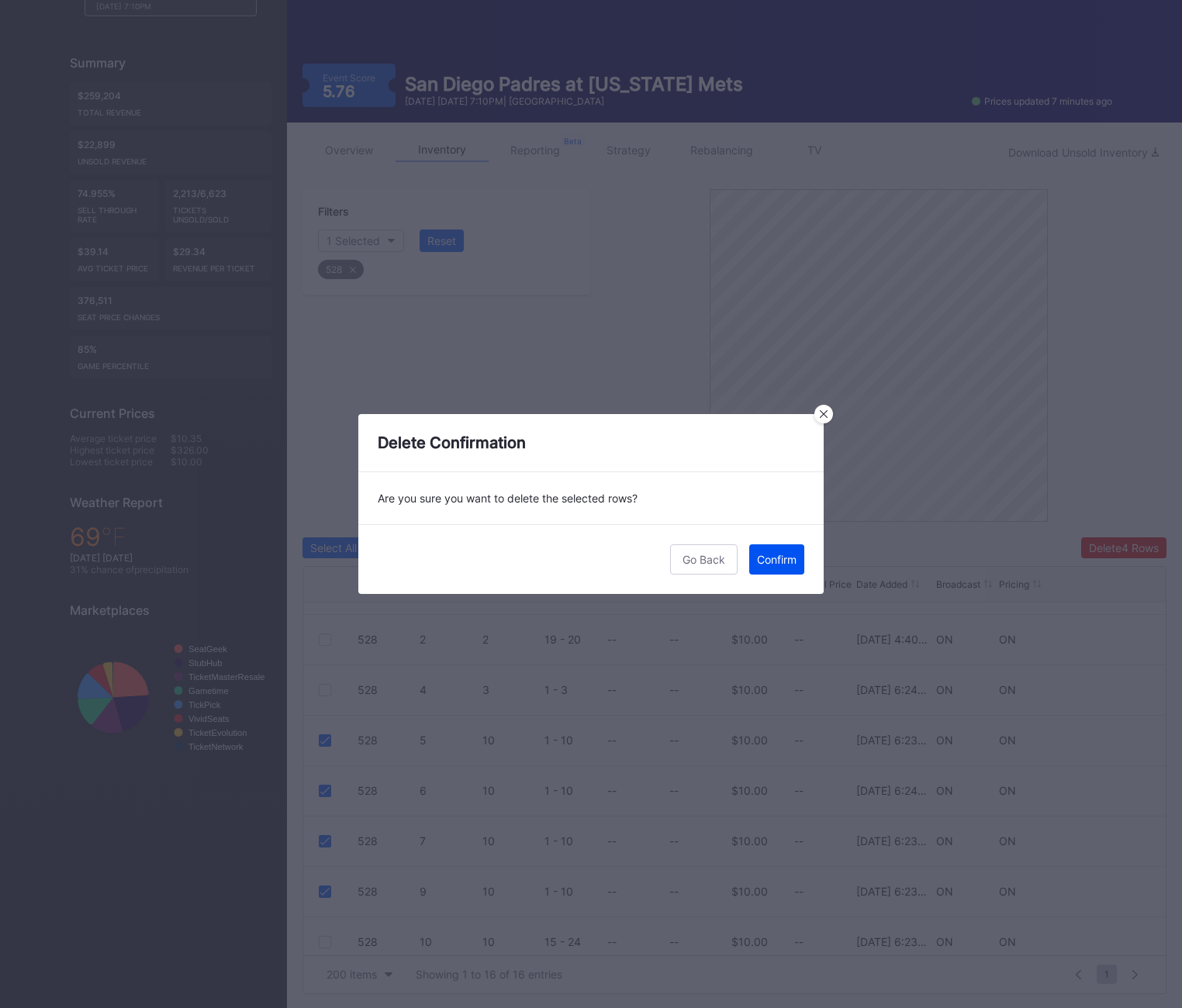
click at [772, 561] on div "Confirm" at bounding box center [777, 559] width 40 height 13
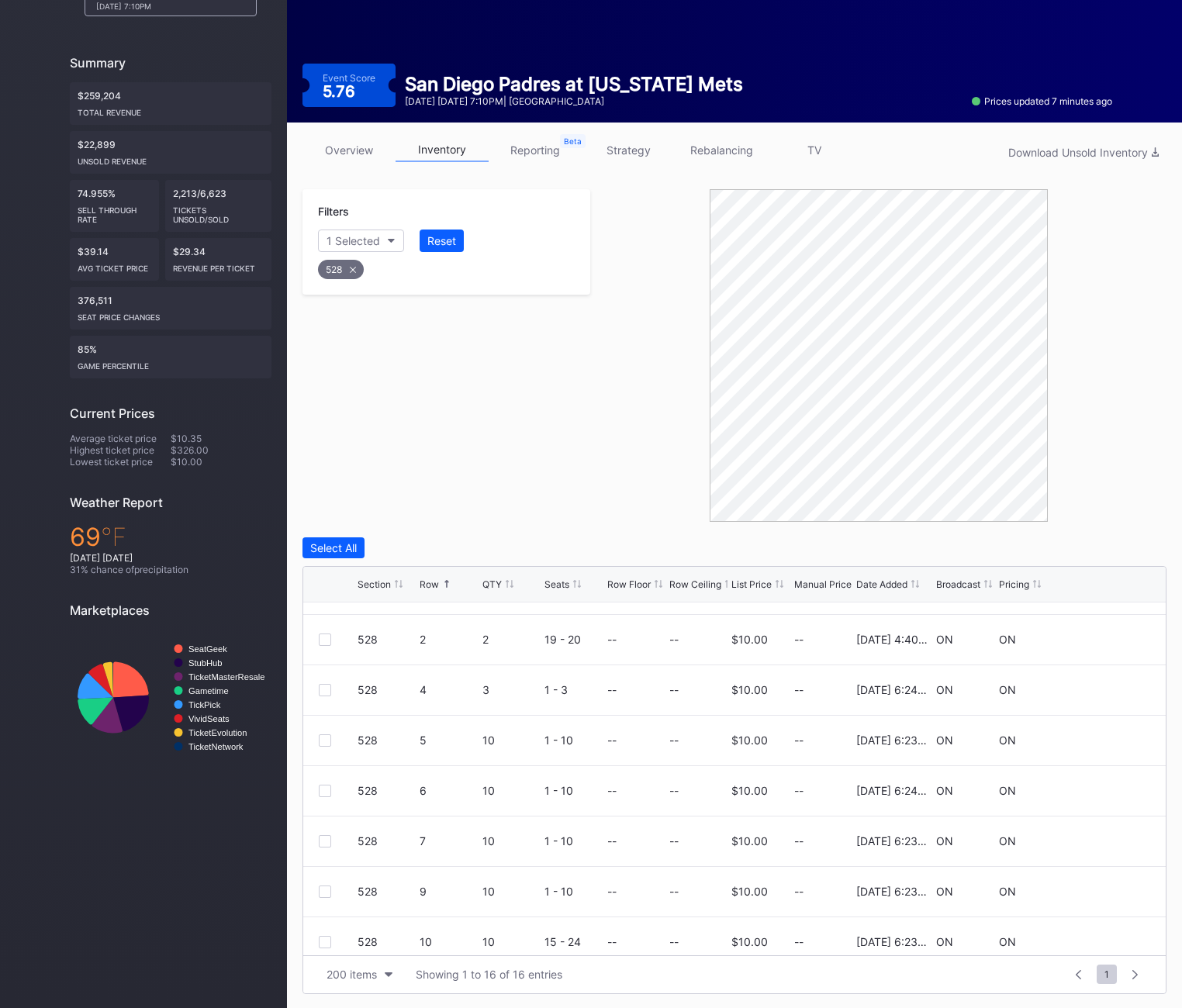
click at [351, 261] on div "528" at bounding box center [340, 269] width 46 height 19
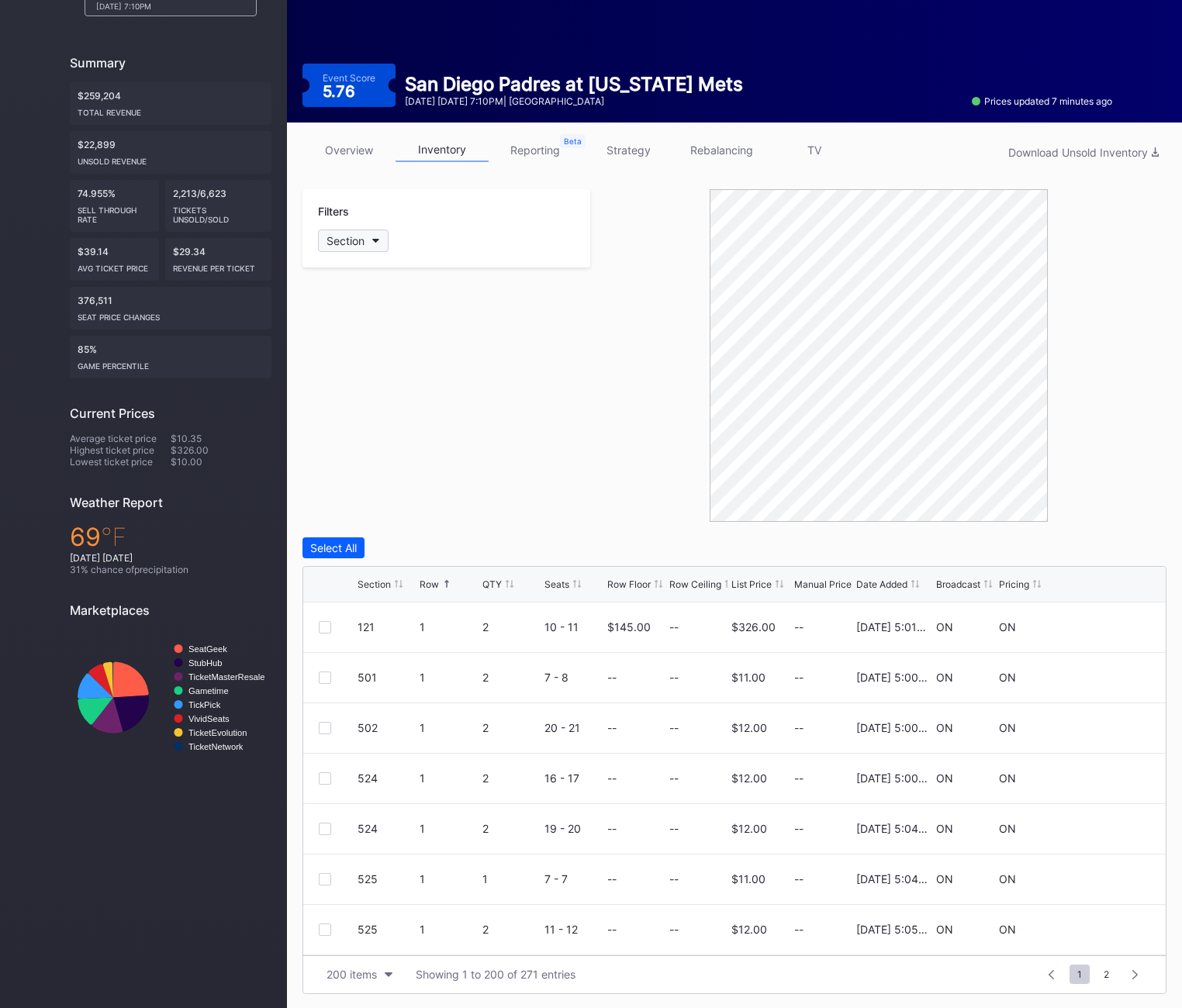
click at [350, 230] on button "Section" at bounding box center [353, 241] width 71 height 22
type input "529"
click at [372, 333] on div "529" at bounding box center [363, 327] width 20 height 13
click at [319, 723] on div at bounding box center [325, 728] width 12 height 12
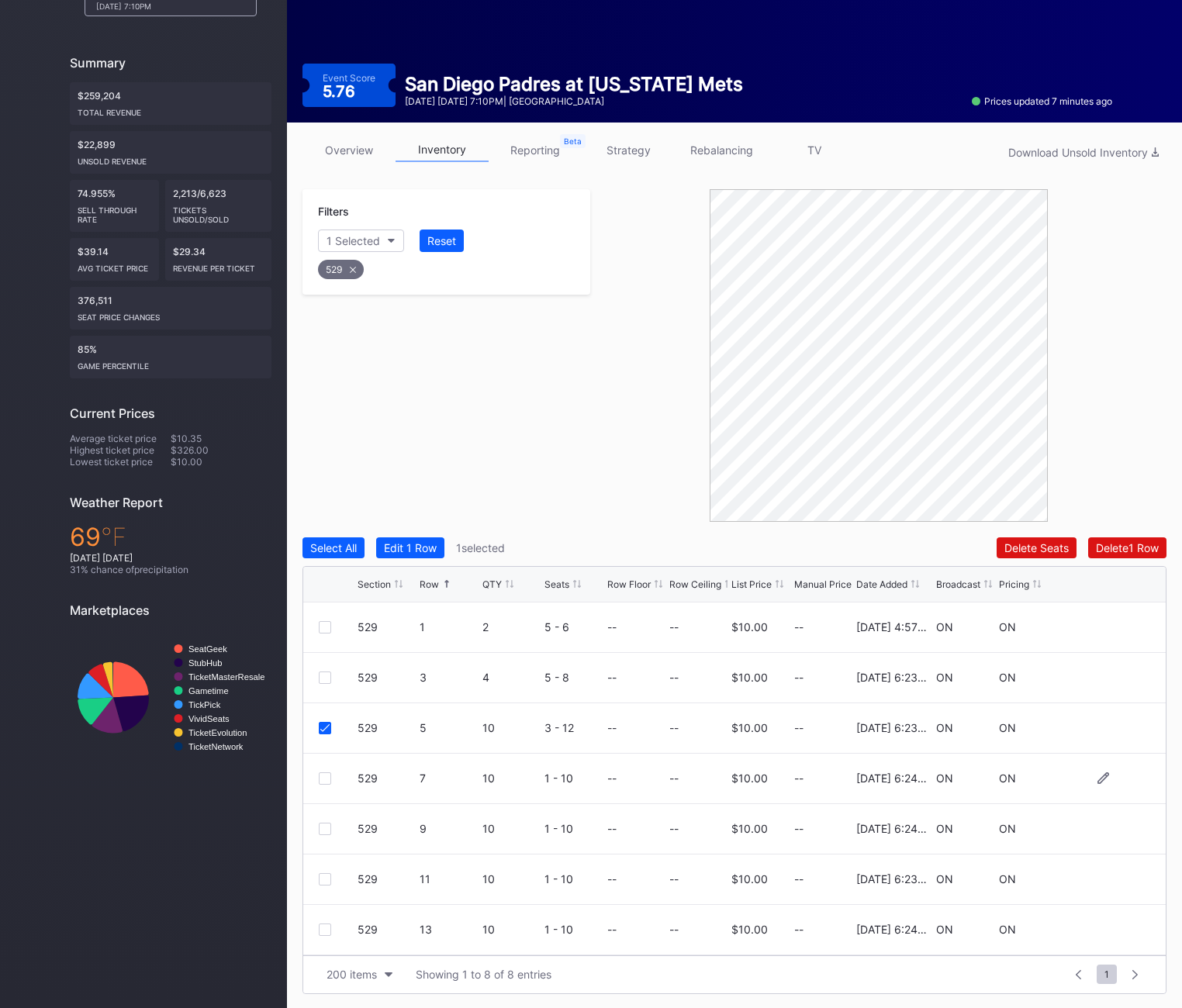
click at [319, 776] on div at bounding box center [325, 778] width 12 height 12
click at [319, 823] on div at bounding box center [325, 828] width 12 height 12
click at [1102, 541] on div "Delete 3 Rows" at bounding box center [1123, 547] width 70 height 13
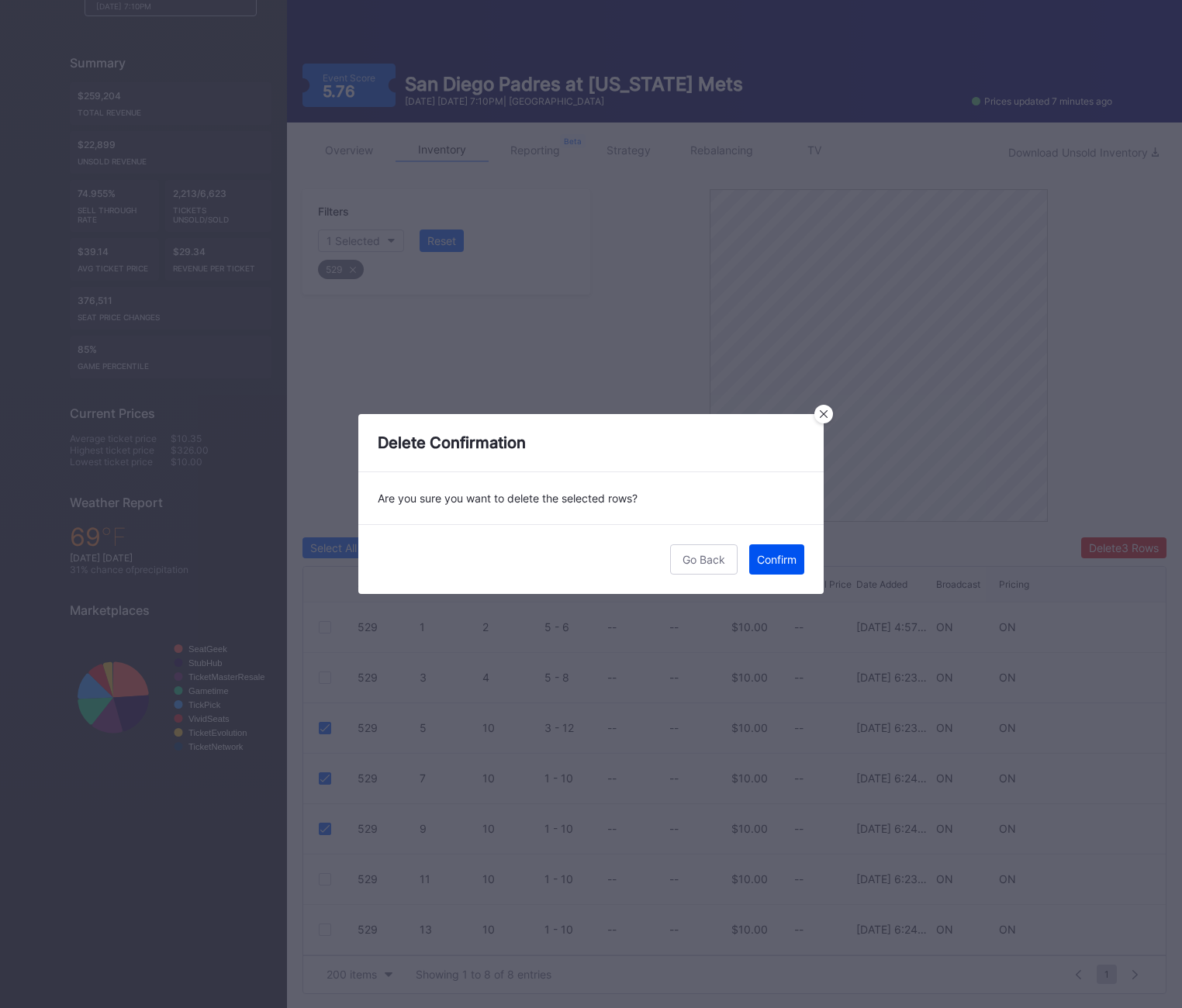
click at [749, 555] on button "Confirm" at bounding box center [777, 559] width 55 height 30
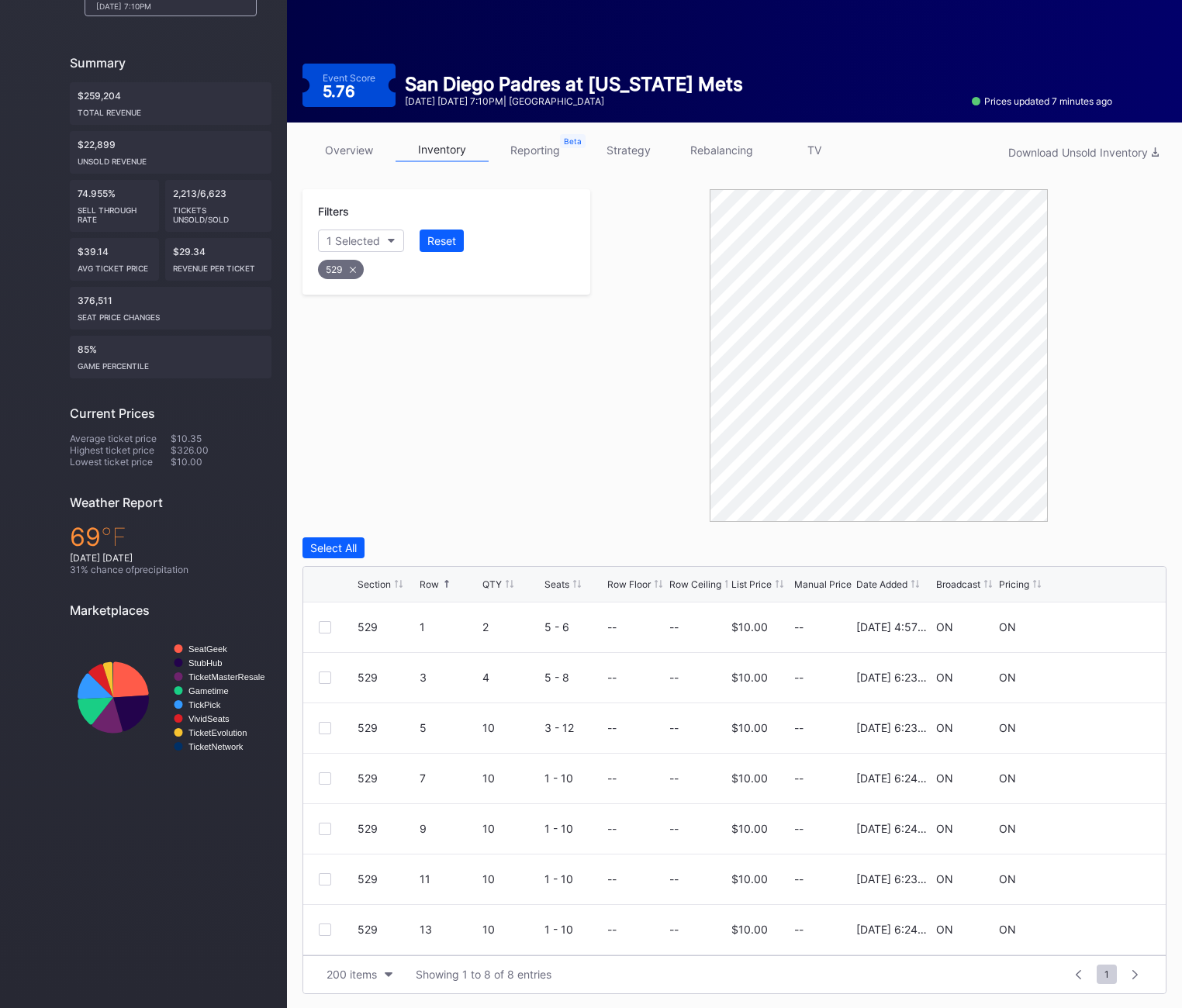
click at [349, 269] on div "529" at bounding box center [340, 269] width 46 height 19
click at [350, 249] on button "Section" at bounding box center [353, 241] width 71 height 22
type input "530"
click at [397, 325] on div "530" at bounding box center [408, 327] width 181 height 29
click at [331, 782] on div at bounding box center [338, 778] width 39 height 12
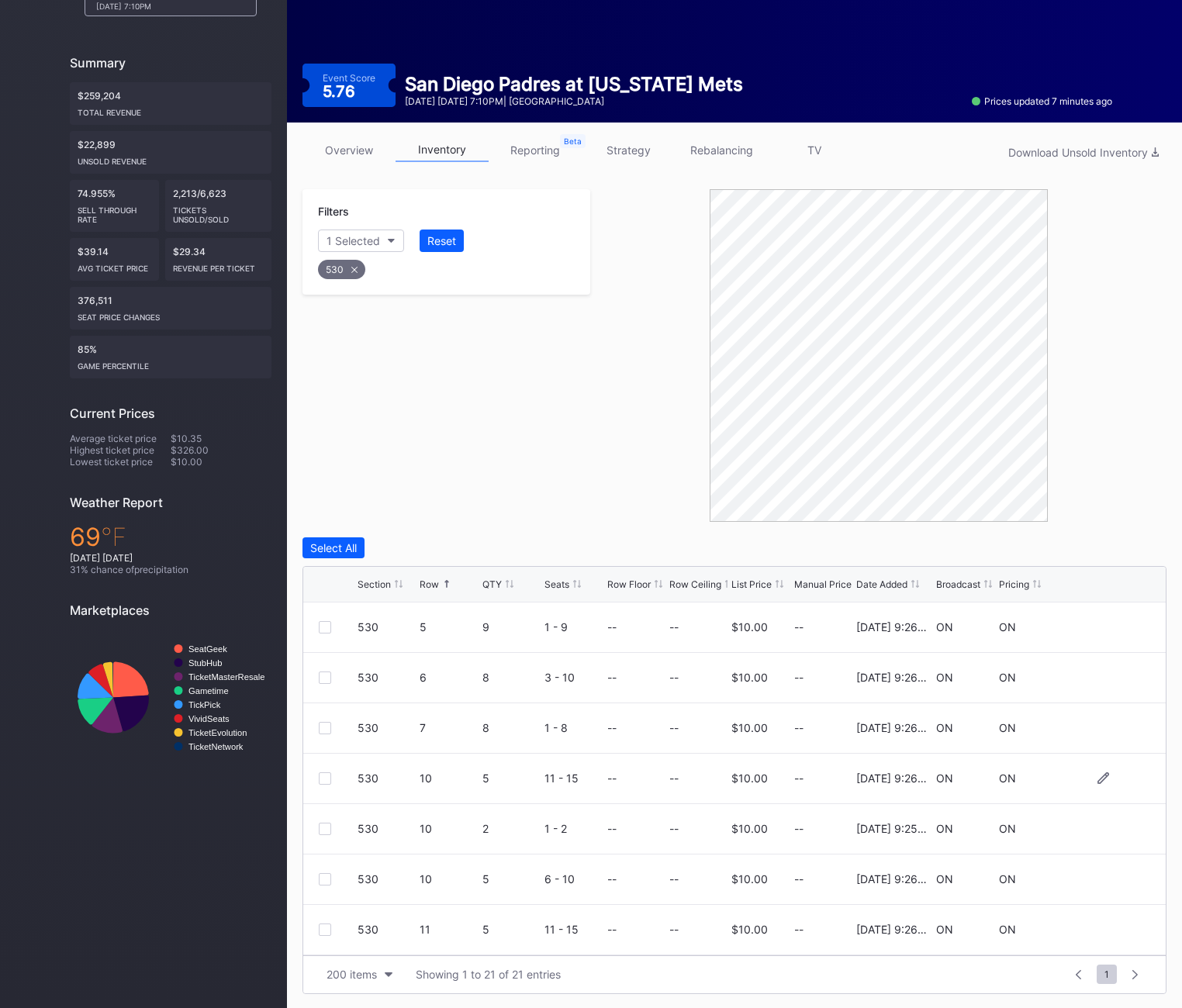
click at [331, 781] on div at bounding box center [338, 778] width 39 height 12
click at [329, 780] on div at bounding box center [325, 778] width 12 height 12
click at [1146, 544] on div "Delete 1 Row" at bounding box center [1127, 547] width 63 height 13
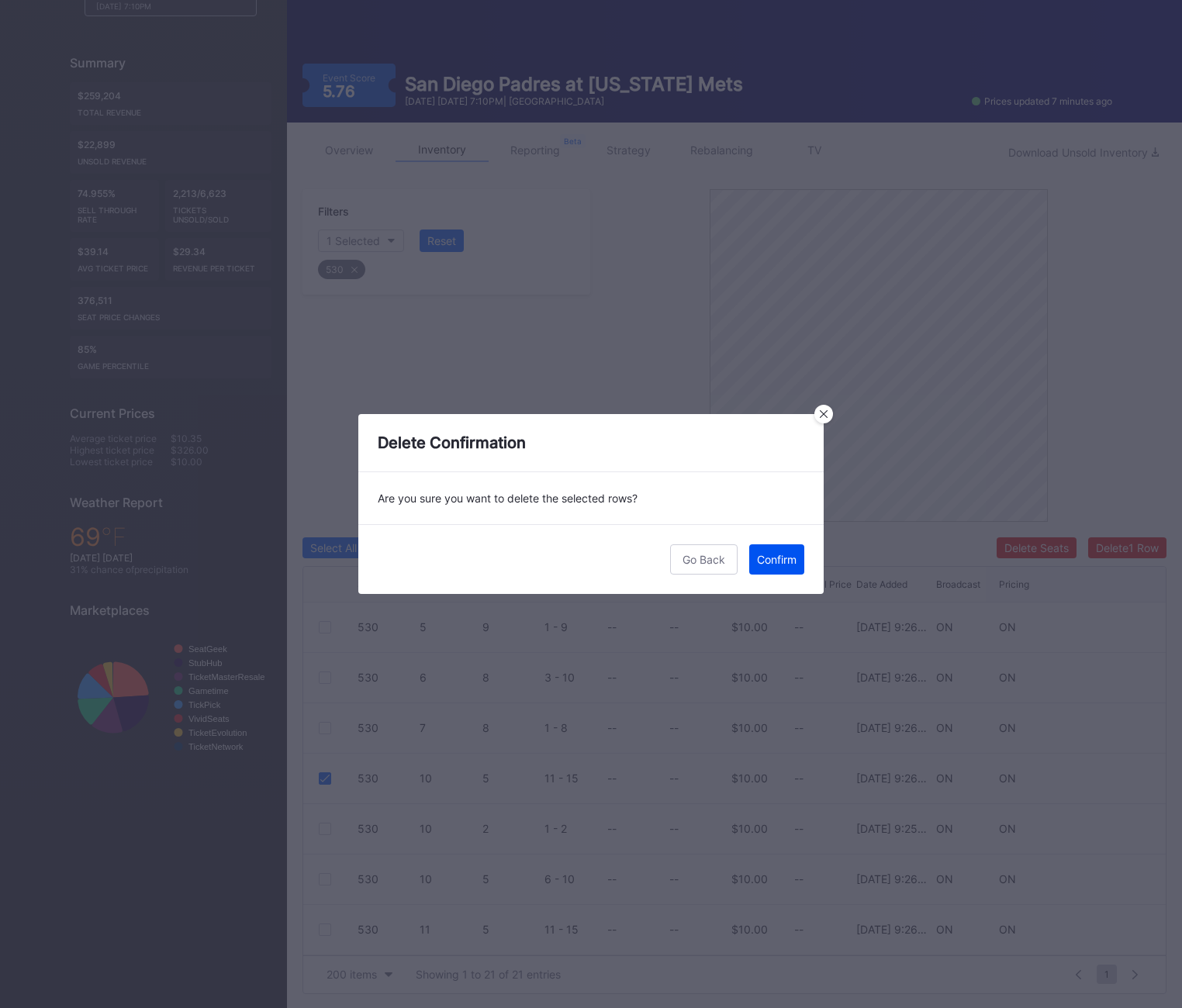
click at [791, 555] on div "Confirm" at bounding box center [777, 559] width 40 height 13
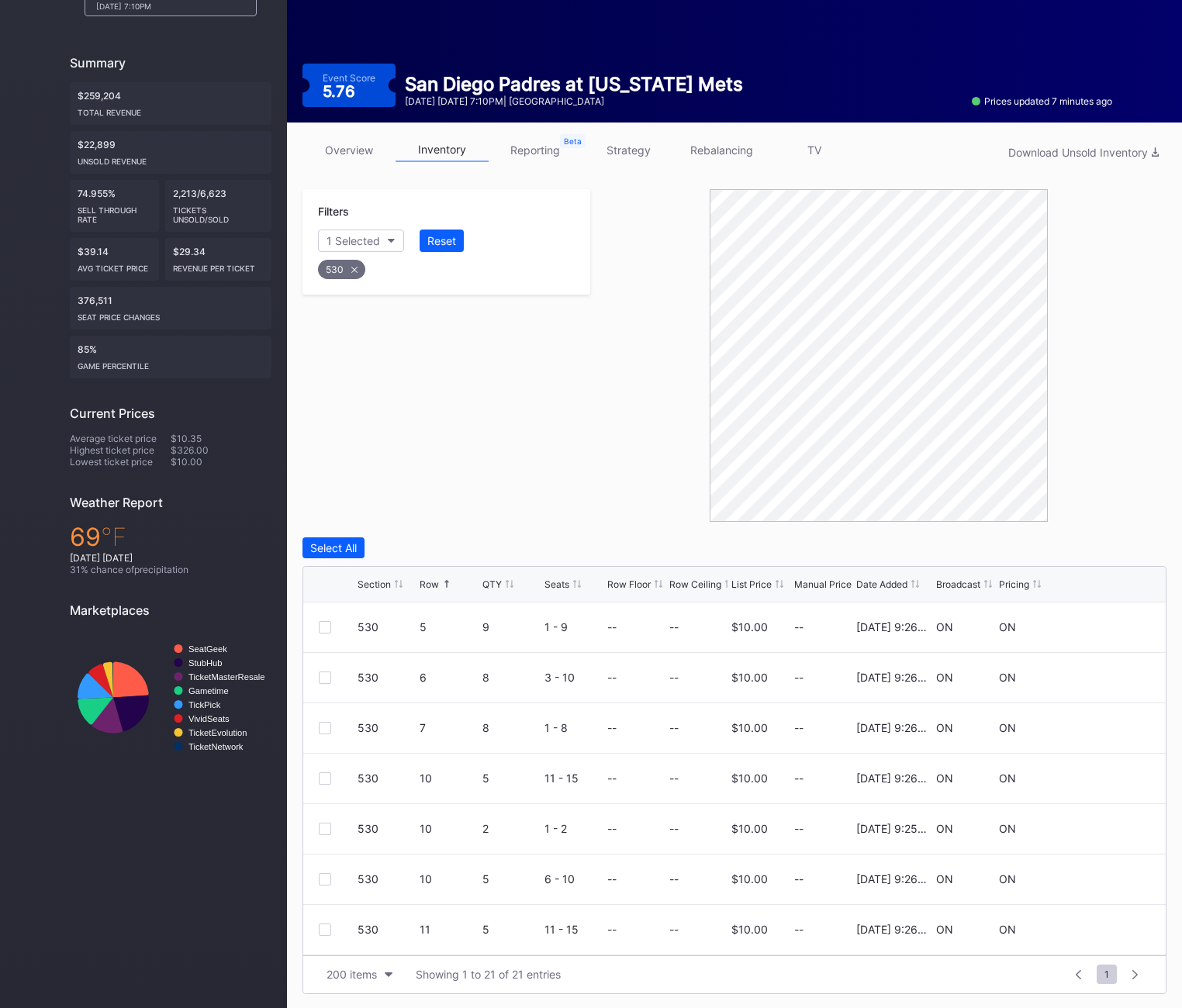
click at [355, 268] on icon at bounding box center [354, 269] width 6 height 6
click at [355, 243] on div "Section" at bounding box center [346, 240] width 38 height 13
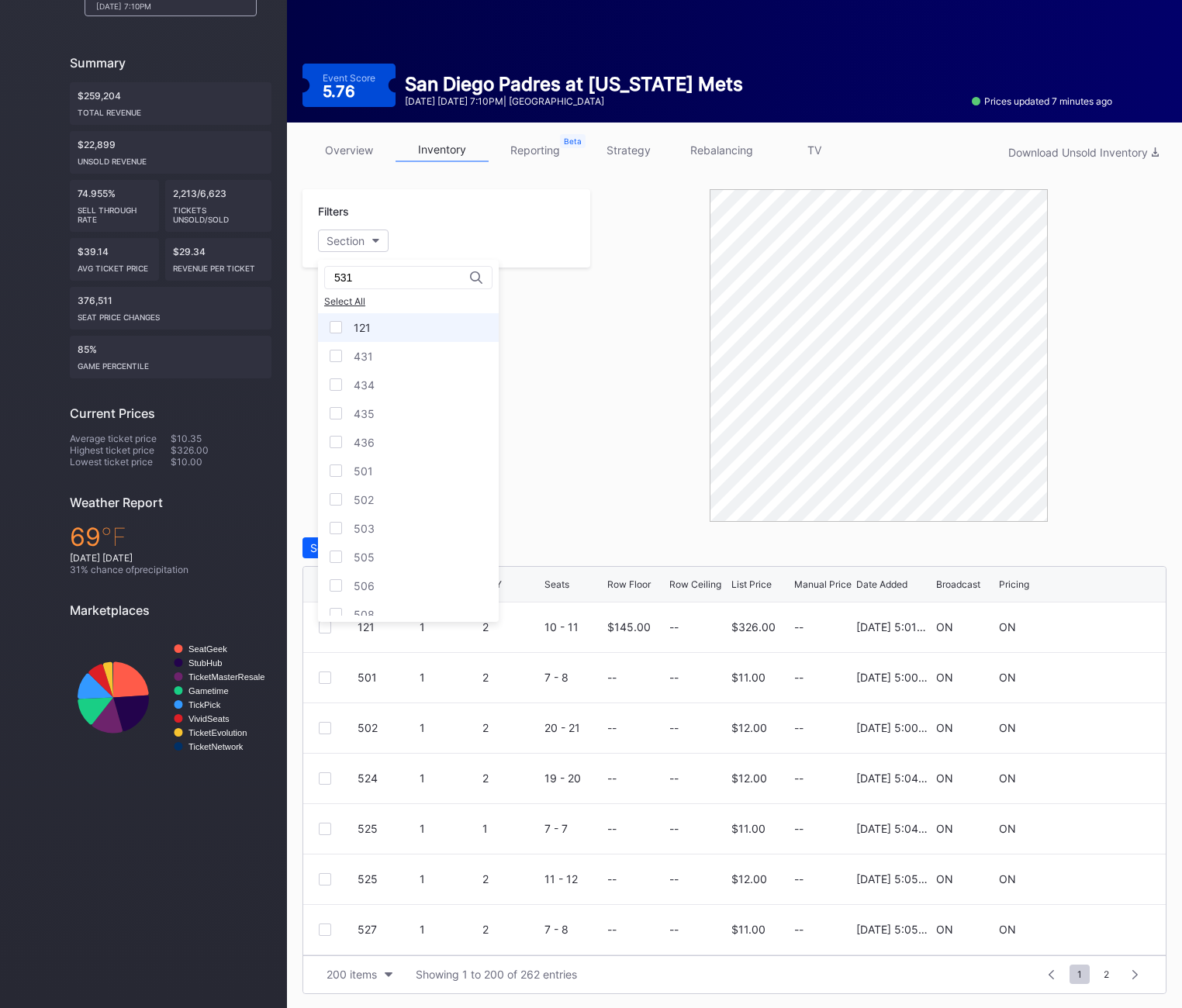
click at [366, 323] on div "121" at bounding box center [362, 327] width 17 height 13
click at [334, 327] on icon at bounding box center [335, 326] width 10 height 8
click at [379, 273] on input "531" at bounding box center [402, 277] width 136 height 12
type input "531"
click at [370, 333] on div "531" at bounding box center [363, 327] width 19 height 13
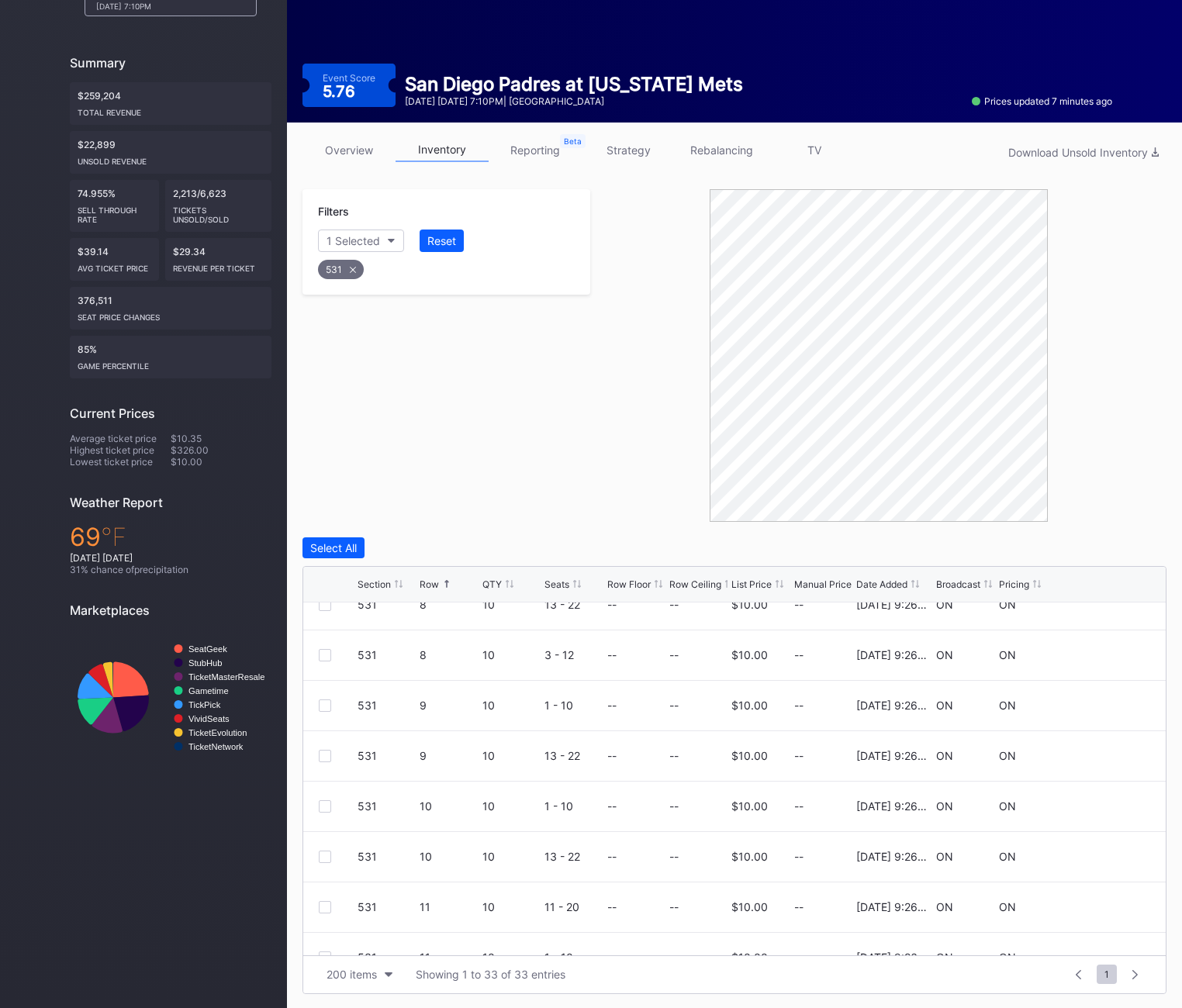
scroll to position [868, 0]
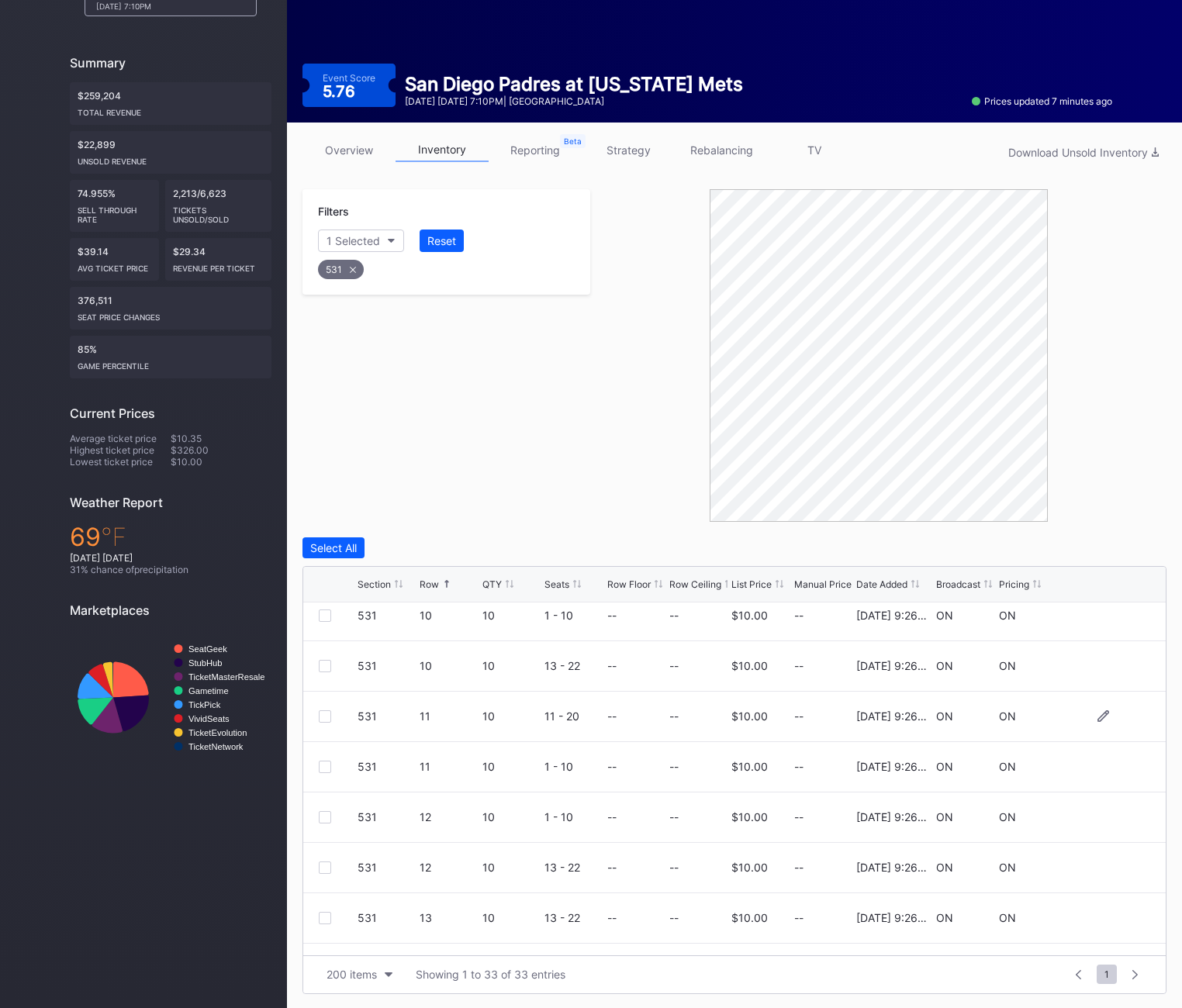
click at [323, 715] on div at bounding box center [325, 716] width 12 height 12
click at [325, 764] on div at bounding box center [325, 766] width 12 height 12
click at [324, 815] on div at bounding box center [325, 817] width 12 height 12
click at [321, 866] on div at bounding box center [325, 867] width 12 height 12
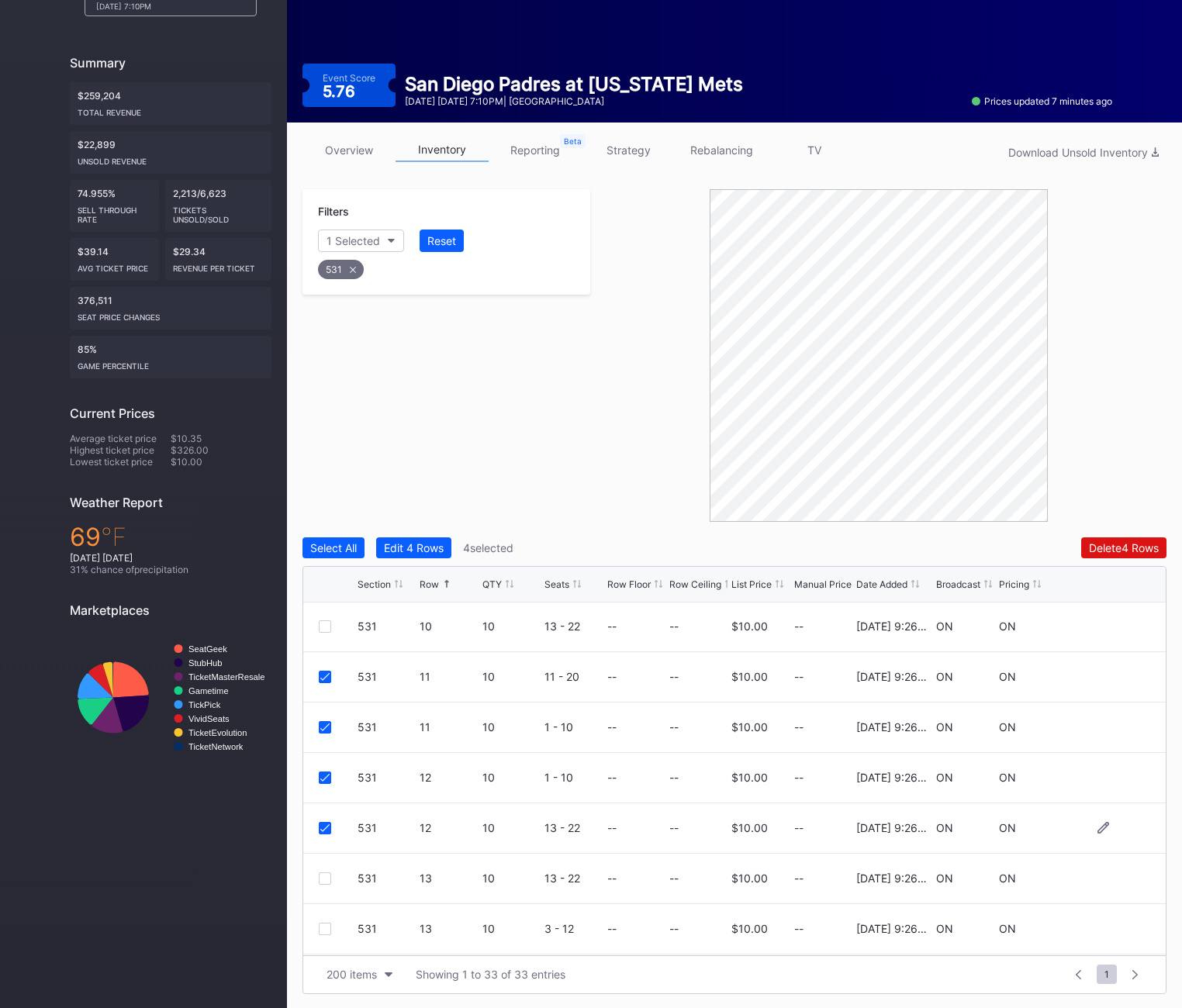
scroll to position [912, 0]
click at [321, 869] on div at bounding box center [325, 874] width 12 height 12
click at [322, 919] on div at bounding box center [325, 925] width 12 height 12
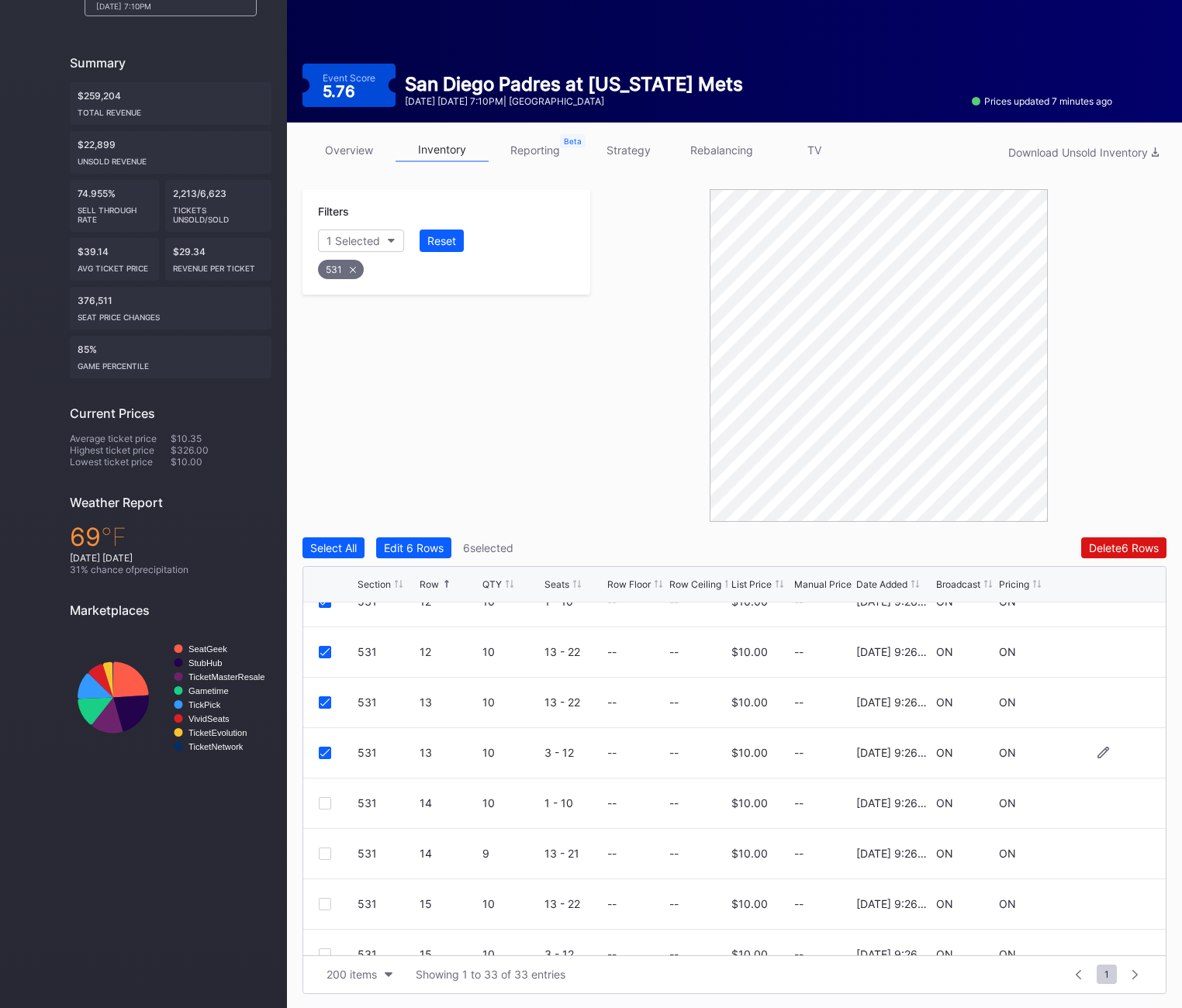
scroll to position [1082, 0]
click at [323, 804] on div at bounding box center [325, 804] width 12 height 12
click at [1122, 553] on div "Delete 7 Rows" at bounding box center [1124, 547] width 69 height 13
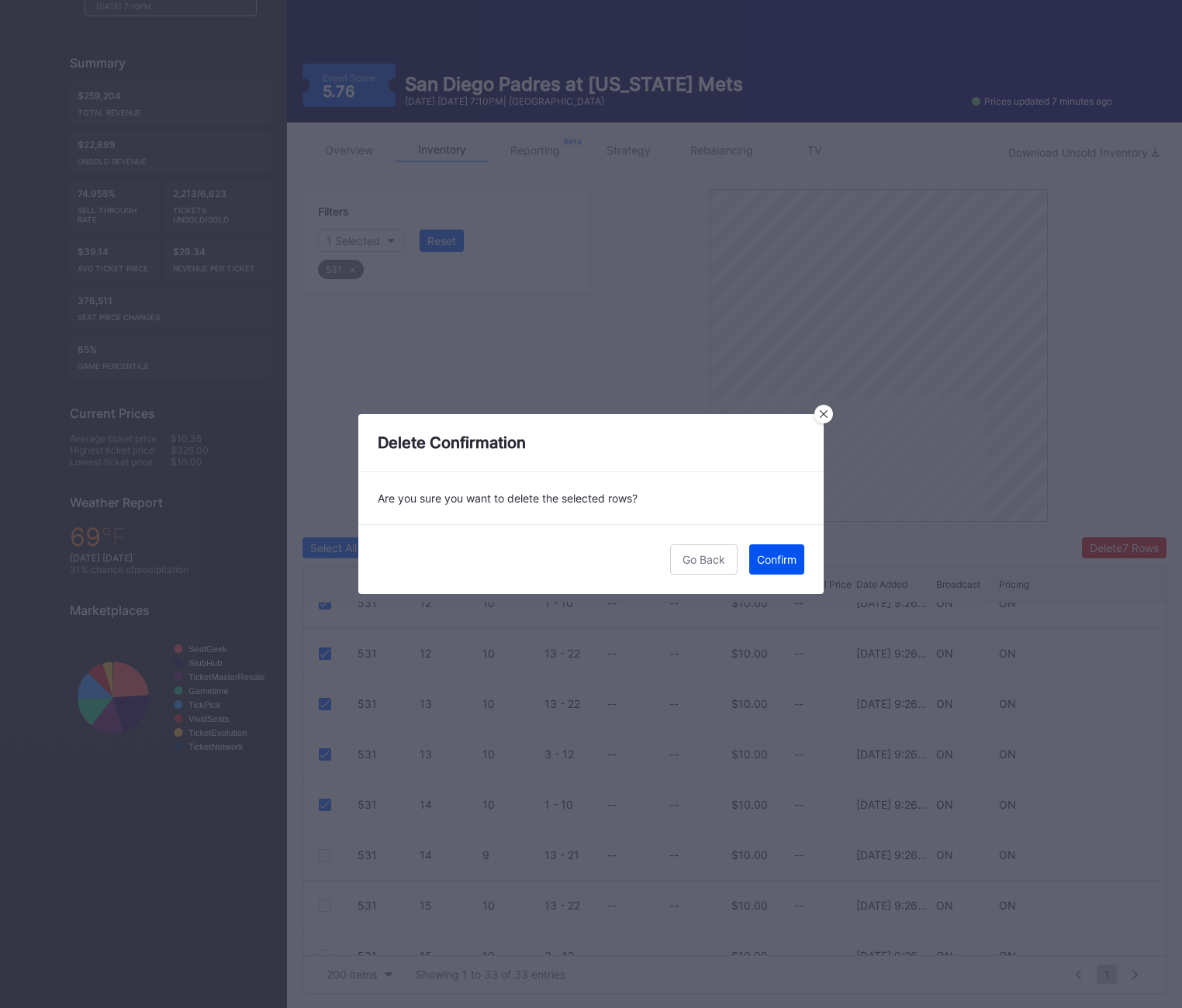
click at [774, 555] on div "Confirm" at bounding box center [777, 559] width 40 height 13
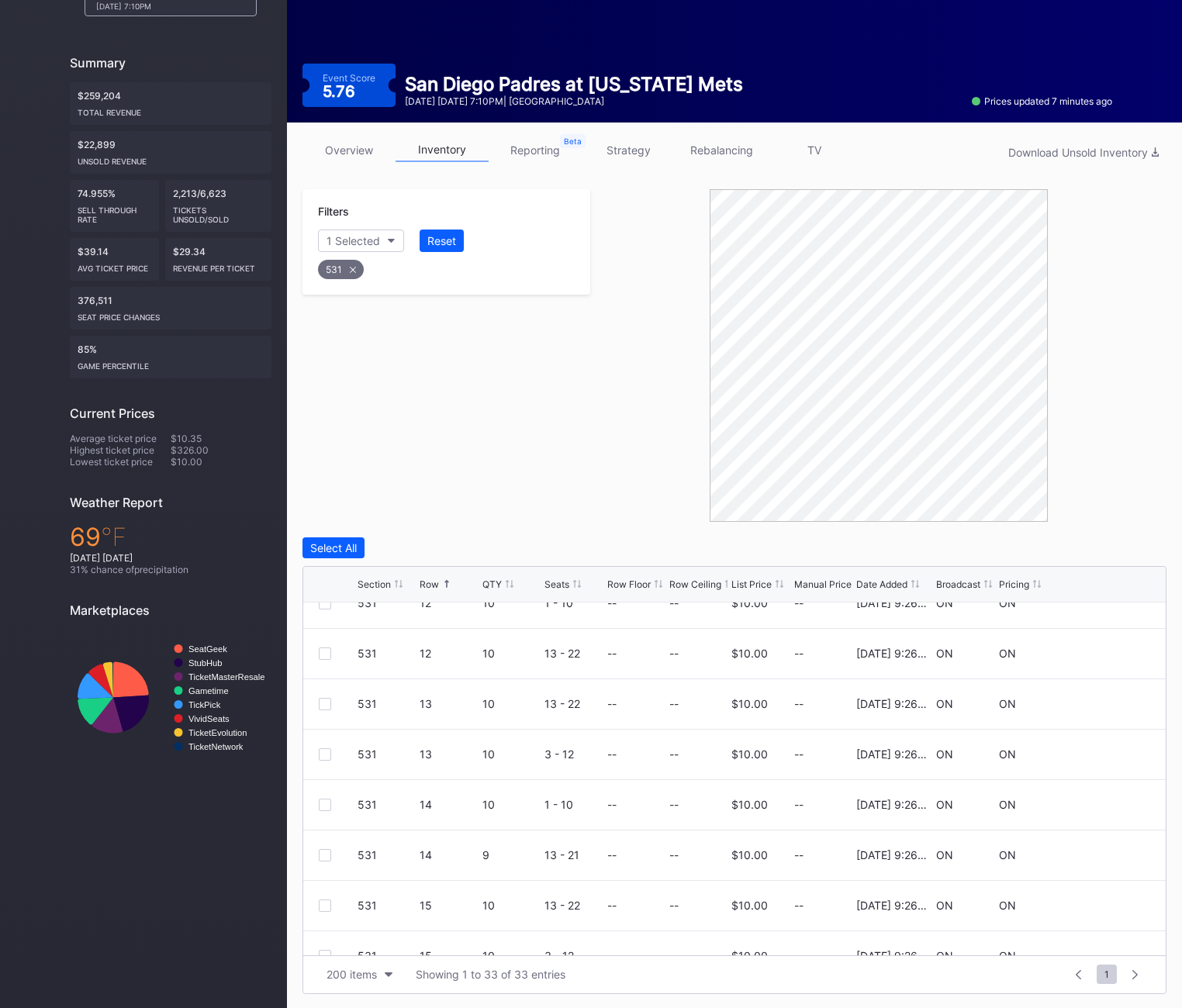
click at [344, 274] on div "531" at bounding box center [340, 269] width 46 height 19
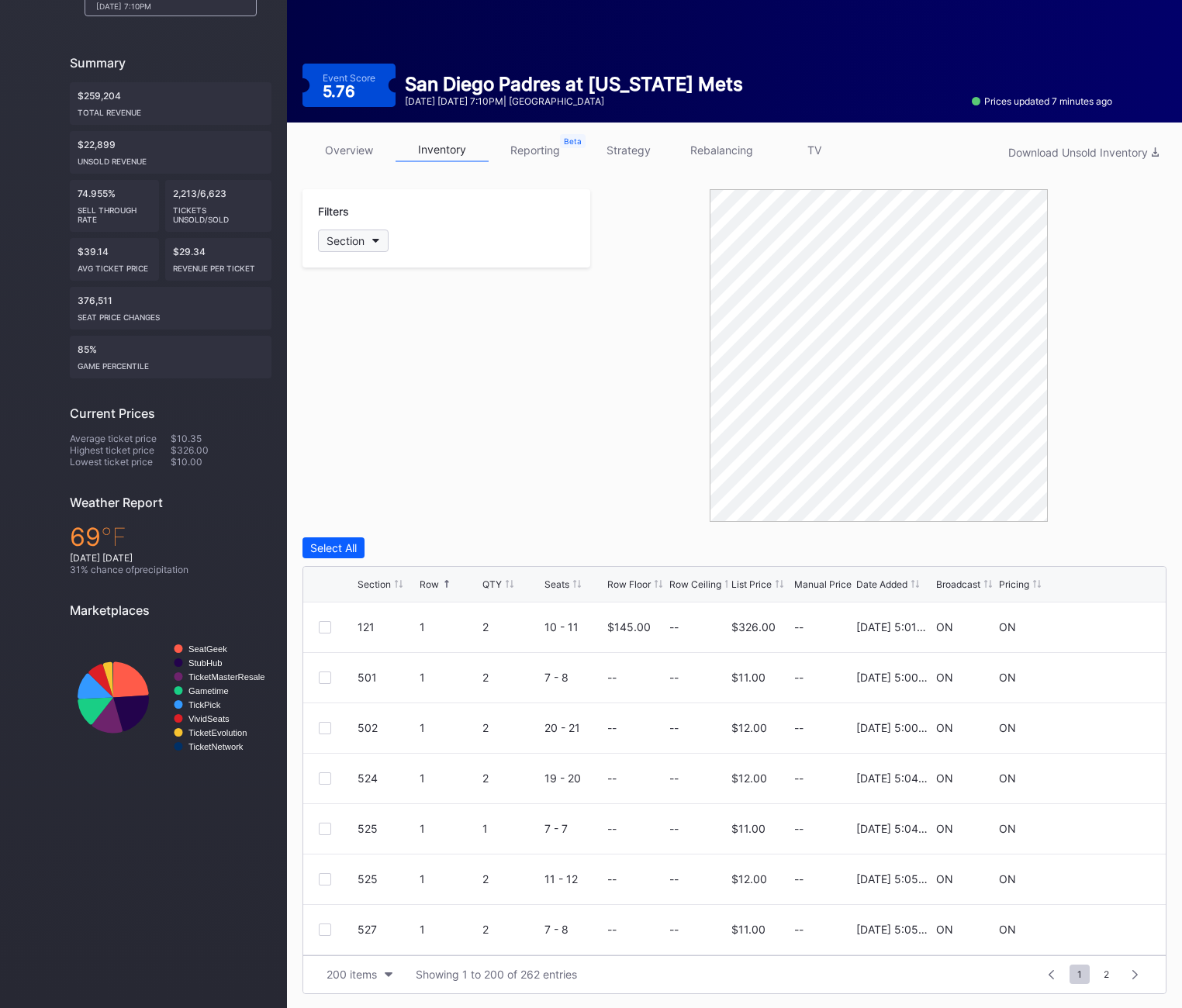
click at [344, 236] on div "Section" at bounding box center [346, 240] width 38 height 13
type input "532"
click at [381, 325] on div "532" at bounding box center [408, 327] width 181 height 29
click at [321, 878] on div at bounding box center [325, 879] width 12 height 12
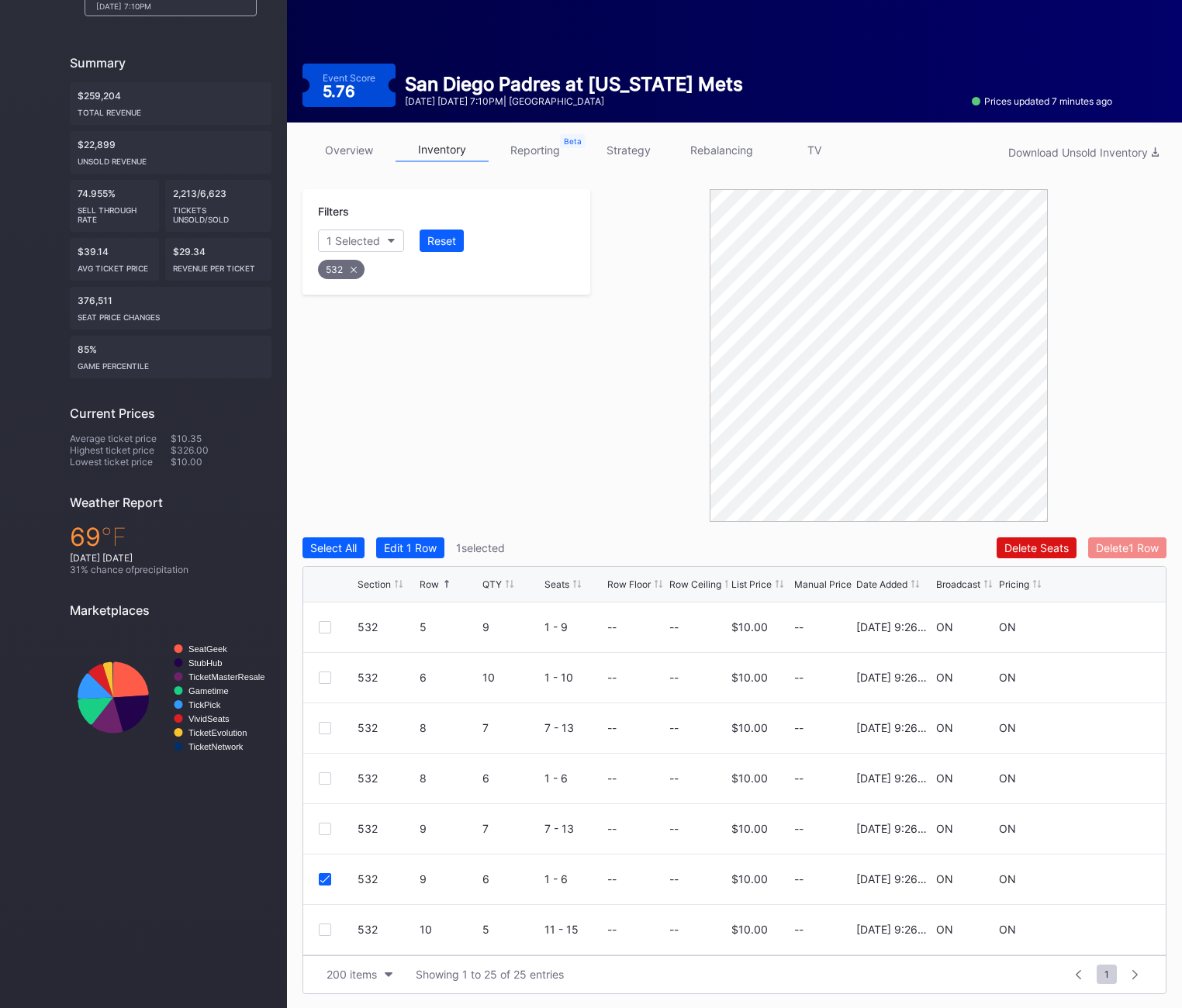
click at [1134, 548] on div "Delete 1 Row" at bounding box center [1127, 547] width 63 height 13
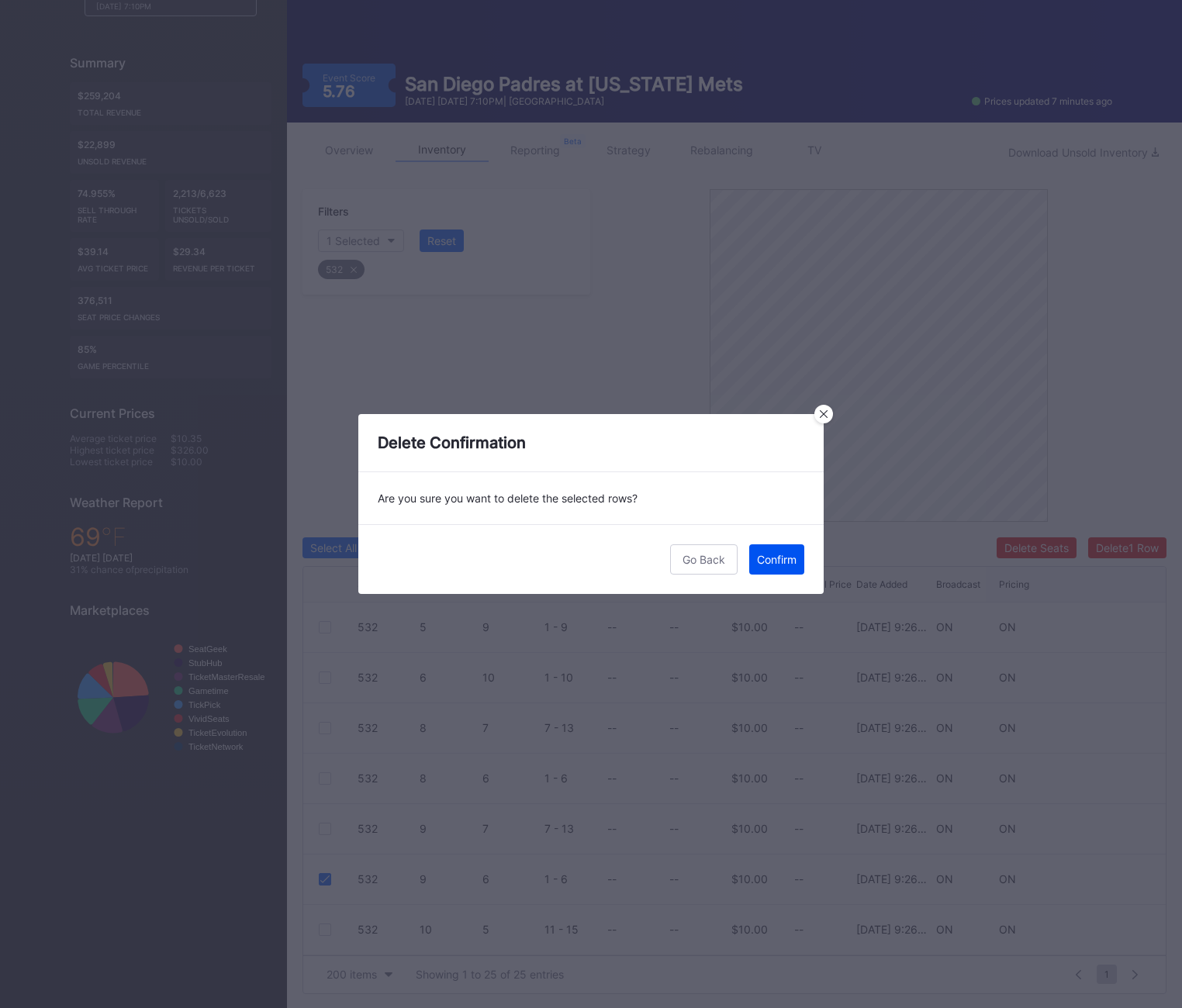
click at [758, 569] on button "Confirm" at bounding box center [777, 559] width 55 height 30
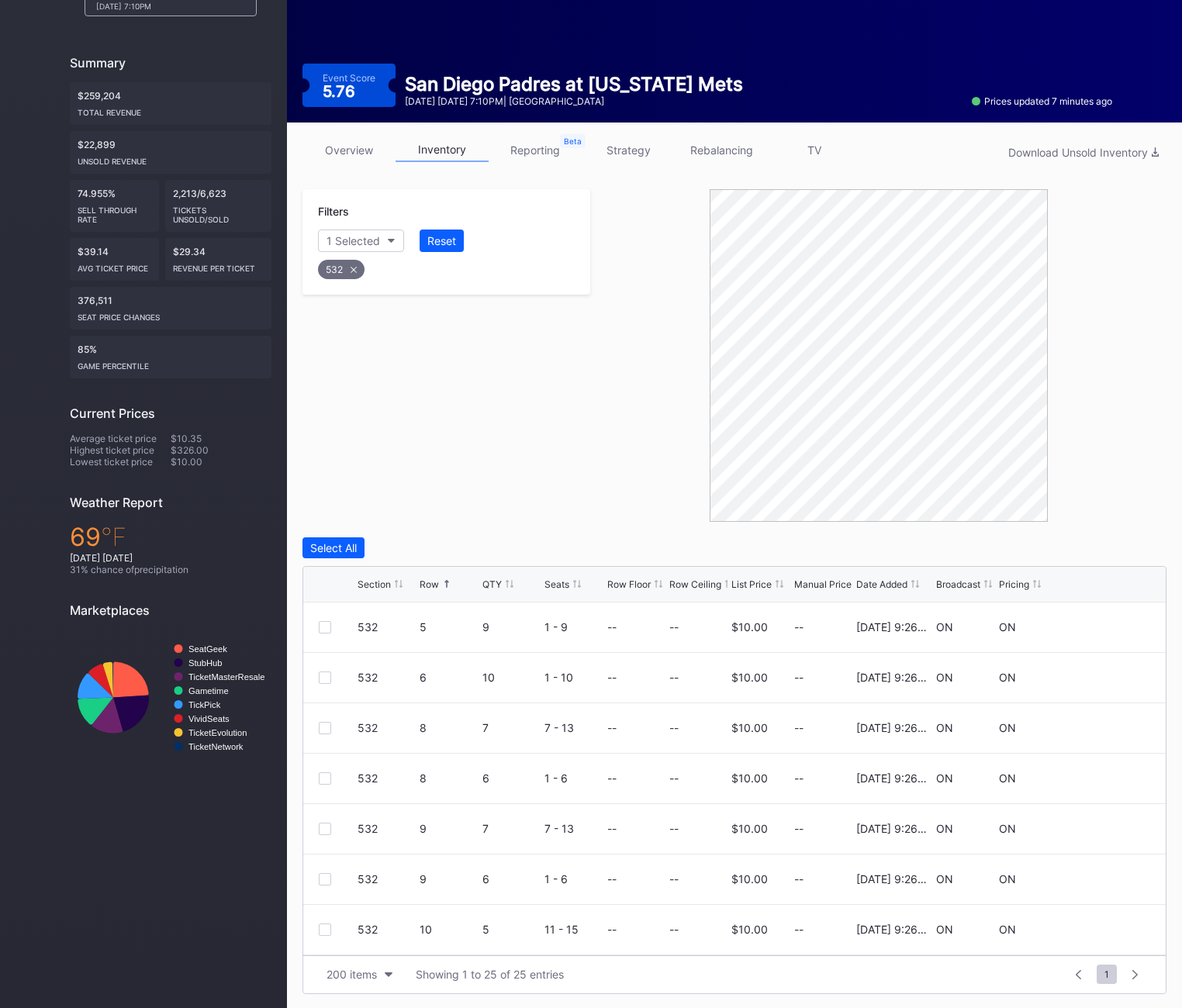
click at [337, 261] on div "532" at bounding box center [341, 269] width 47 height 19
click at [340, 232] on button "Section" at bounding box center [353, 241] width 71 height 22
type input "535"
click at [365, 321] on div "535" at bounding box center [364, 327] width 21 height 13
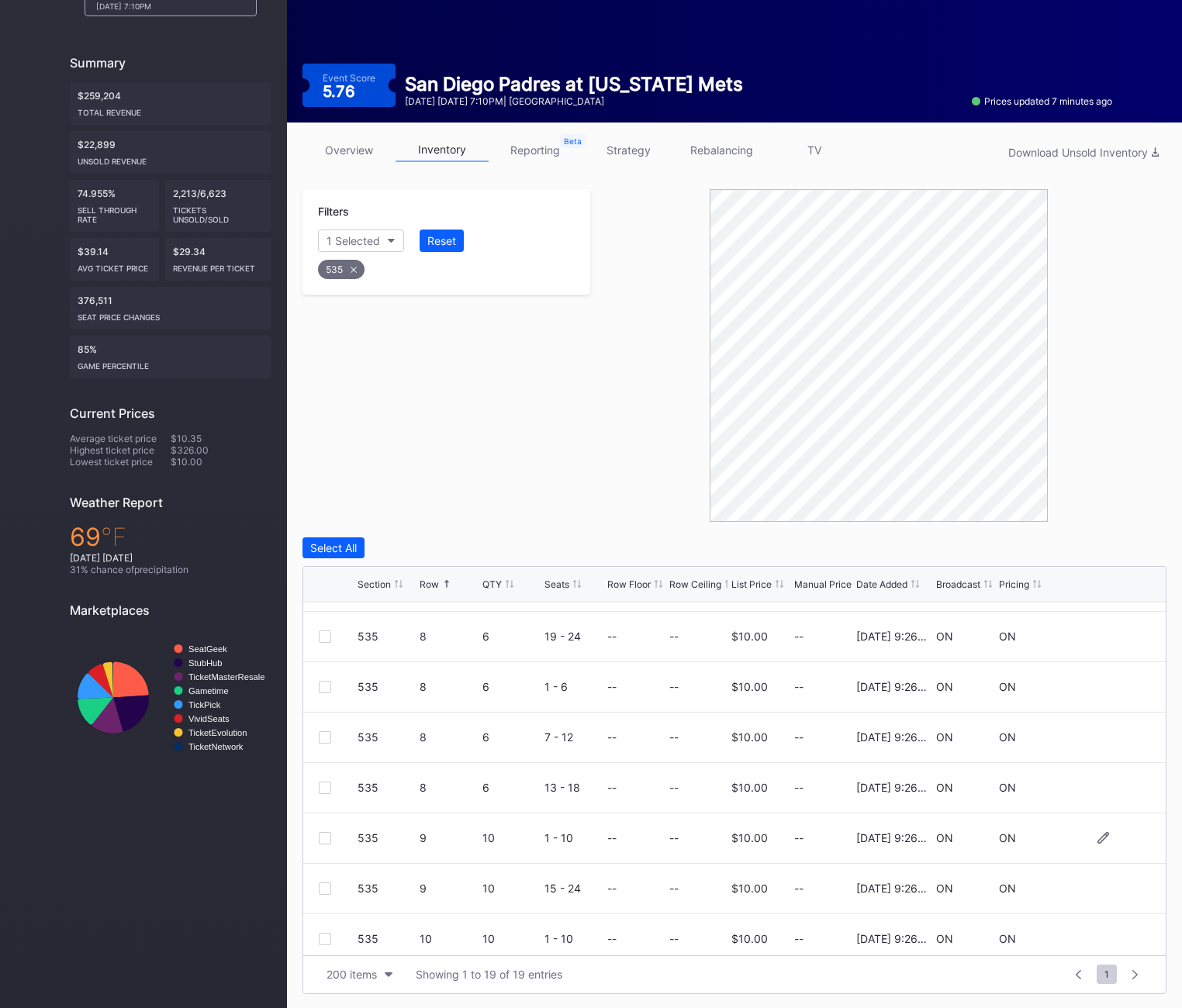
scroll to position [140, 0]
click at [319, 837] on div at bounding box center [325, 840] width 12 height 12
click at [328, 880] on div "535 9 10 15 - 24 -- -- $10.00 -- [DATE] 9:26PM ON ON" at bounding box center [734, 891] width 862 height 50
click at [329, 884] on div at bounding box center [325, 890] width 12 height 12
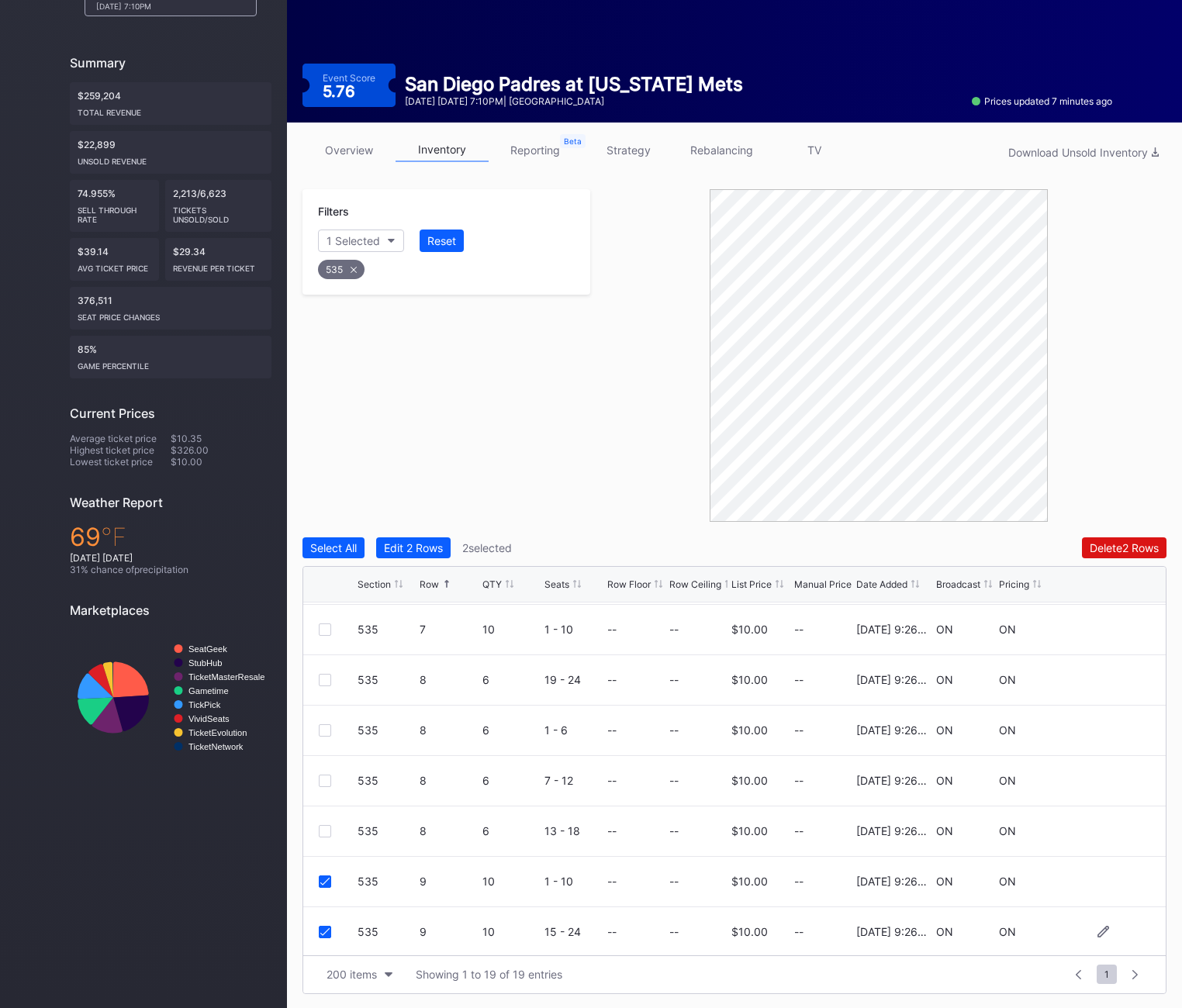
scroll to position [94, 0]
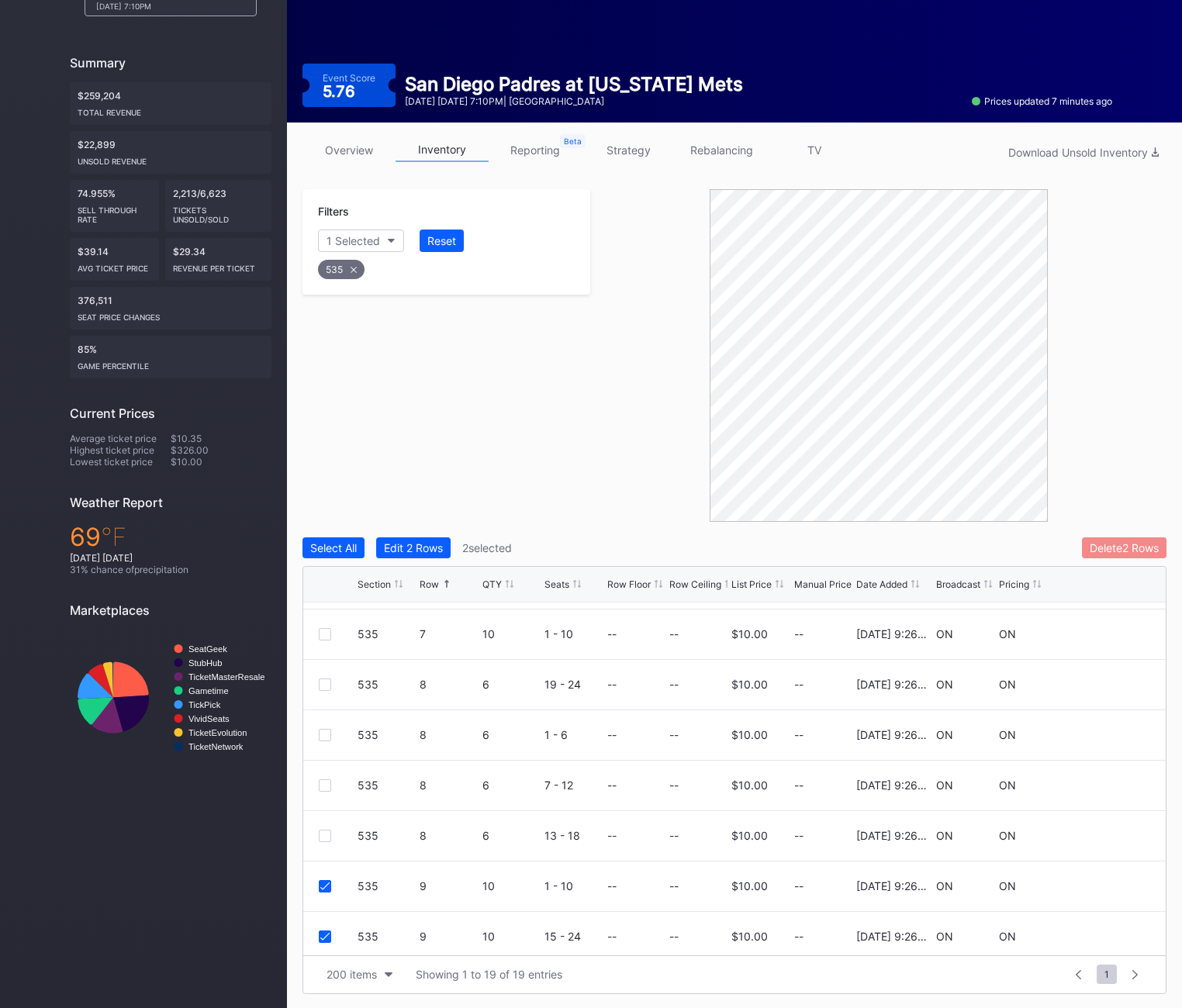
click at [1100, 548] on div "Delete 2 Rows" at bounding box center [1124, 547] width 69 height 13
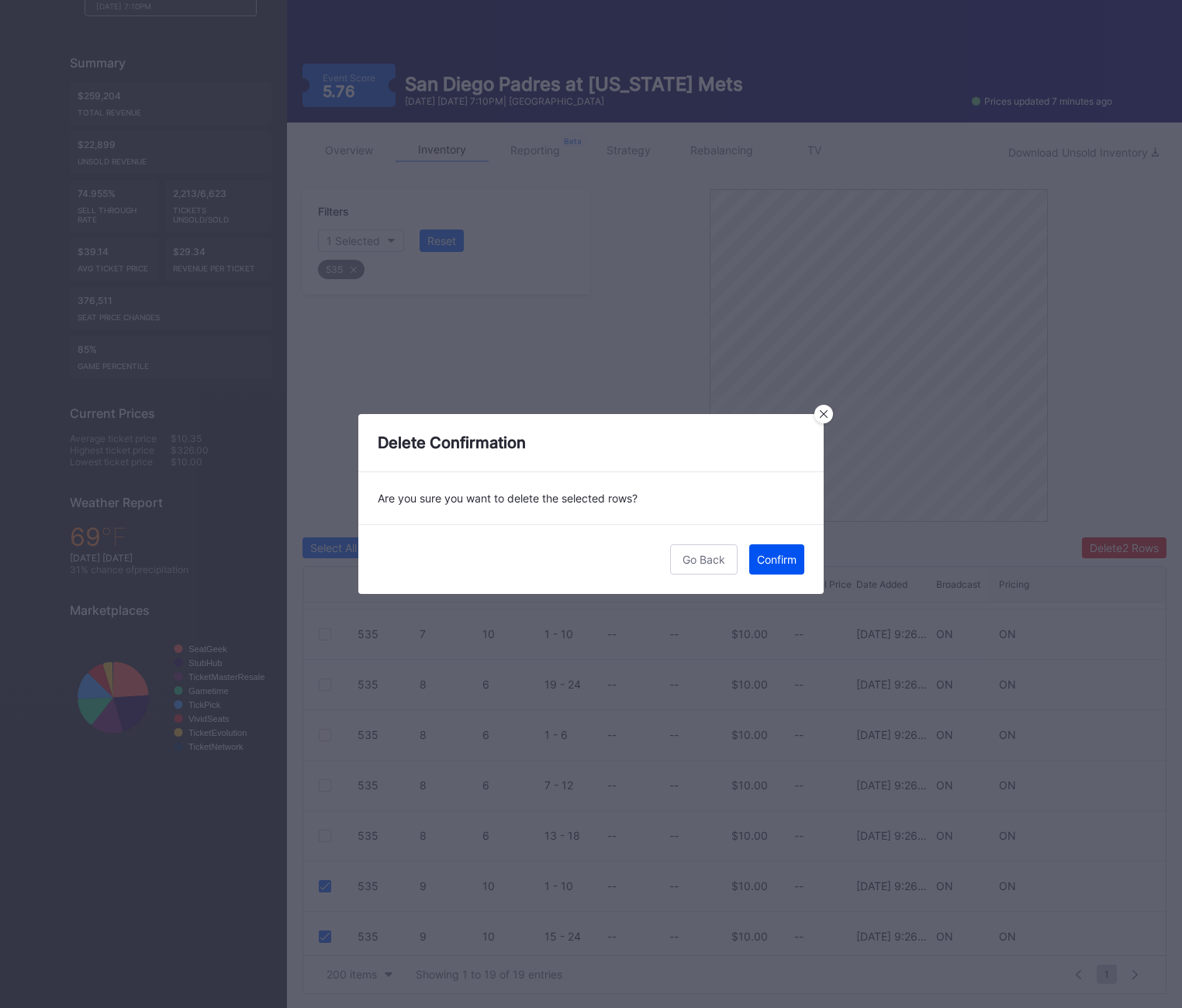
click at [783, 561] on div "Confirm" at bounding box center [777, 559] width 40 height 13
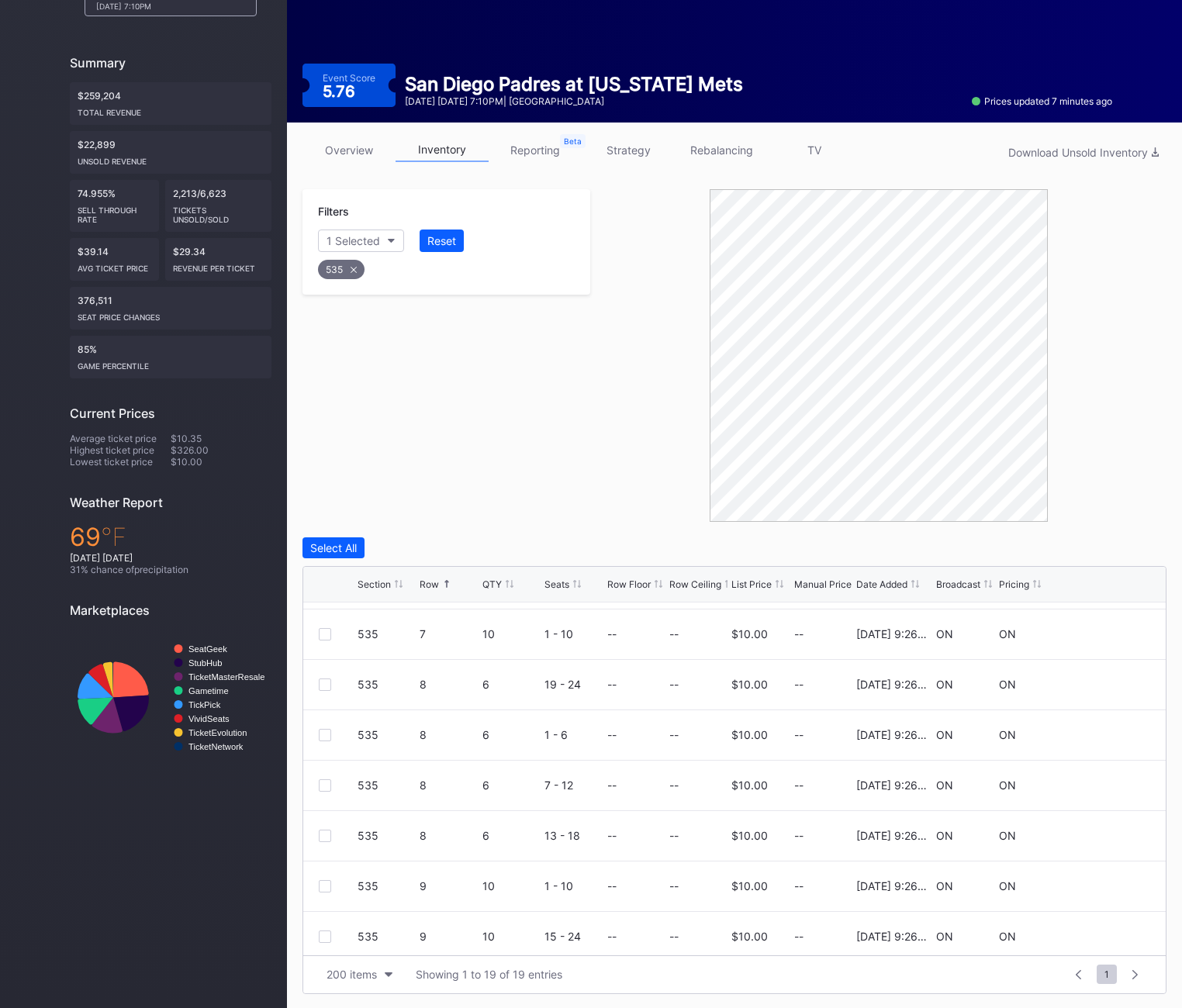
click at [351, 267] on icon at bounding box center [353, 269] width 6 height 6
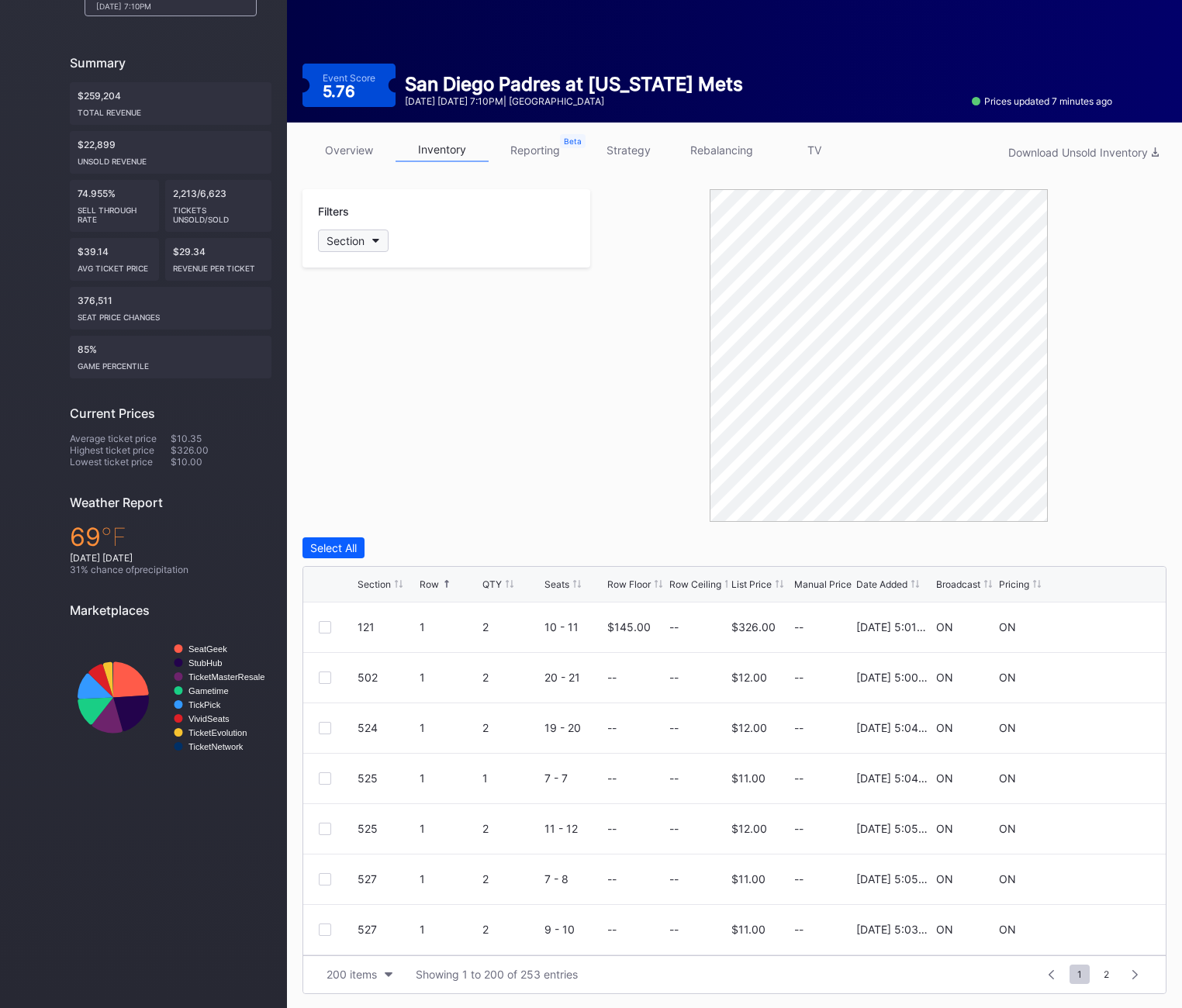
click at [350, 230] on button "Section" at bounding box center [353, 241] width 71 height 22
click at [345, 225] on div "Filters Section" at bounding box center [446, 228] width 288 height 79
click at [345, 234] on div "Section" at bounding box center [346, 240] width 38 height 13
type input "536"
click at [356, 329] on div "536" at bounding box center [364, 327] width 21 height 13
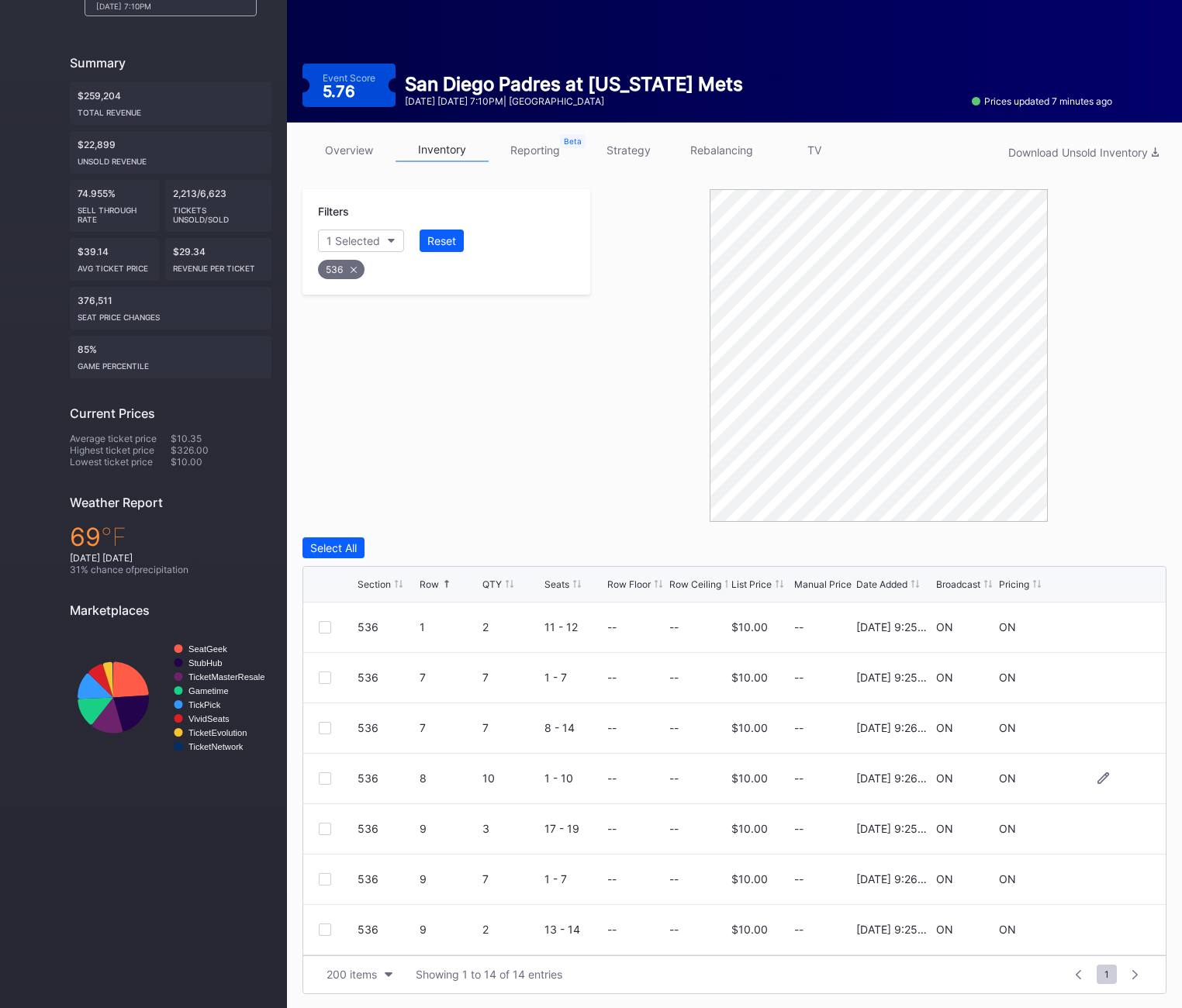
click at [323, 779] on div at bounding box center [325, 778] width 12 height 12
click at [1115, 551] on div "Delete 1 Row" at bounding box center [1127, 547] width 63 height 13
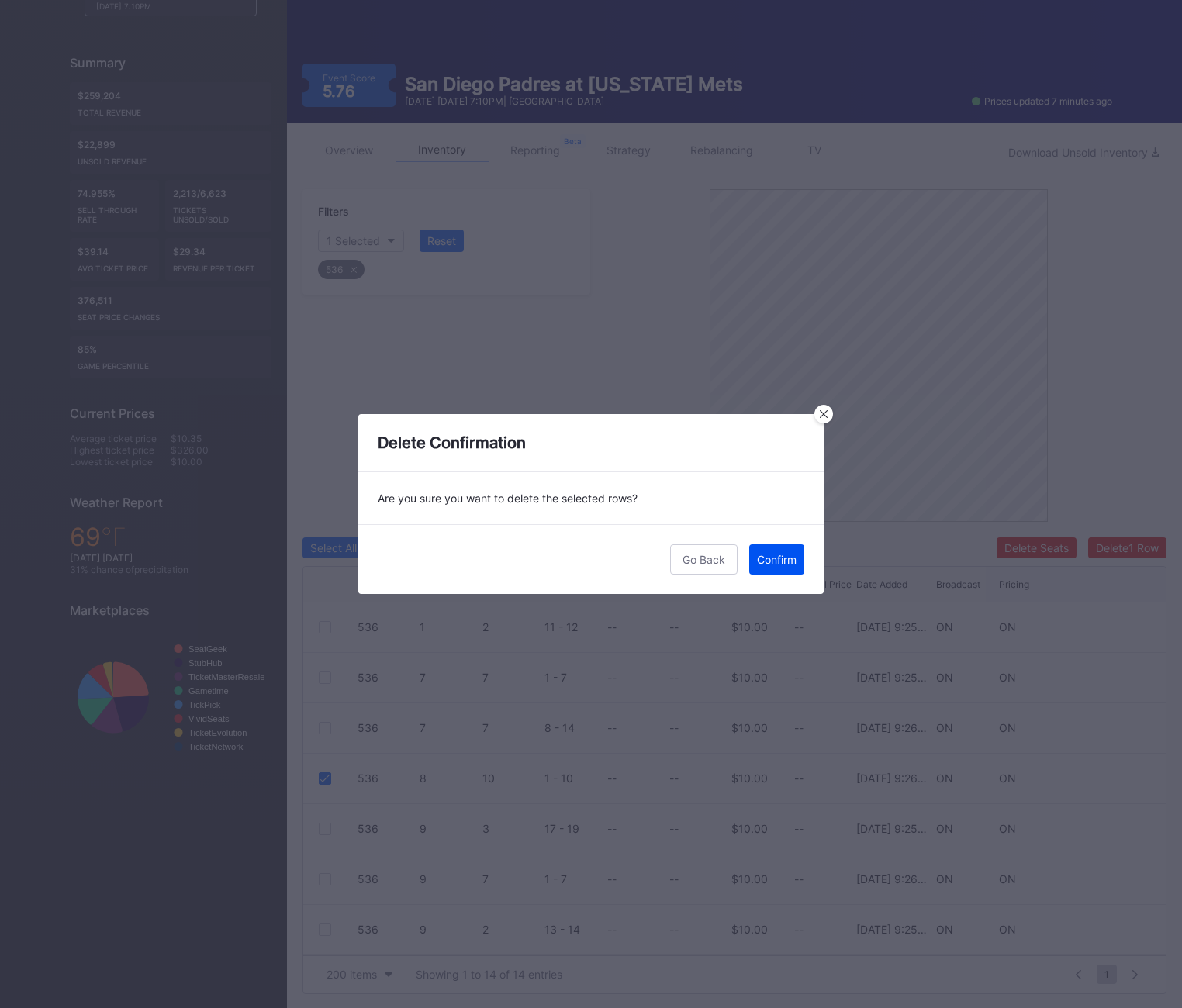
click at [773, 564] on div "Confirm" at bounding box center [777, 559] width 40 height 13
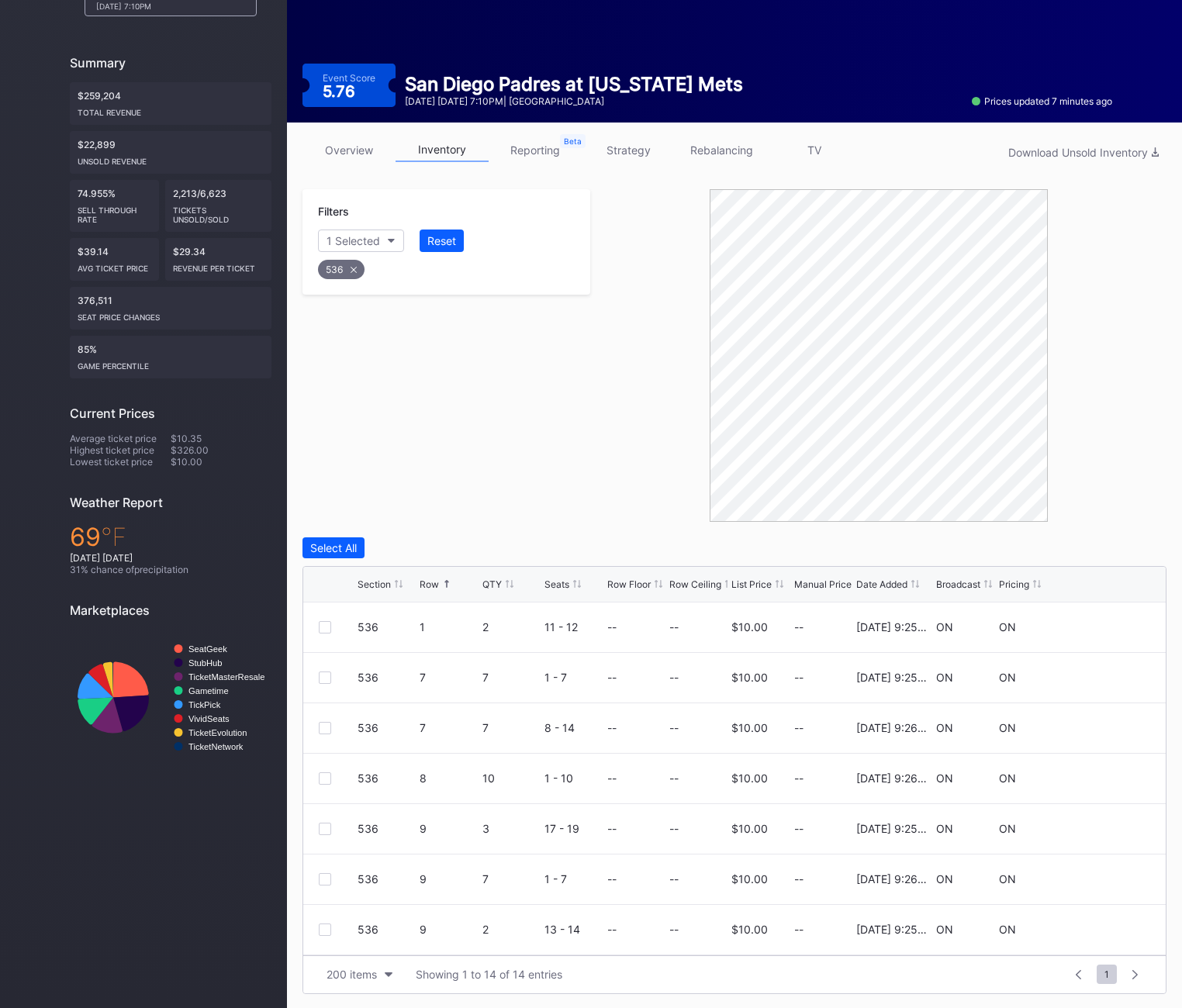
click at [341, 268] on div "536" at bounding box center [341, 269] width 47 height 19
click at [338, 236] on div "Section" at bounding box center [346, 240] width 38 height 13
type input "537"
click at [357, 321] on div "537" at bounding box center [363, 327] width 20 height 13
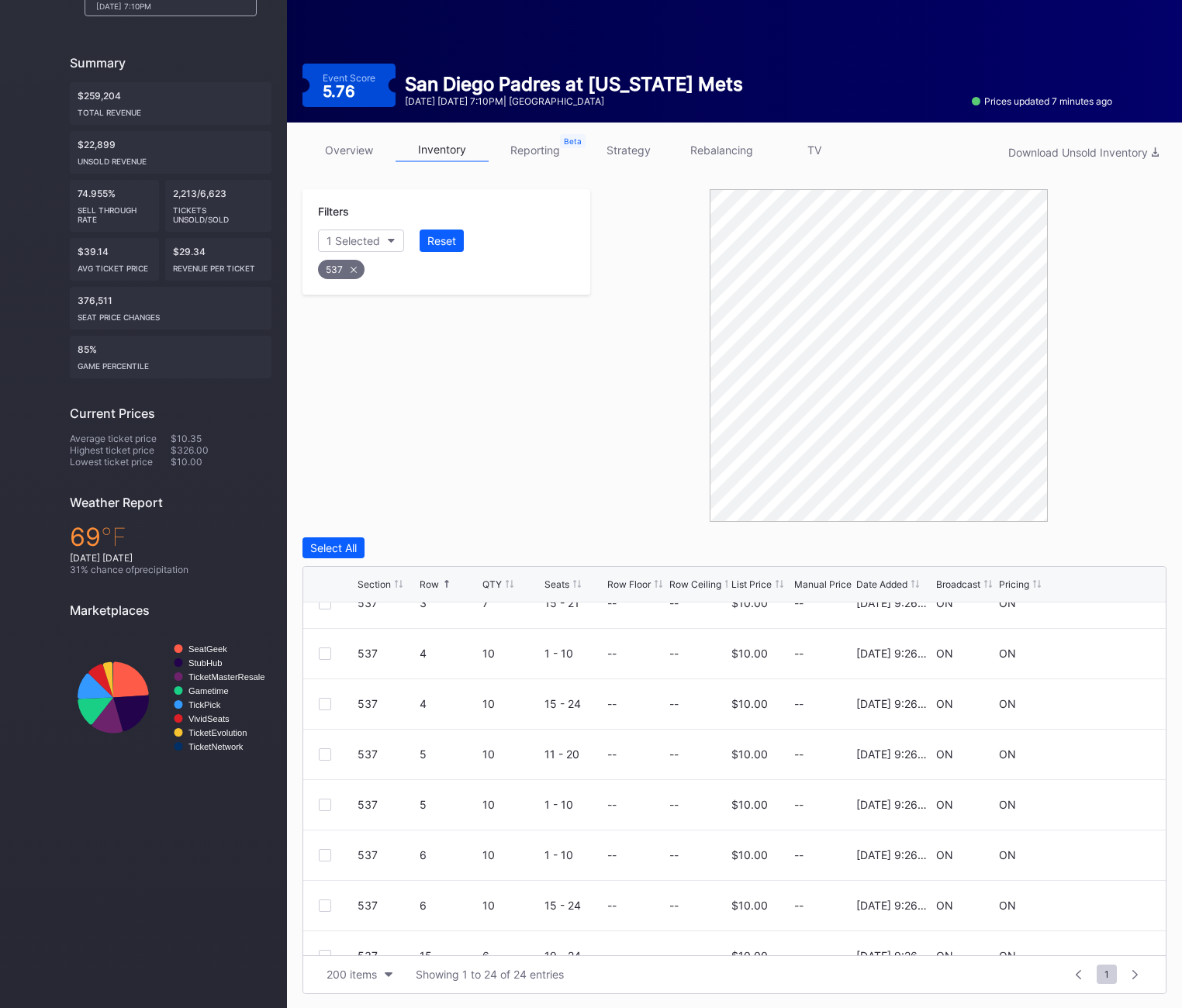
scroll to position [375, 0]
click at [319, 700] on div at bounding box center [325, 706] width 12 height 12
click at [317, 760] on div "537 5 10 11 - 20 -- -- $10.00 -- [DATE] 9:26PM ON ON" at bounding box center [734, 756] width 862 height 50
click at [325, 750] on div at bounding box center [325, 756] width 12 height 12
click at [1111, 548] on div "Delete 2 Rows" at bounding box center [1124, 547] width 69 height 13
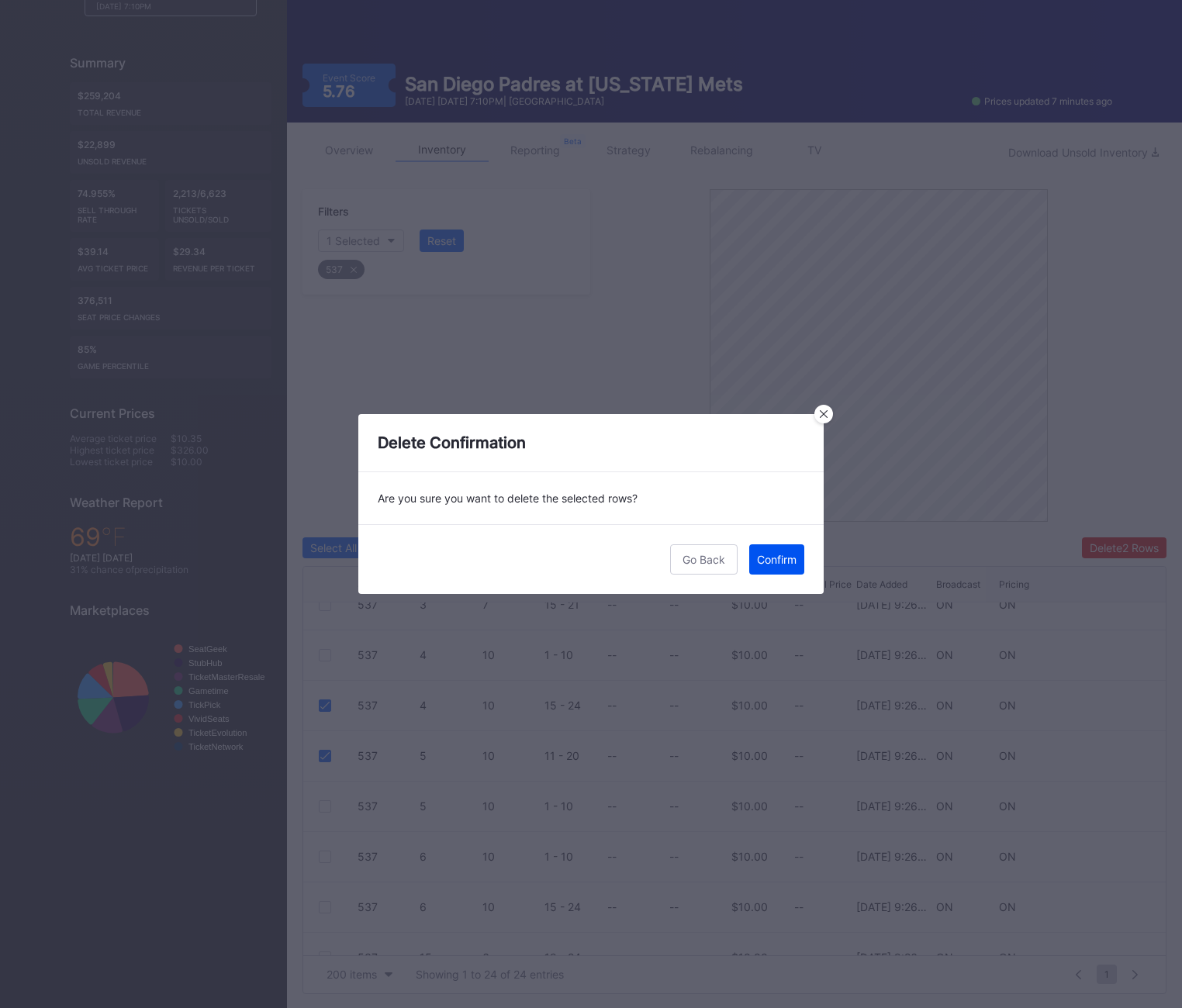
scroll to position [121, 0]
click at [784, 550] on button "Confirm" at bounding box center [777, 559] width 55 height 30
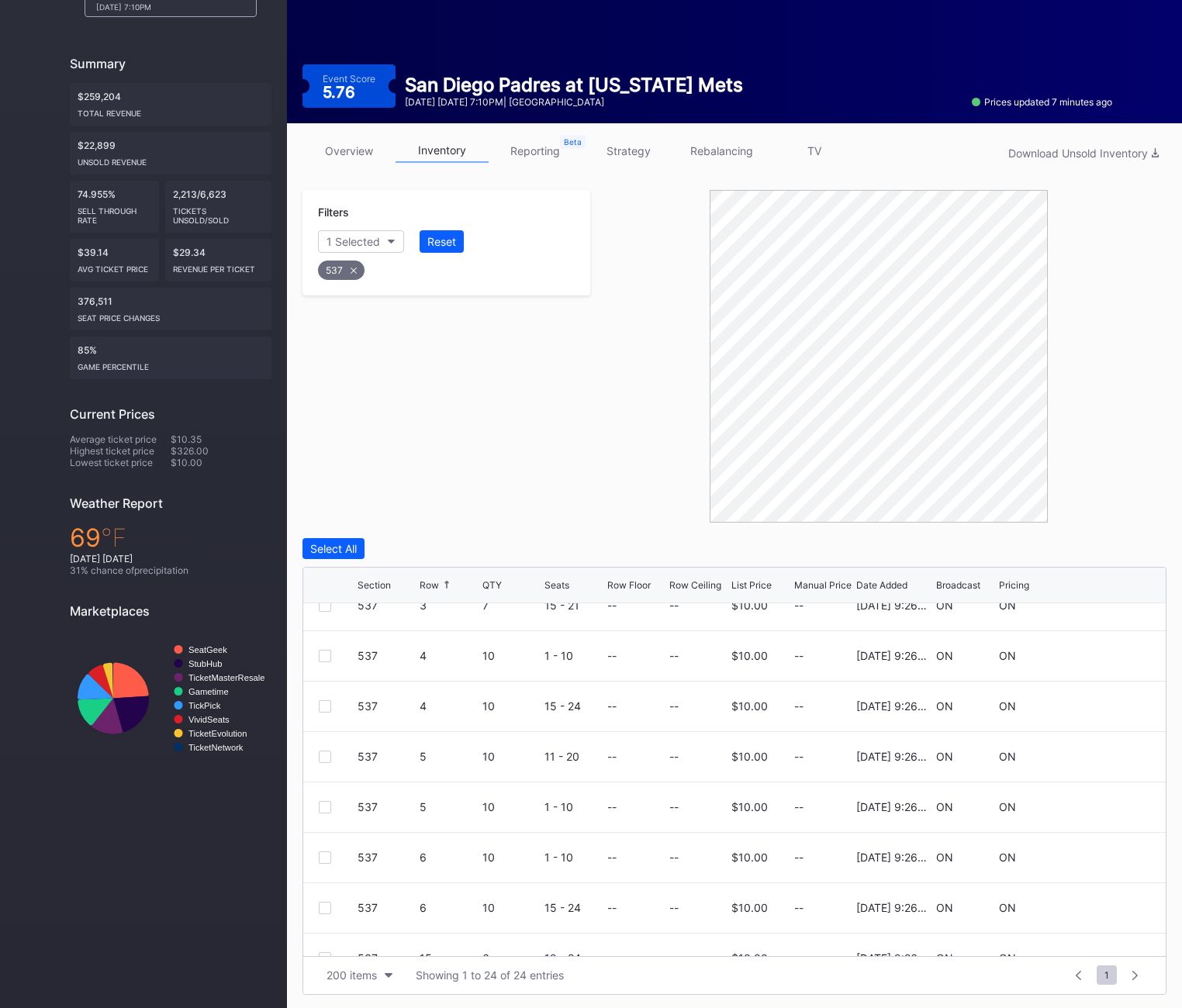
click at [784, 550] on div "Select All" at bounding box center [734, 548] width 864 height 21
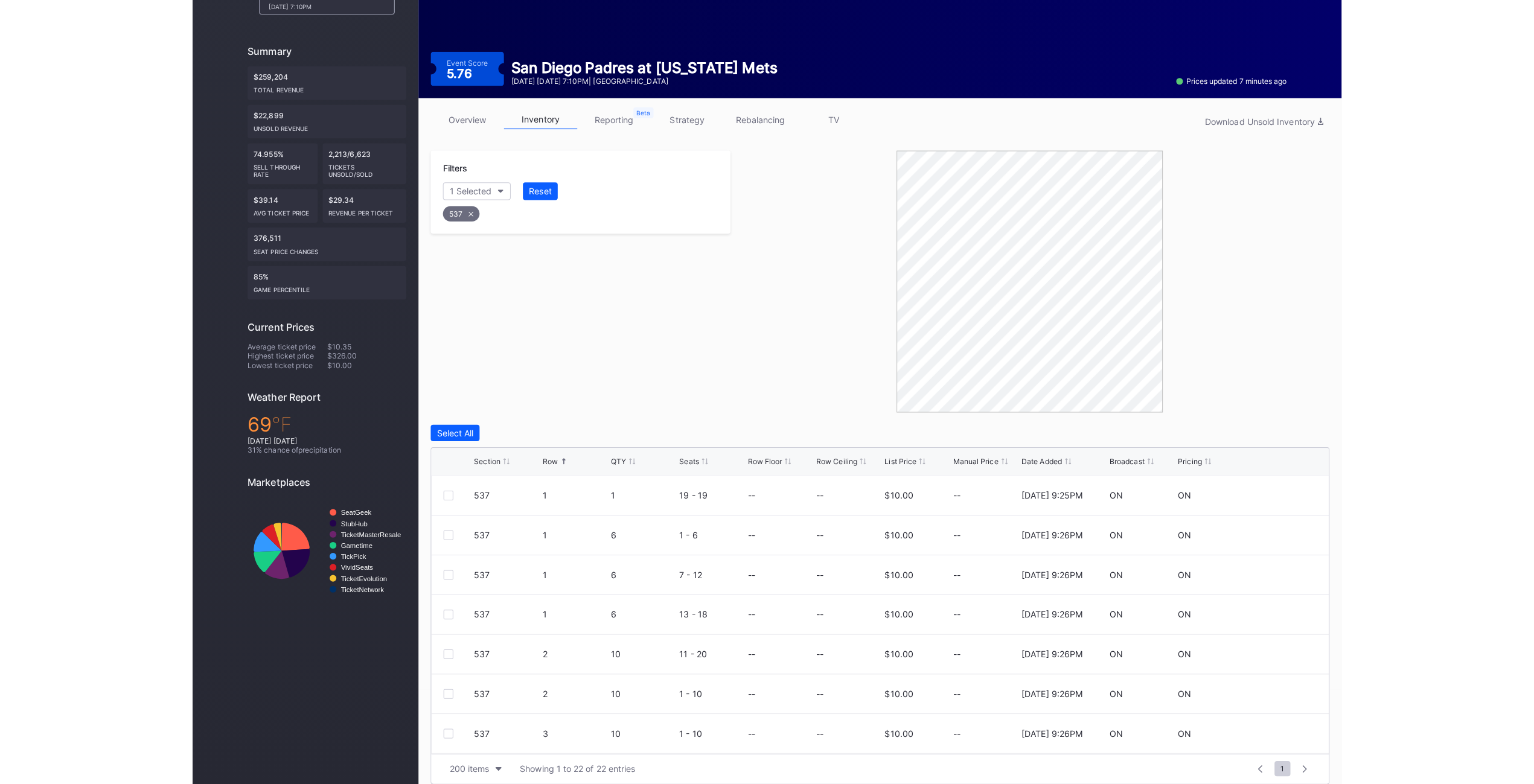
scroll to position [89, 0]
